Goal: Obtain resource: Download file/media

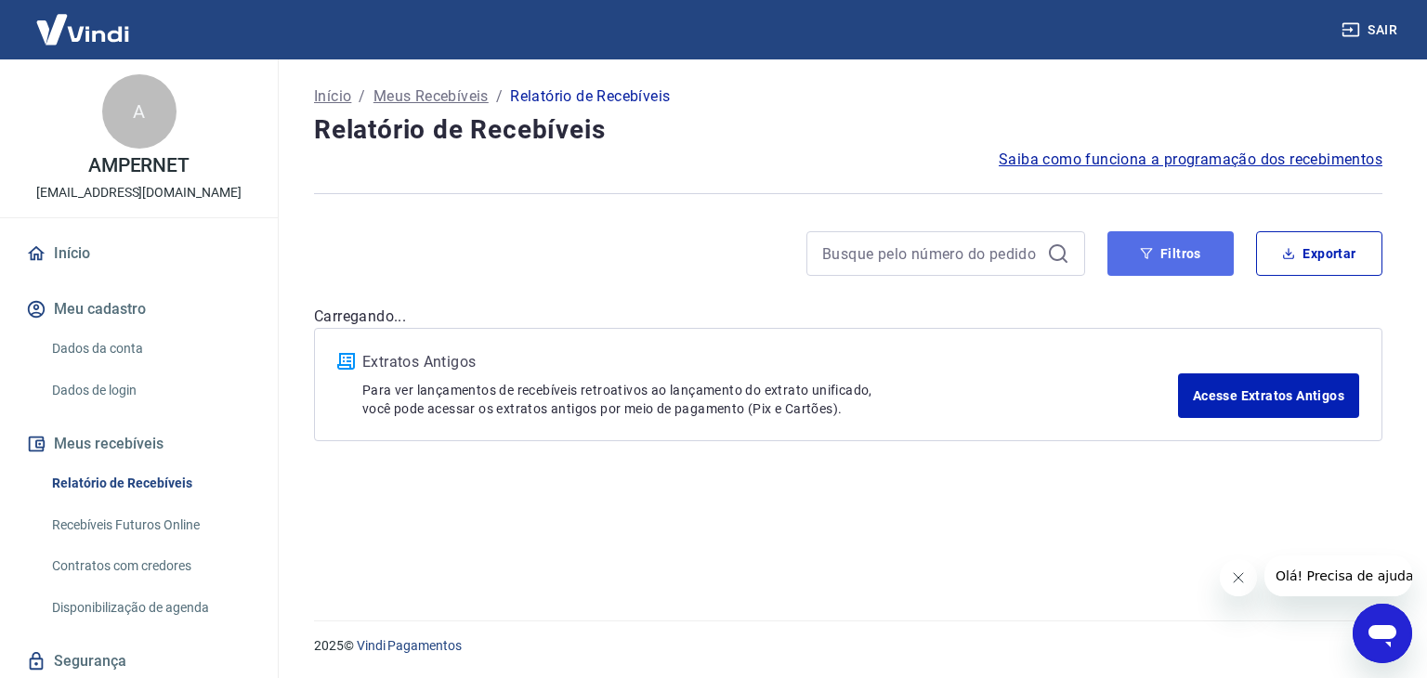
click at [1182, 263] on button "Filtros" at bounding box center [1171, 253] width 126 height 45
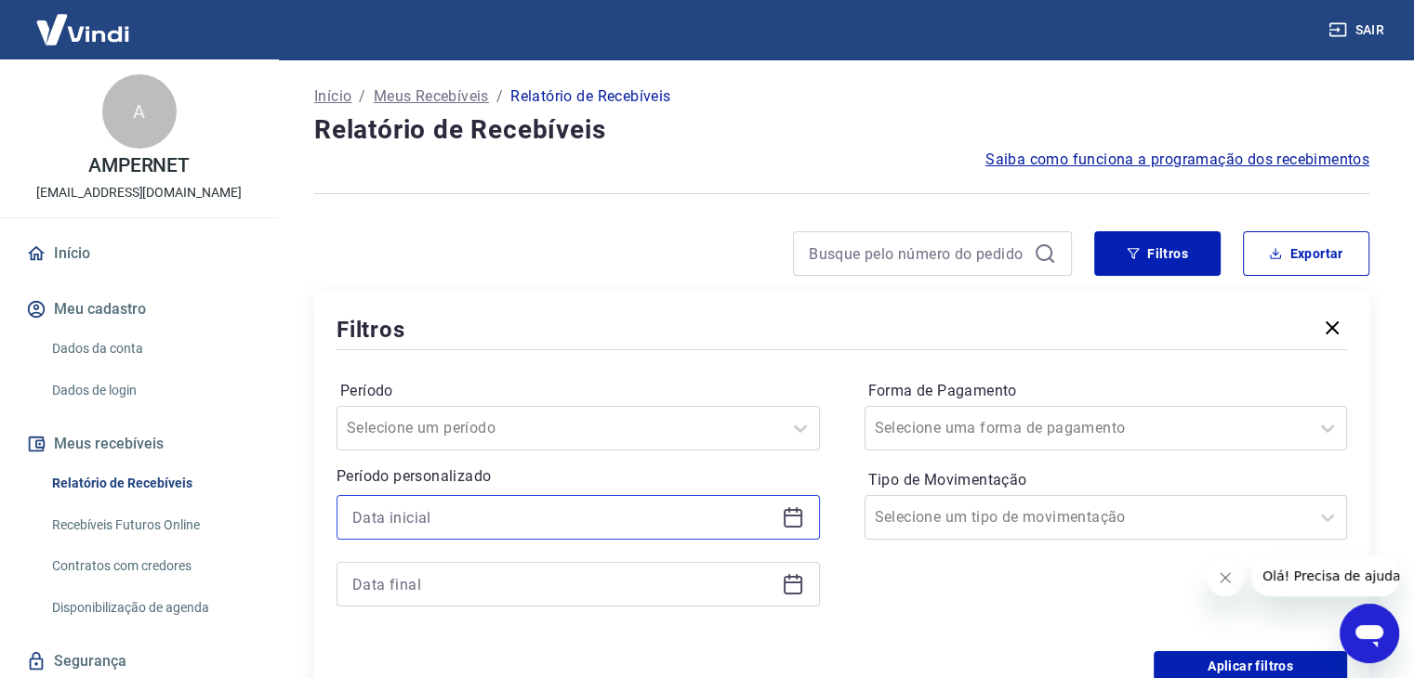
click at [424, 518] on input at bounding box center [563, 518] width 422 height 28
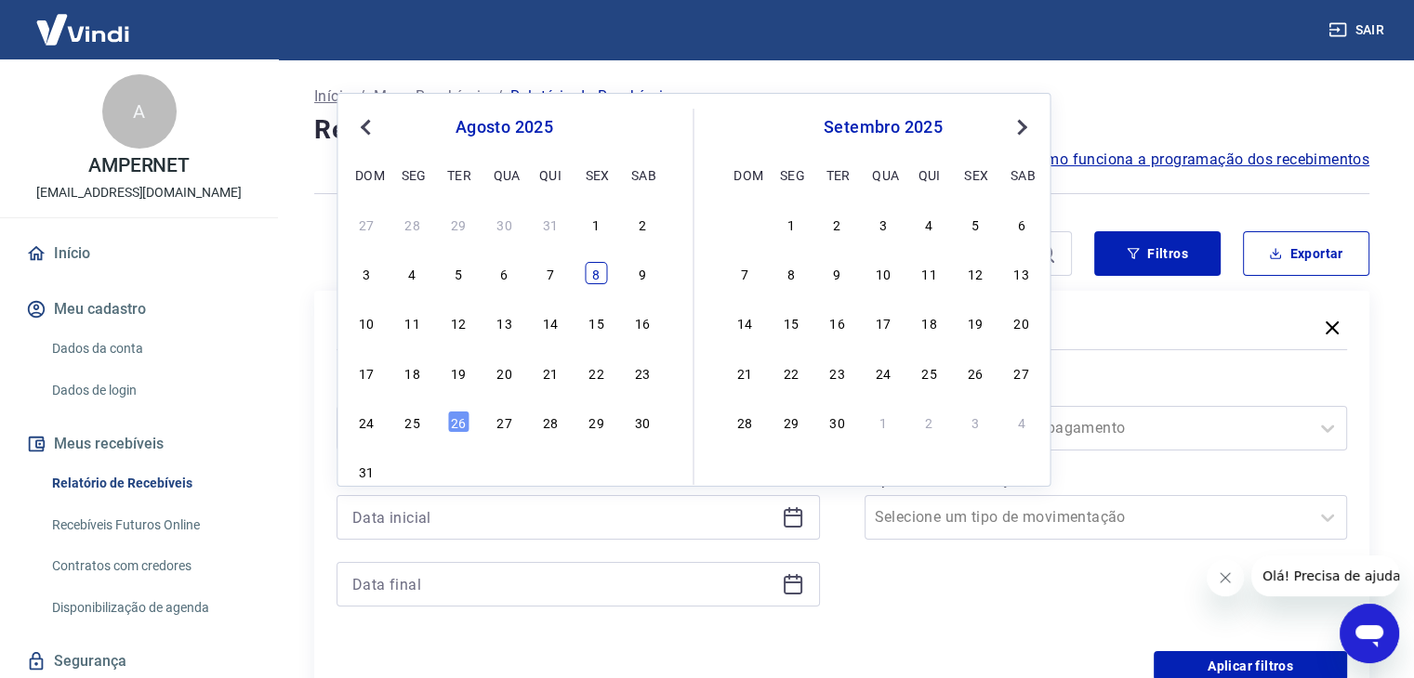
click at [599, 267] on div "8" at bounding box center [596, 273] width 22 height 22
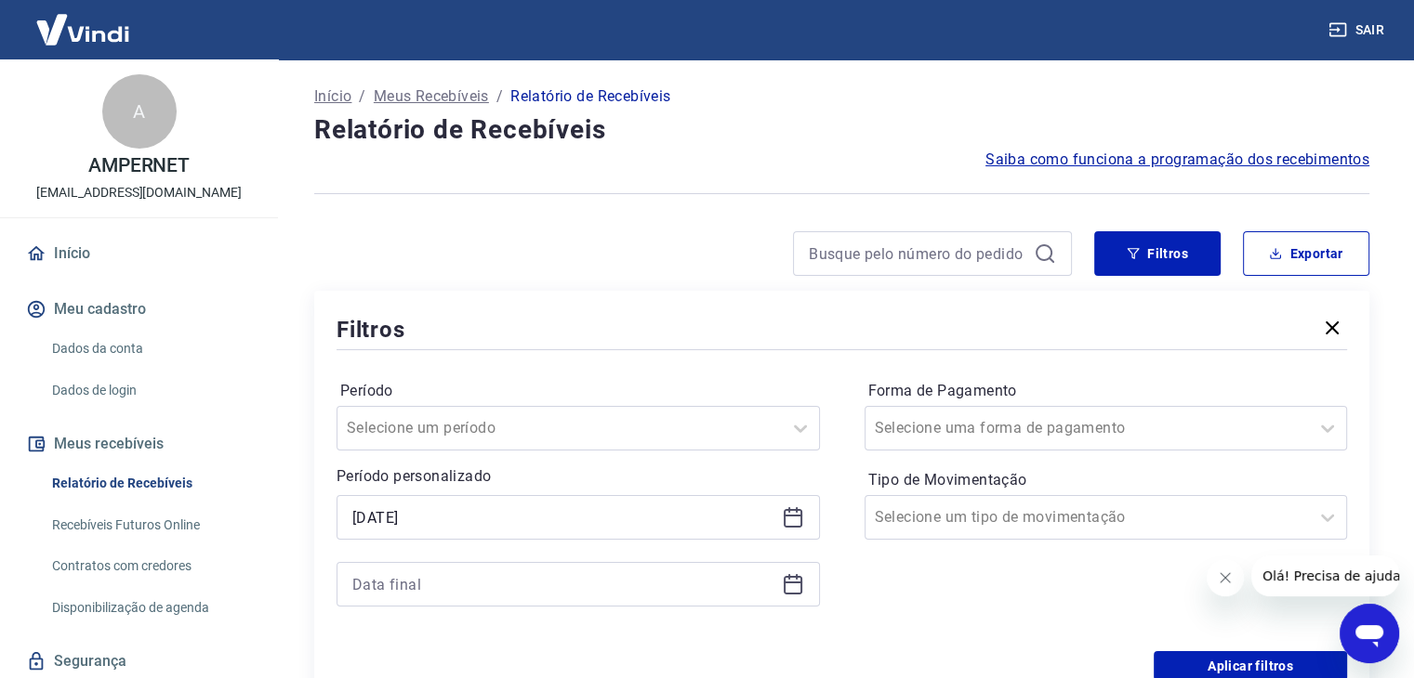
type input "[DATE]"
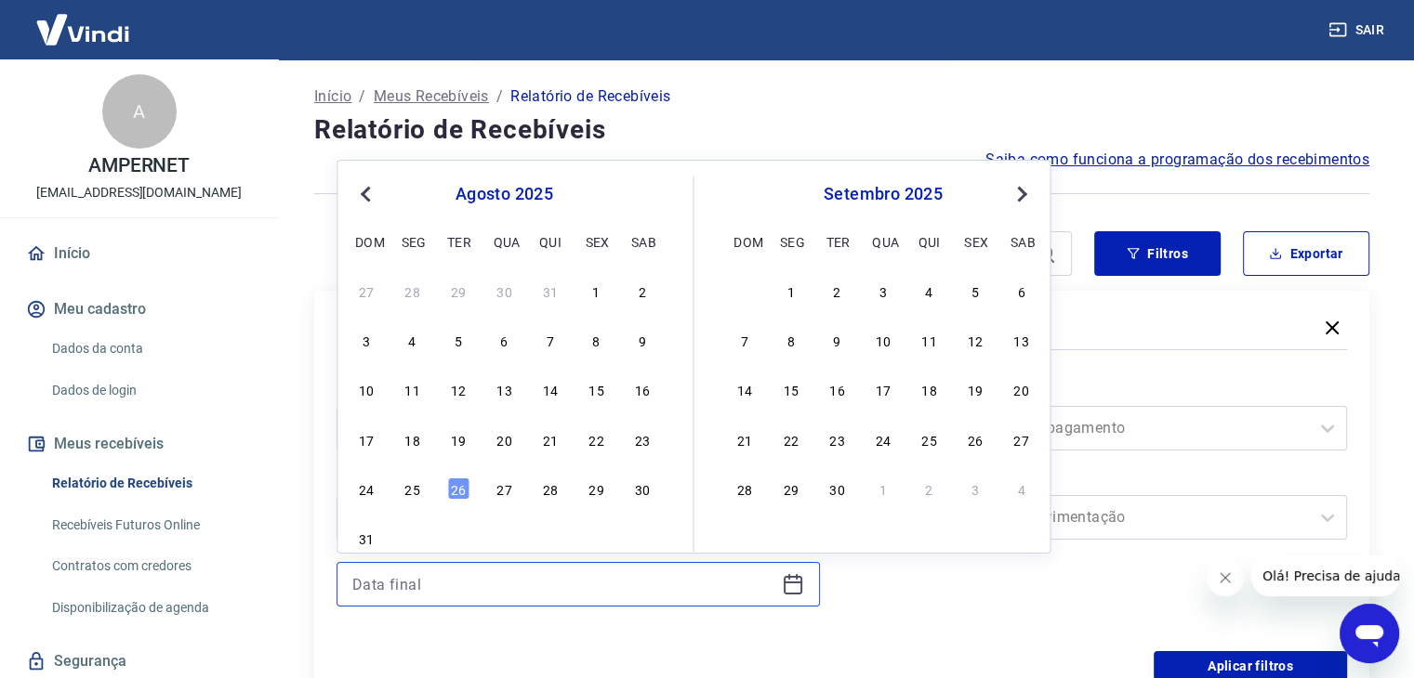
click at [390, 582] on input at bounding box center [563, 585] width 422 height 28
click at [590, 329] on div "8" at bounding box center [596, 340] width 22 height 22
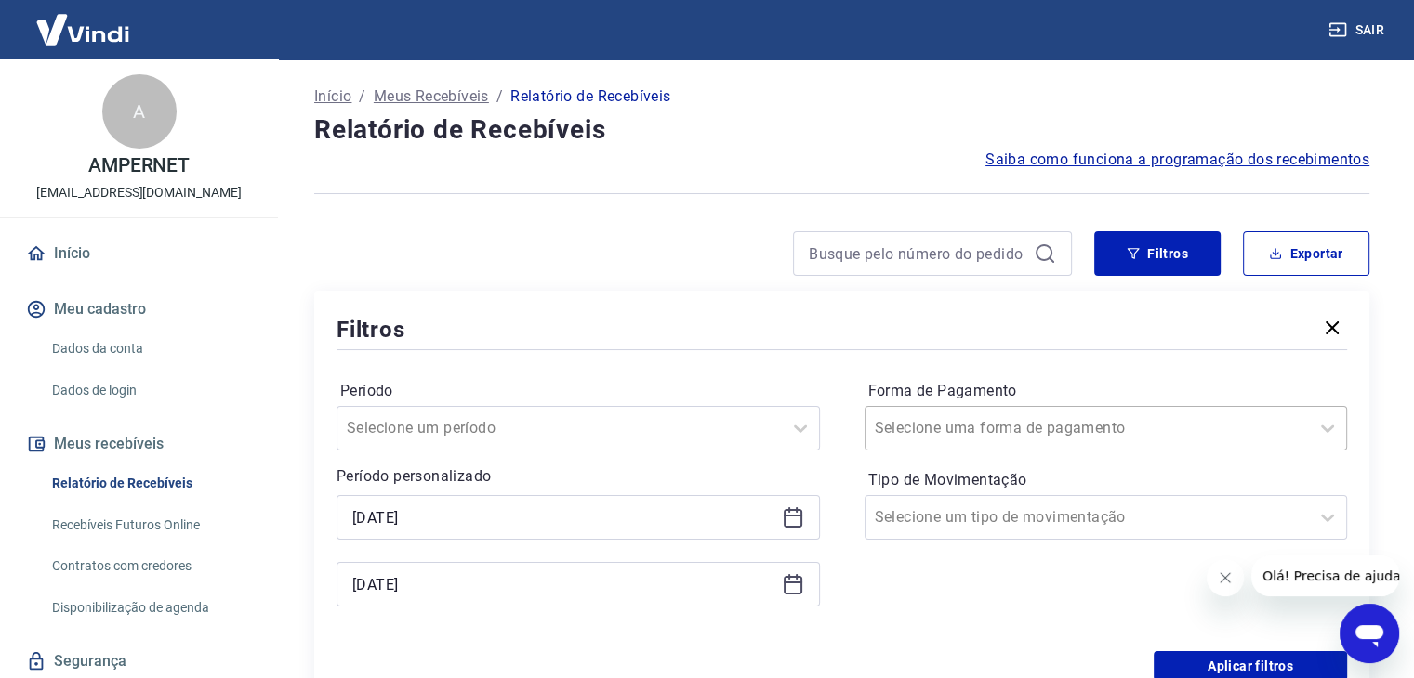
type input "[DATE]"
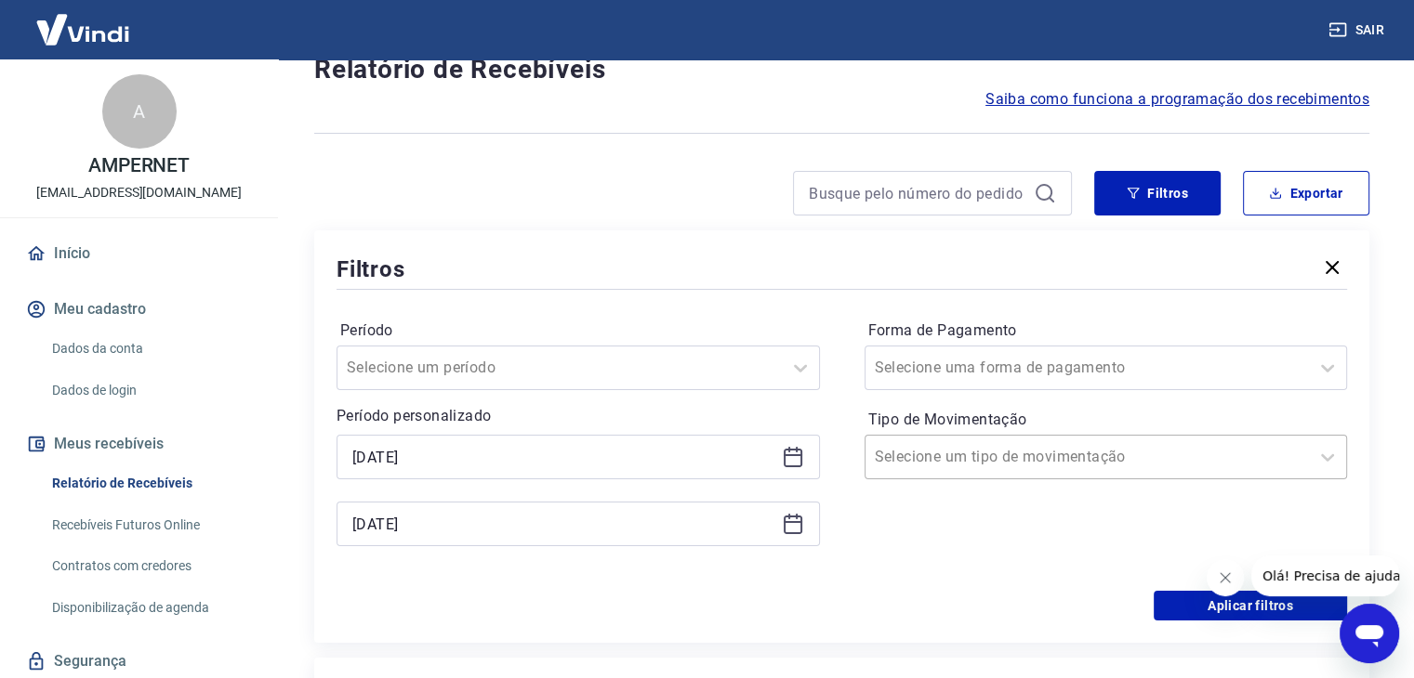
scroll to position [93, 0]
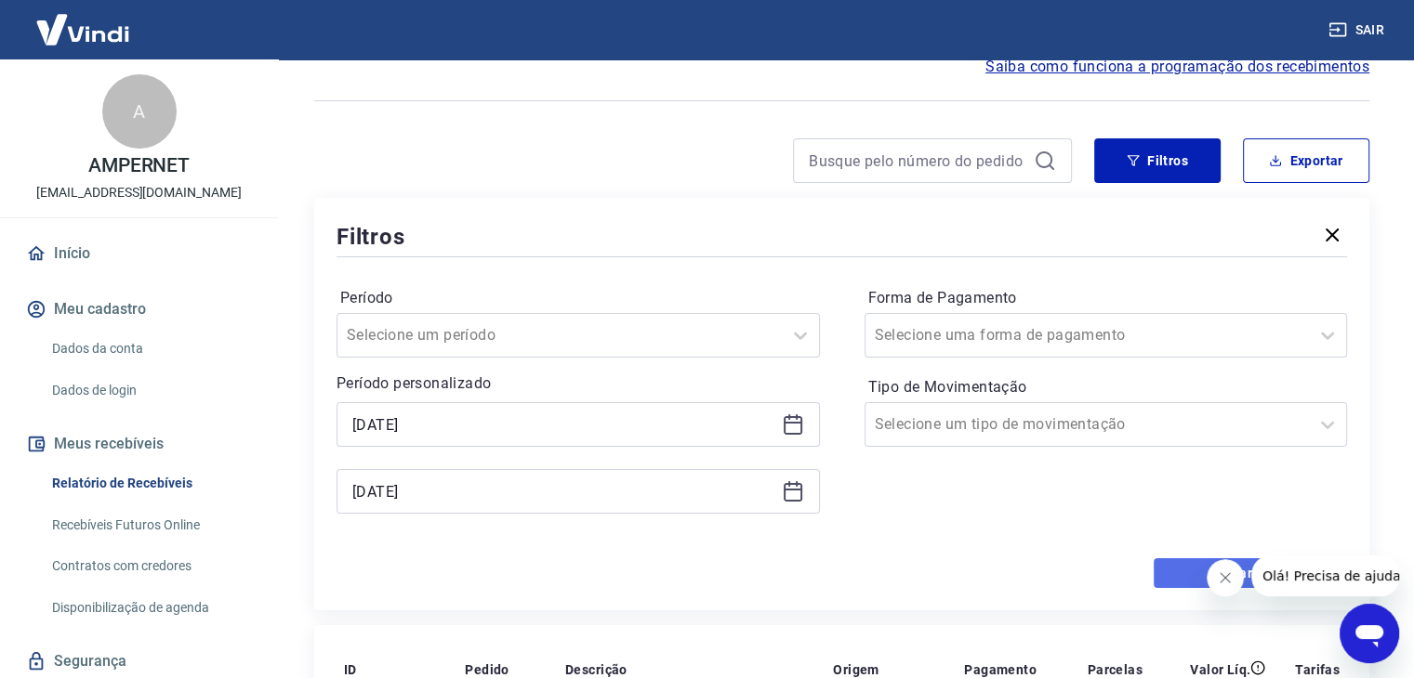
click at [1177, 576] on button "Aplicar filtros" at bounding box center [1249, 574] width 193 height 30
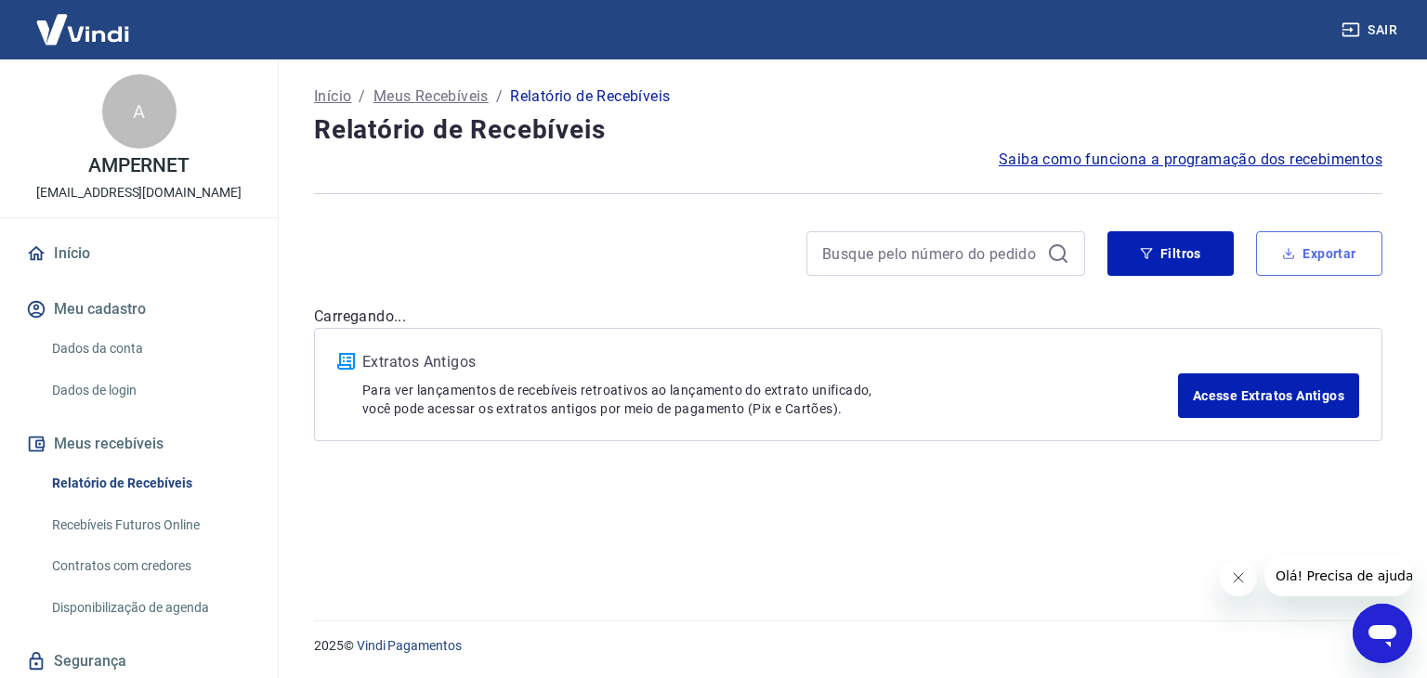
click at [1304, 257] on button "Exportar" at bounding box center [1319, 253] width 126 height 45
type input "[DATE]"
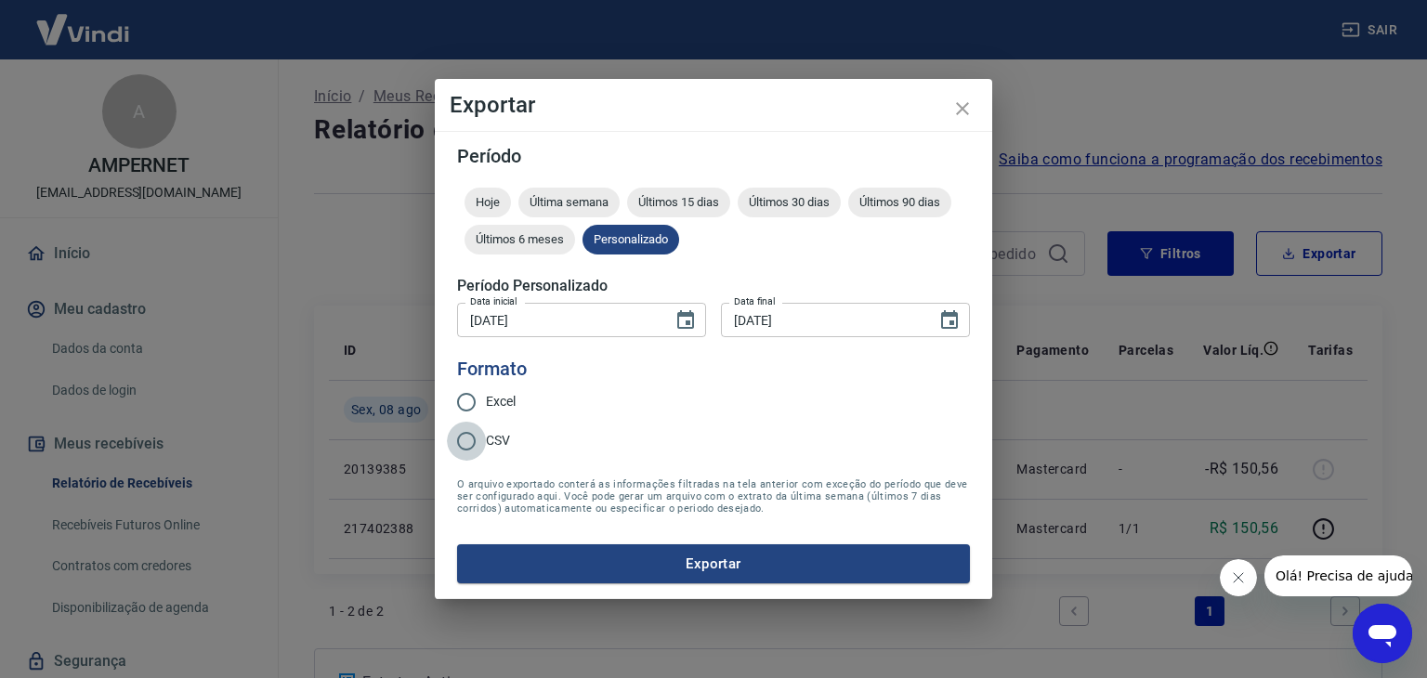
click at [461, 441] on input "CSV" at bounding box center [466, 441] width 39 height 39
radio input "true"
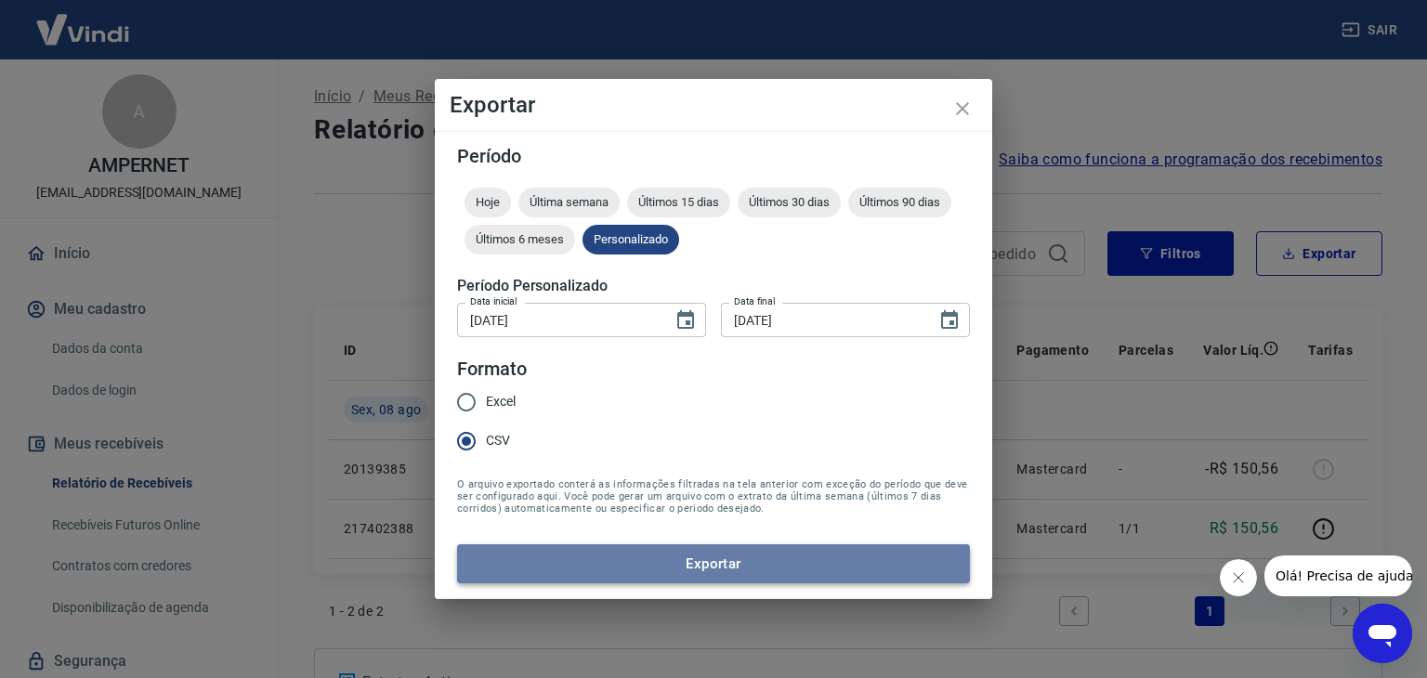
click at [694, 568] on button "Exportar" at bounding box center [713, 564] width 513 height 39
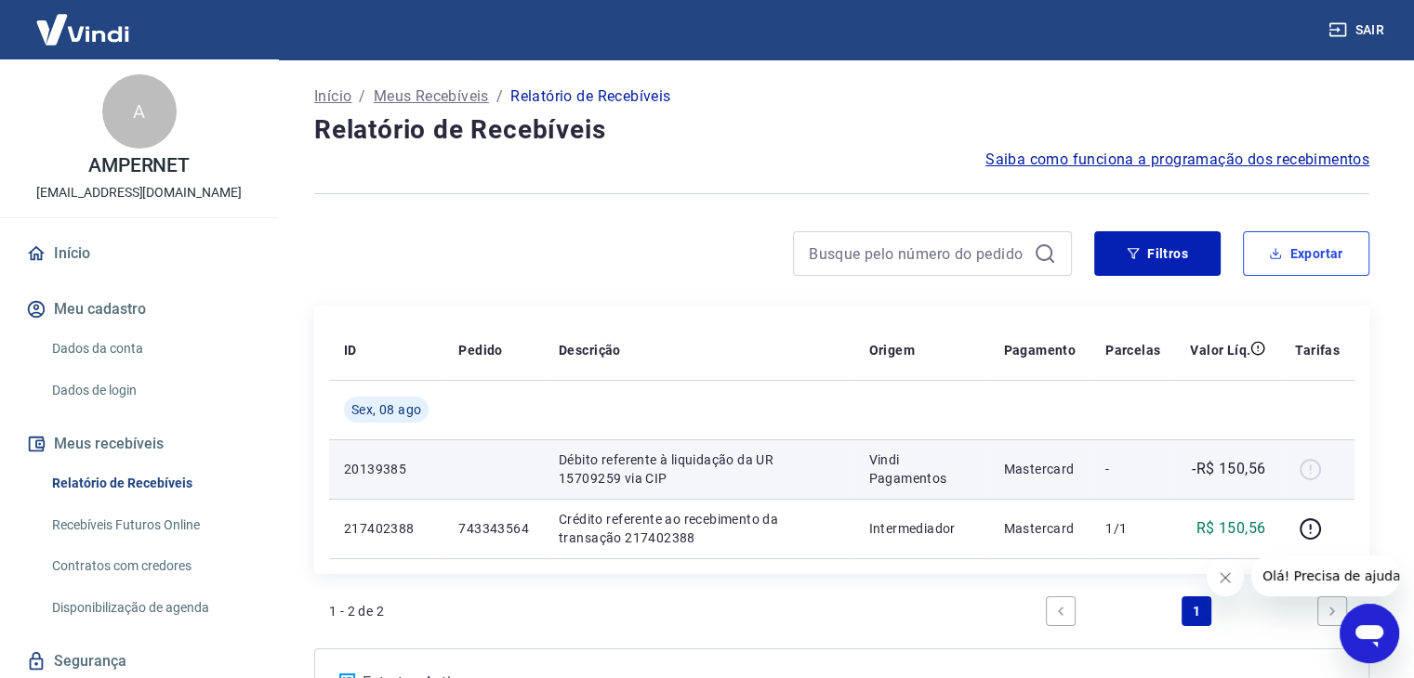
scroll to position [93, 0]
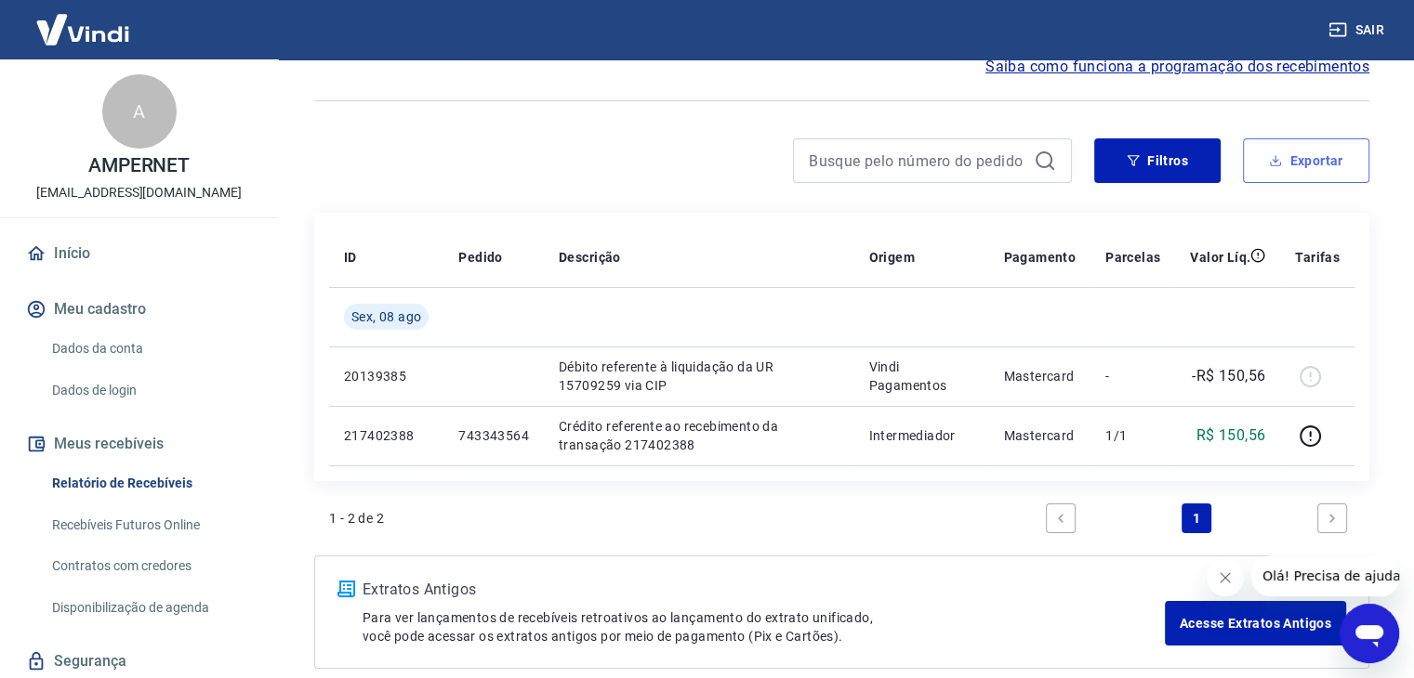
click at [1286, 168] on button "Exportar" at bounding box center [1306, 160] width 126 height 45
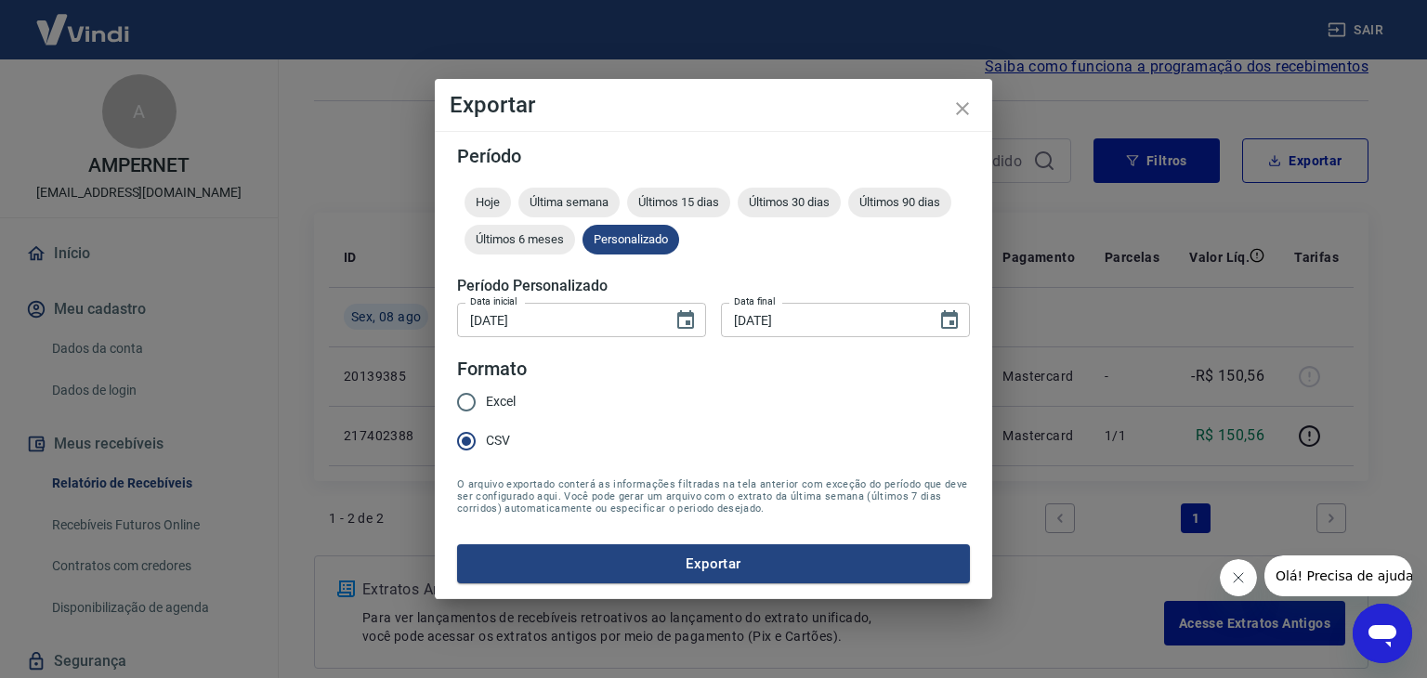
click at [522, 320] on input "[DATE]" at bounding box center [558, 320] width 203 height 34
click at [491, 321] on input "[DATE]" at bounding box center [558, 320] width 203 height 34
click at [483, 313] on input "[DATE]" at bounding box center [558, 320] width 203 height 34
type input "[DATE]"
click at [751, 319] on input "[DATE]" at bounding box center [822, 320] width 203 height 34
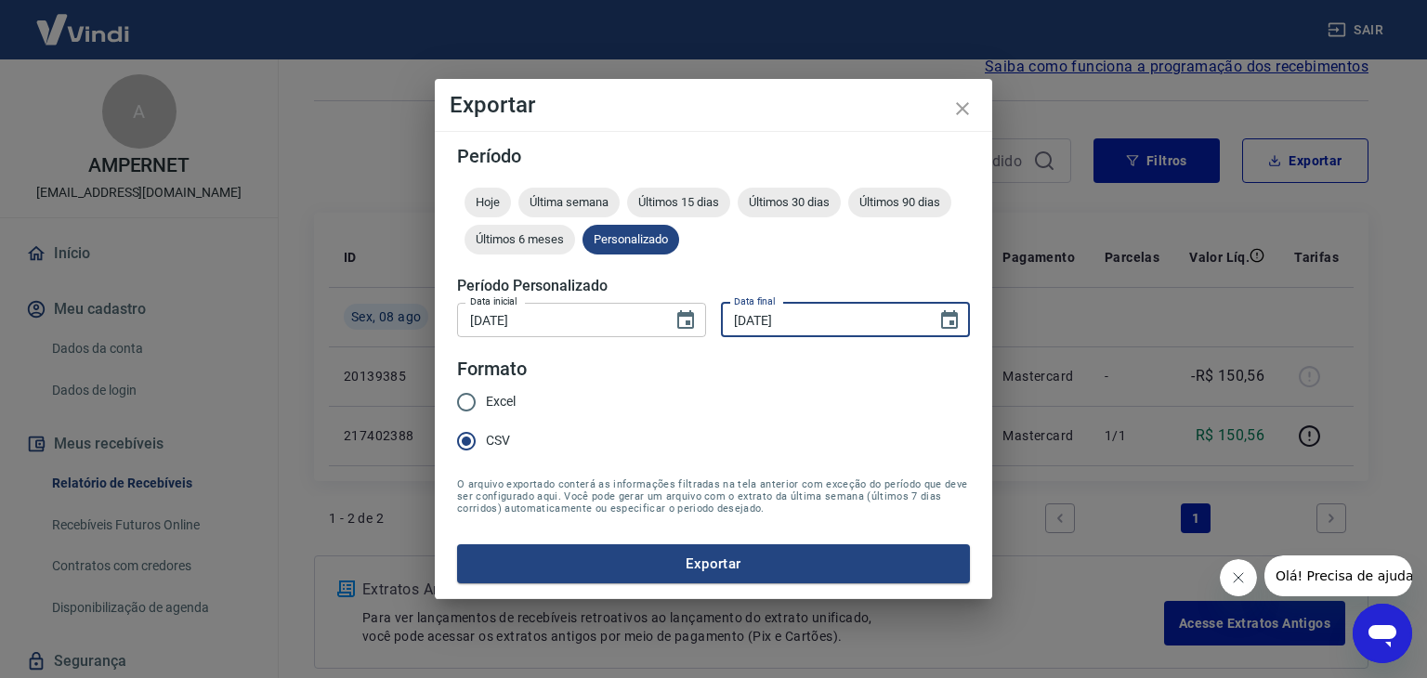
click at [744, 319] on input "[DATE]" at bounding box center [822, 320] width 203 height 34
type input "[DATE]"
click at [692, 390] on form "Período Hoje Última semana Últimos 15 dias Últimos 30 dias Últimos 90 dias Últi…" at bounding box center [713, 365] width 513 height 437
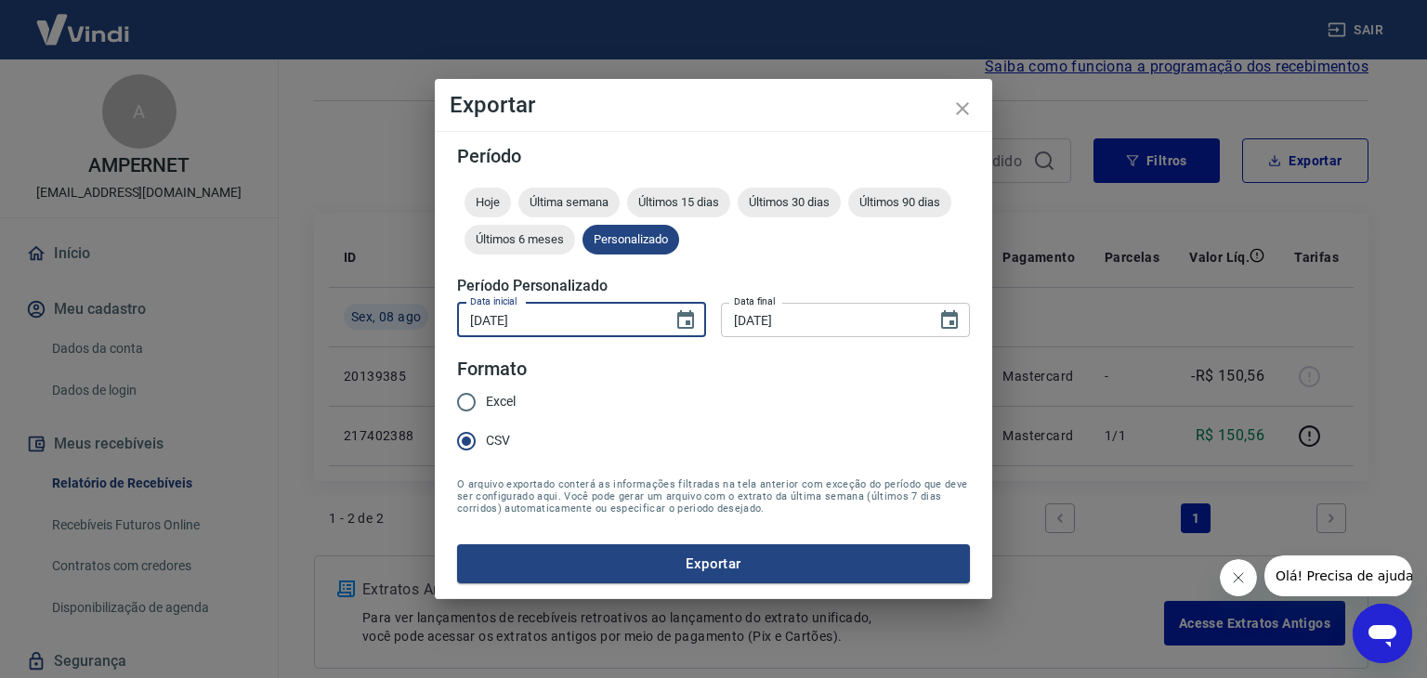
click at [550, 327] on input "[DATE]" at bounding box center [558, 320] width 203 height 34
click at [601, 369] on form "Período Hoje Última semana Últimos 15 dias Últimos 30 dias Últimos 90 dias Últi…" at bounding box center [713, 365] width 513 height 437
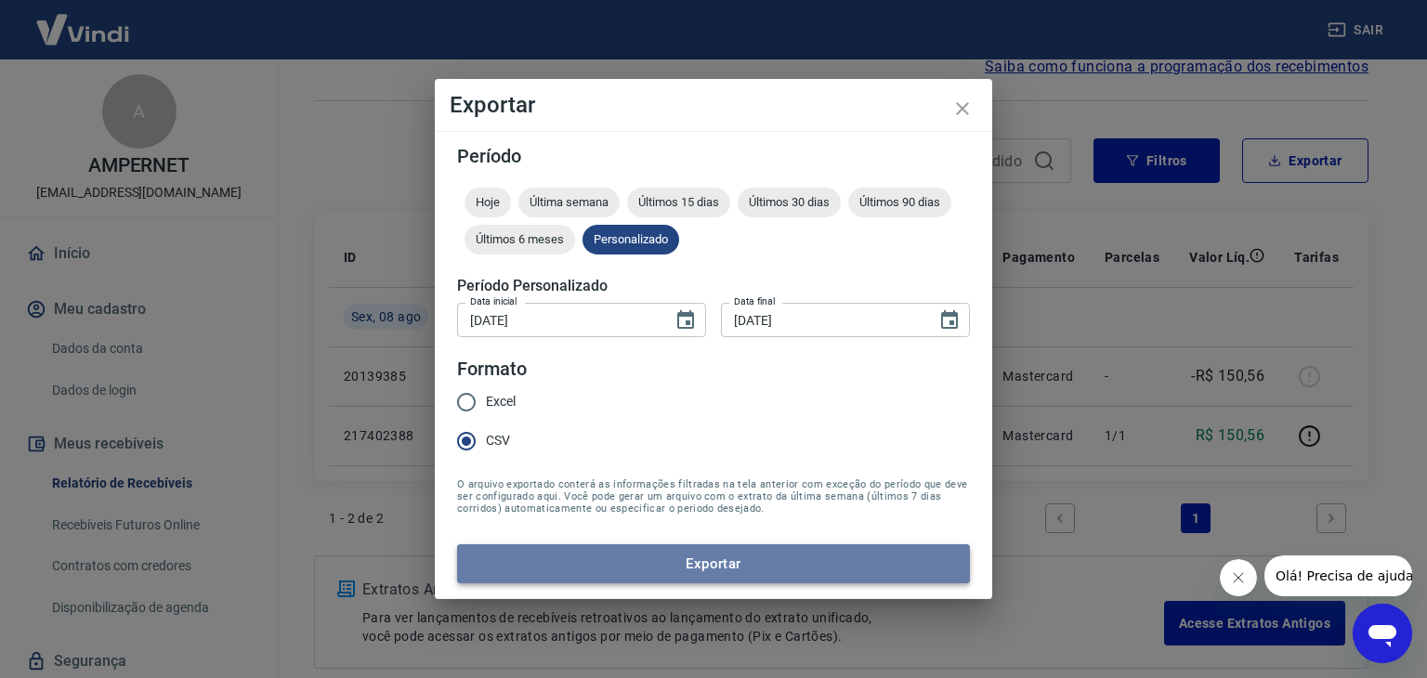
click at [670, 559] on button "Exportar" at bounding box center [713, 564] width 513 height 39
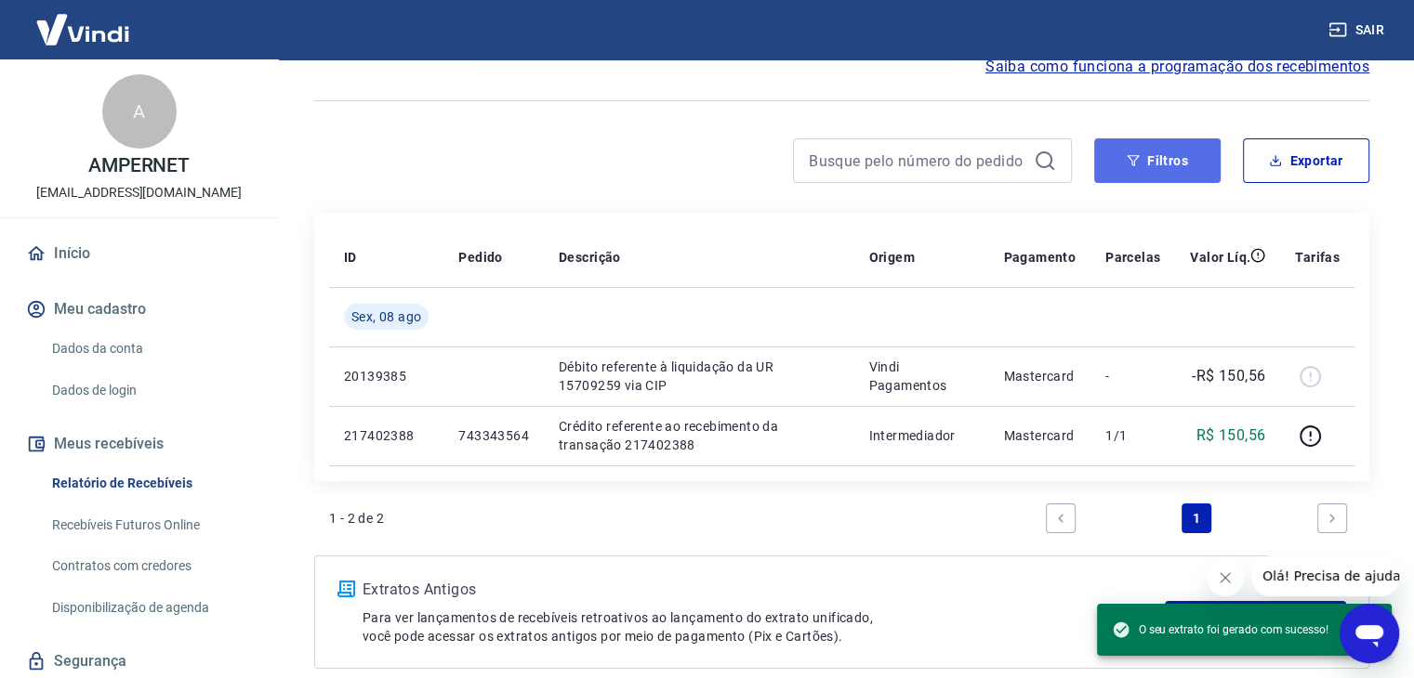
click at [1122, 157] on button "Filtros" at bounding box center [1157, 160] width 126 height 45
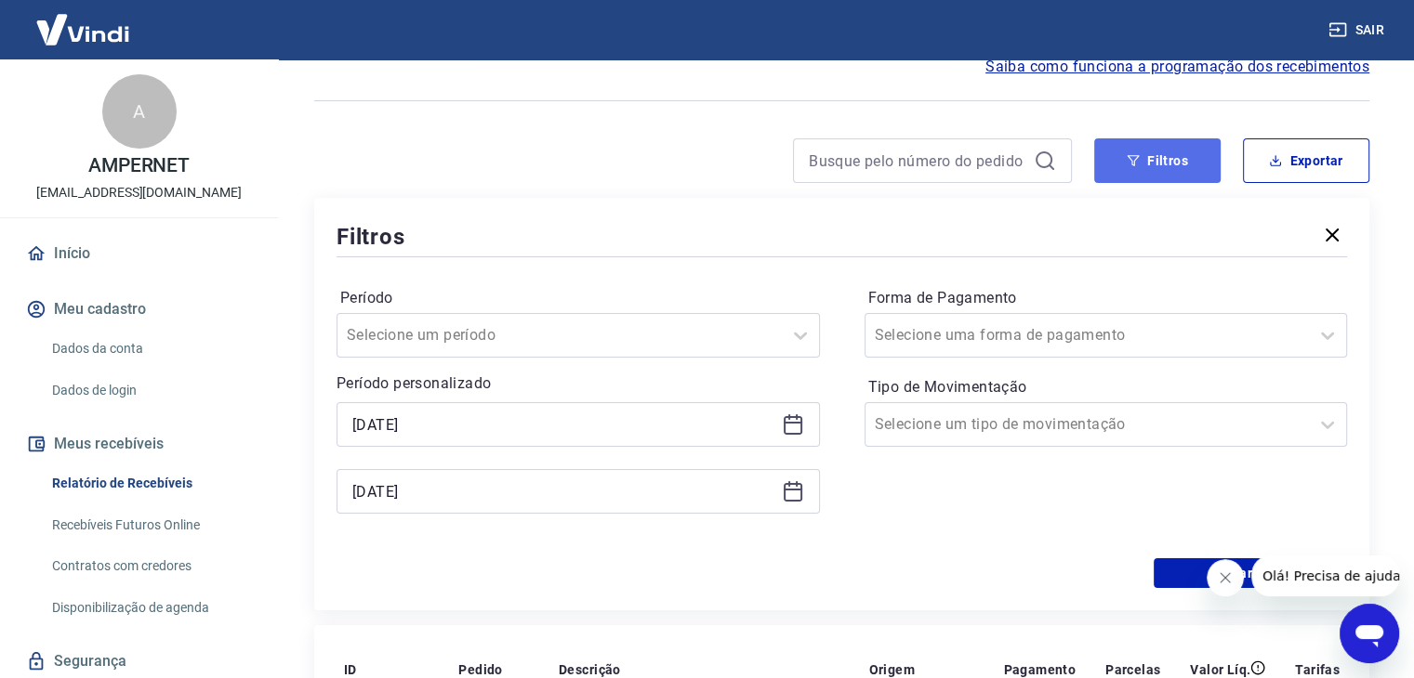
click at [1159, 167] on button "Filtros" at bounding box center [1157, 160] width 126 height 45
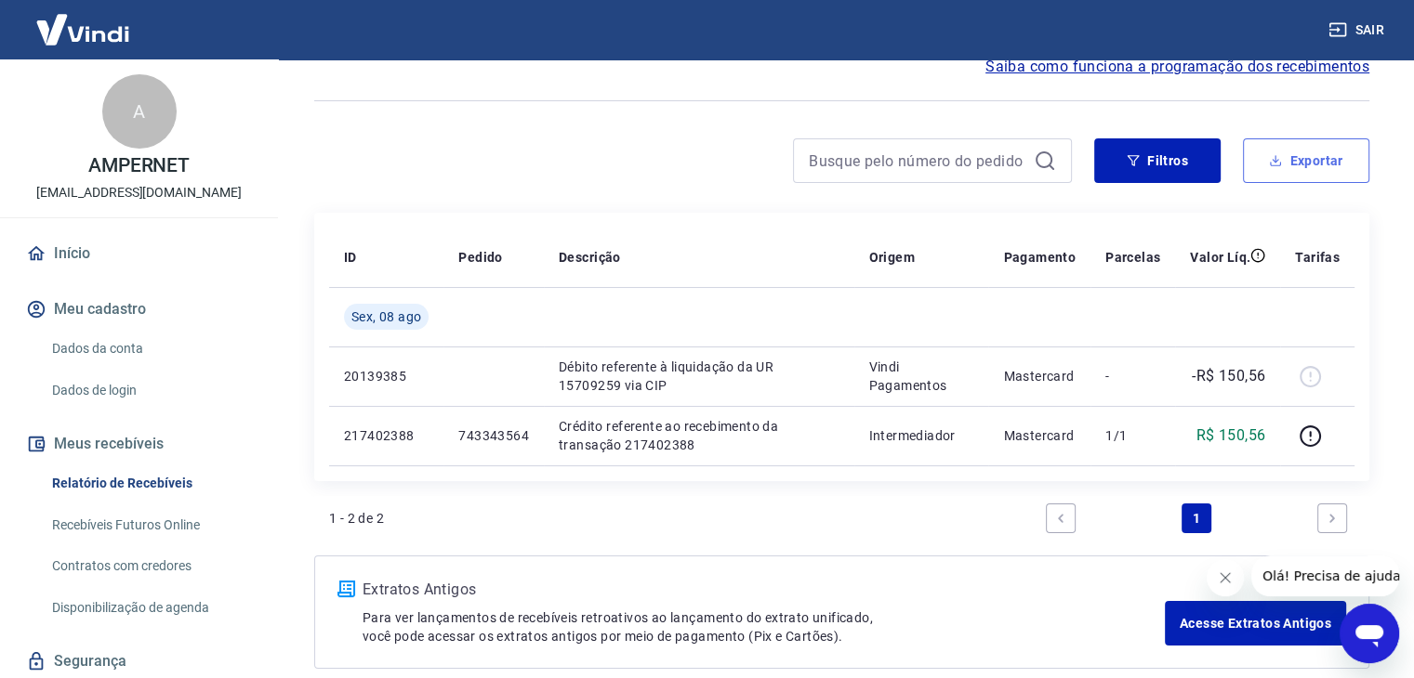
click at [1303, 151] on button "Exportar" at bounding box center [1306, 160] width 126 height 45
type input "[DATE]"
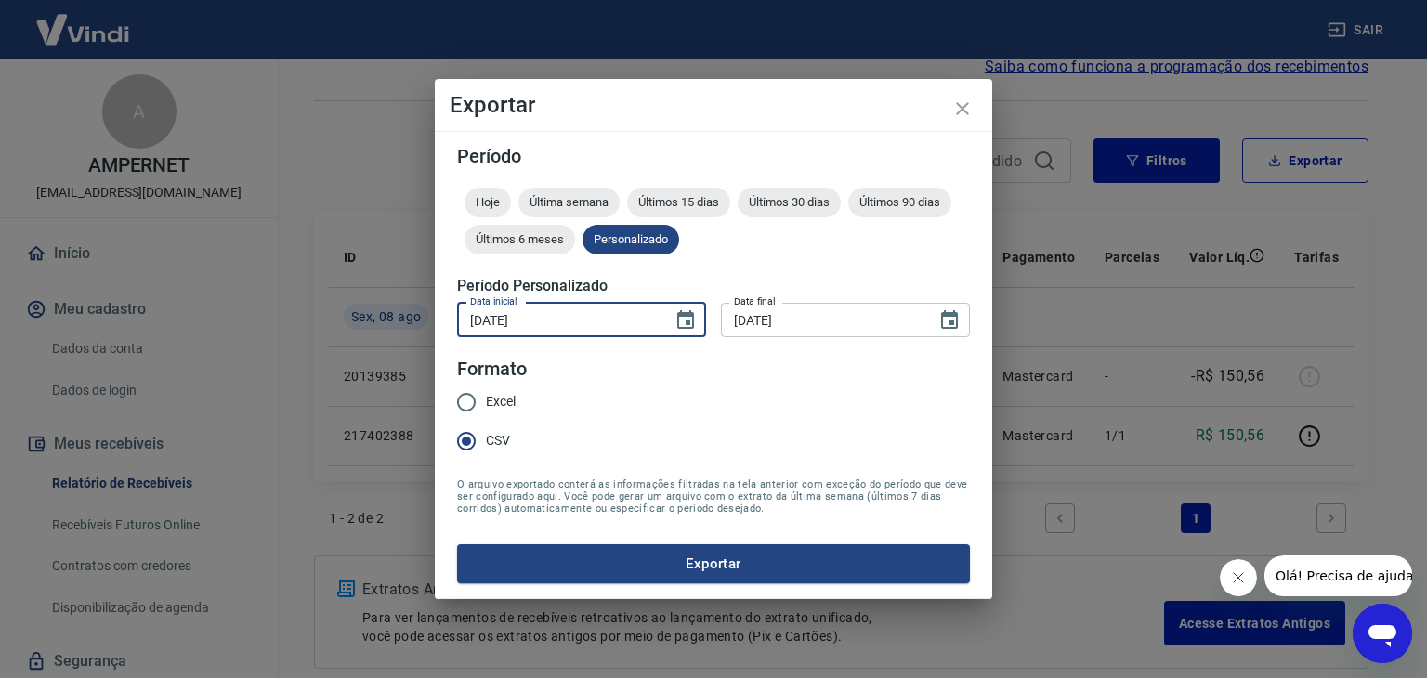
click at [473, 322] on input "[DATE]" at bounding box center [558, 320] width 203 height 34
type input "[DATE]"
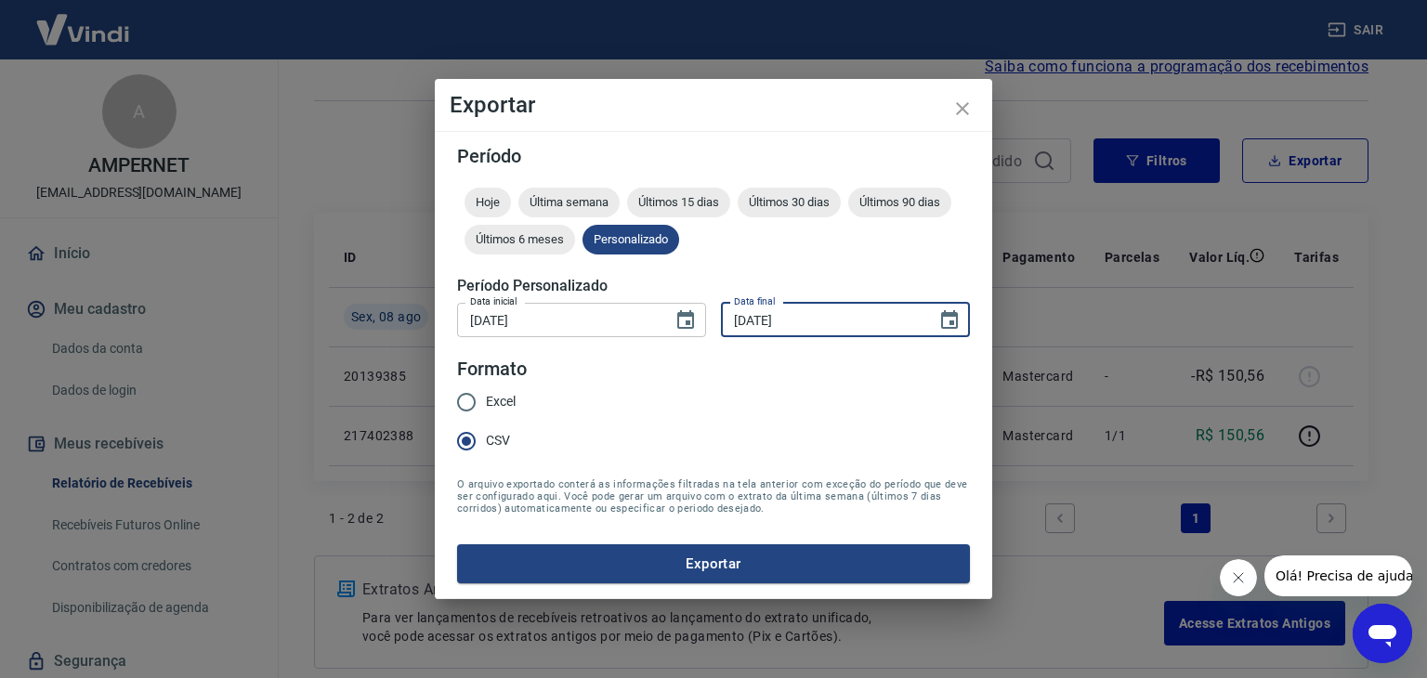
click at [752, 322] on input "[DATE]" at bounding box center [822, 320] width 203 height 34
click at [717, 323] on div "Data inicial [DATE] Data inicial Data final [DATE] Data final" at bounding box center [713, 319] width 513 height 46
click at [740, 323] on input "[DATE]" at bounding box center [822, 320] width 203 height 34
drag, startPoint x: 748, startPoint y: 315, endPoint x: 717, endPoint y: 322, distance: 31.4
click at [727, 313] on input "[DATE]" at bounding box center [822, 320] width 203 height 34
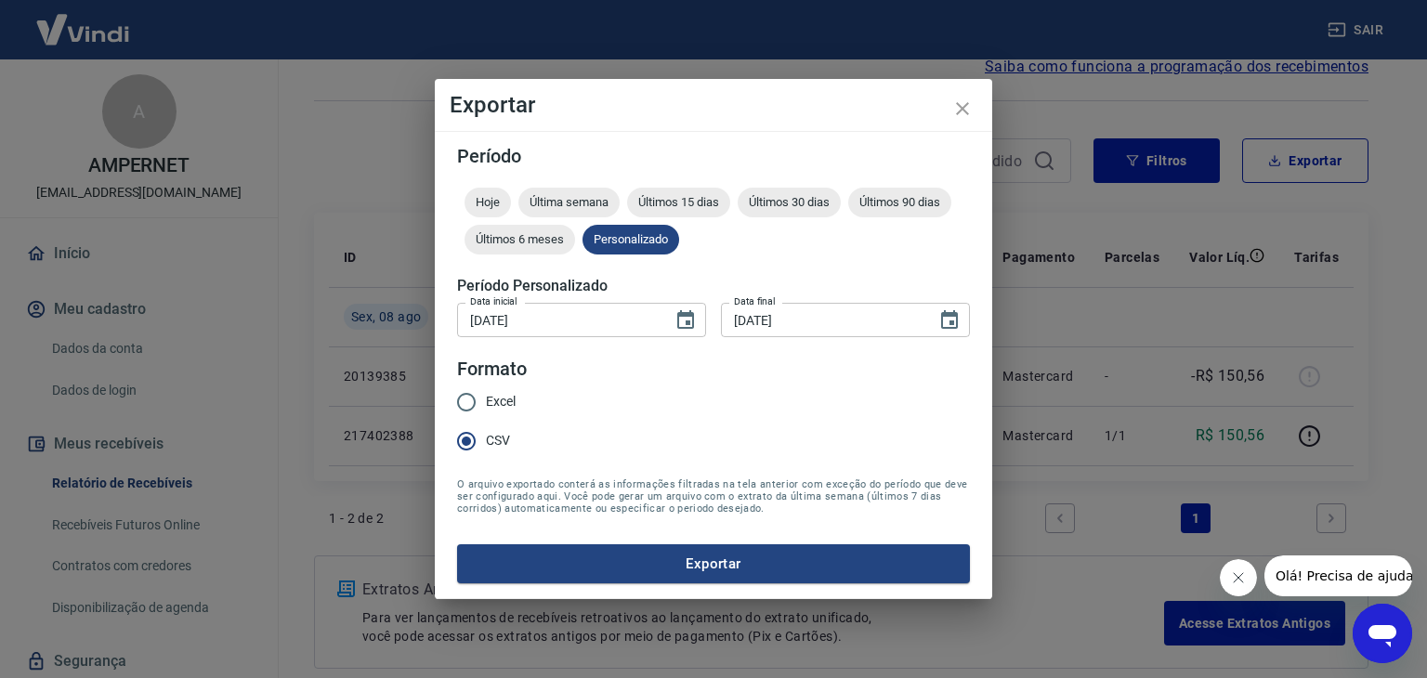
click at [708, 352] on form "Período Hoje Última semana Últimos 15 dias Últimos 30 dias Últimos 90 dias Últi…" at bounding box center [713, 365] width 513 height 437
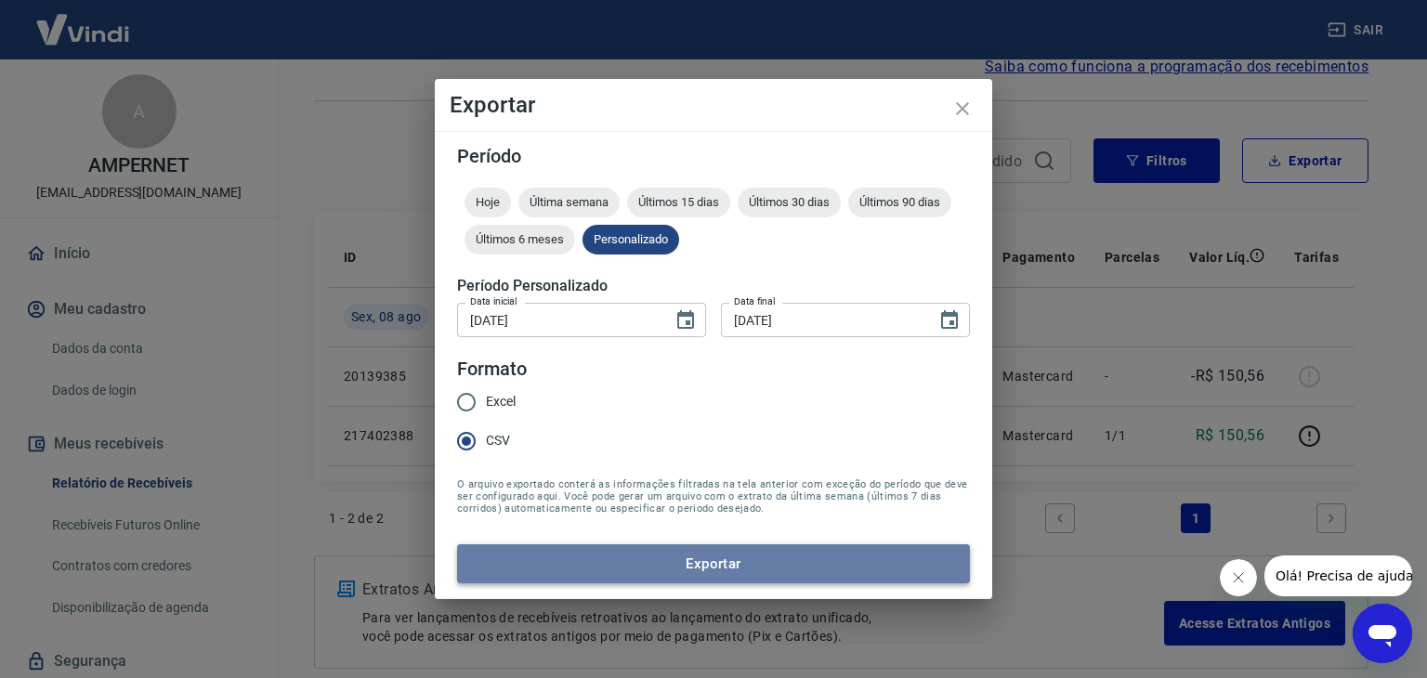
click at [682, 569] on button "Exportar" at bounding box center [713, 564] width 513 height 39
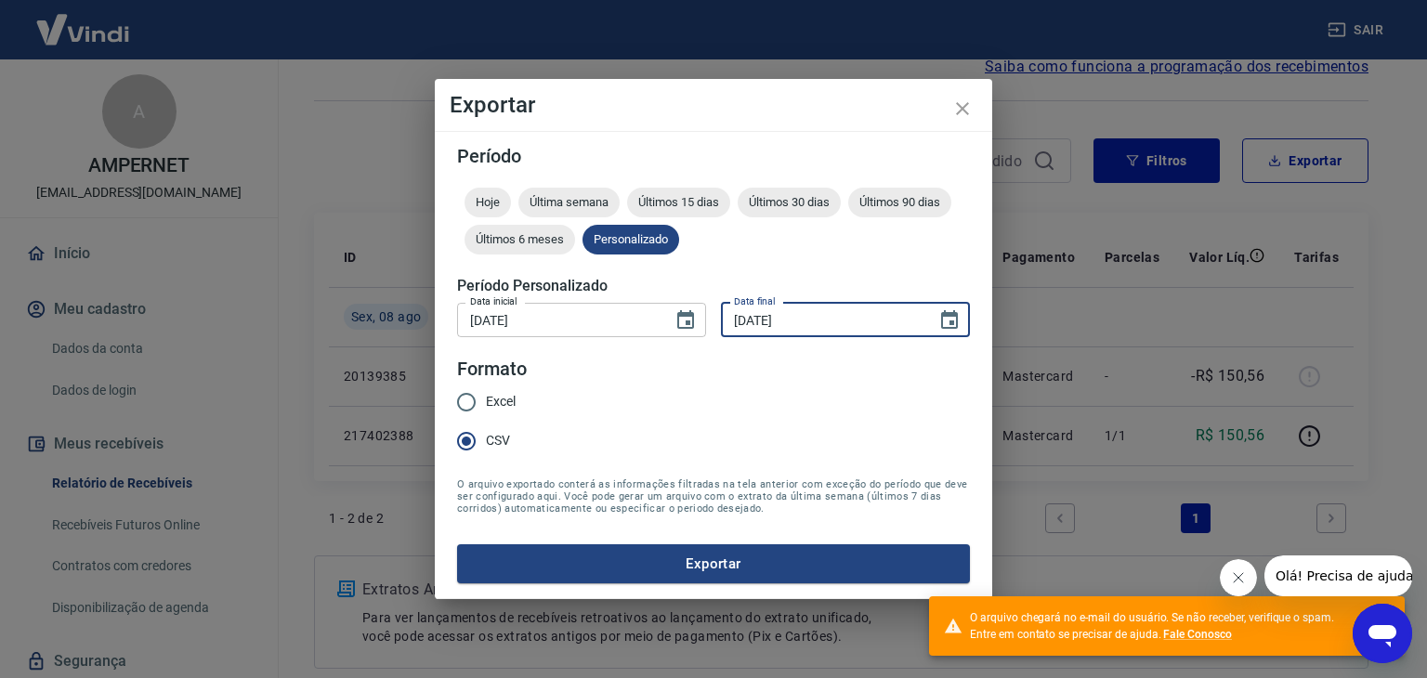
click at [744, 319] on input "[DATE]" at bounding box center [822, 320] width 203 height 34
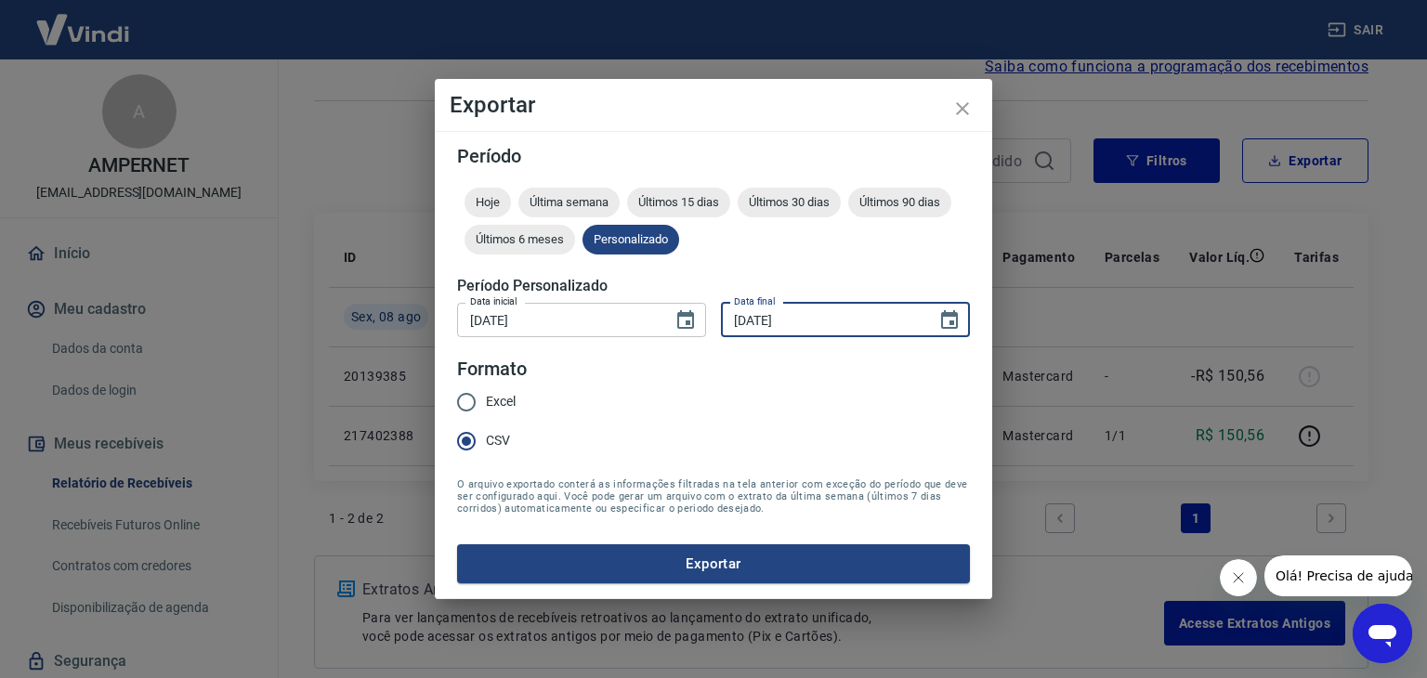
type input "[DATE]"
click at [707, 561] on button "Exportar" at bounding box center [713, 564] width 513 height 39
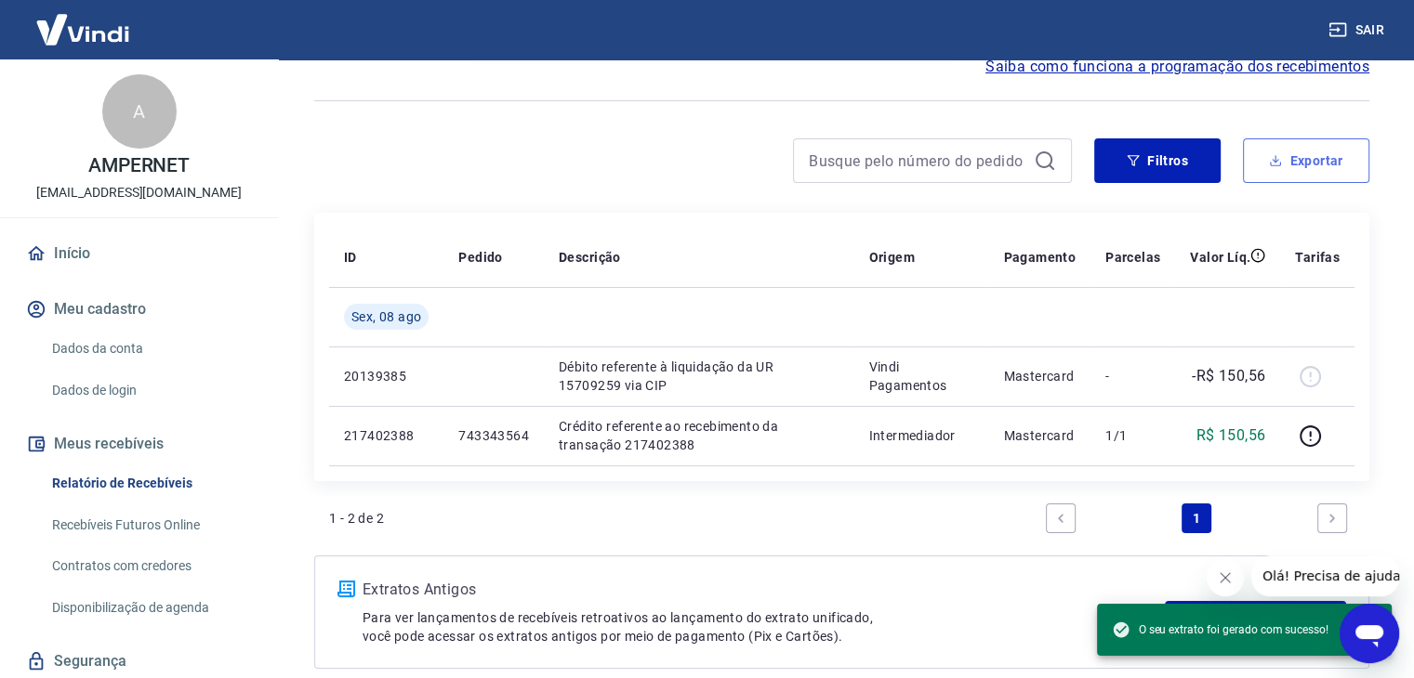
click at [1271, 161] on icon "button" at bounding box center [1275, 160] width 13 height 13
type input "[DATE]"
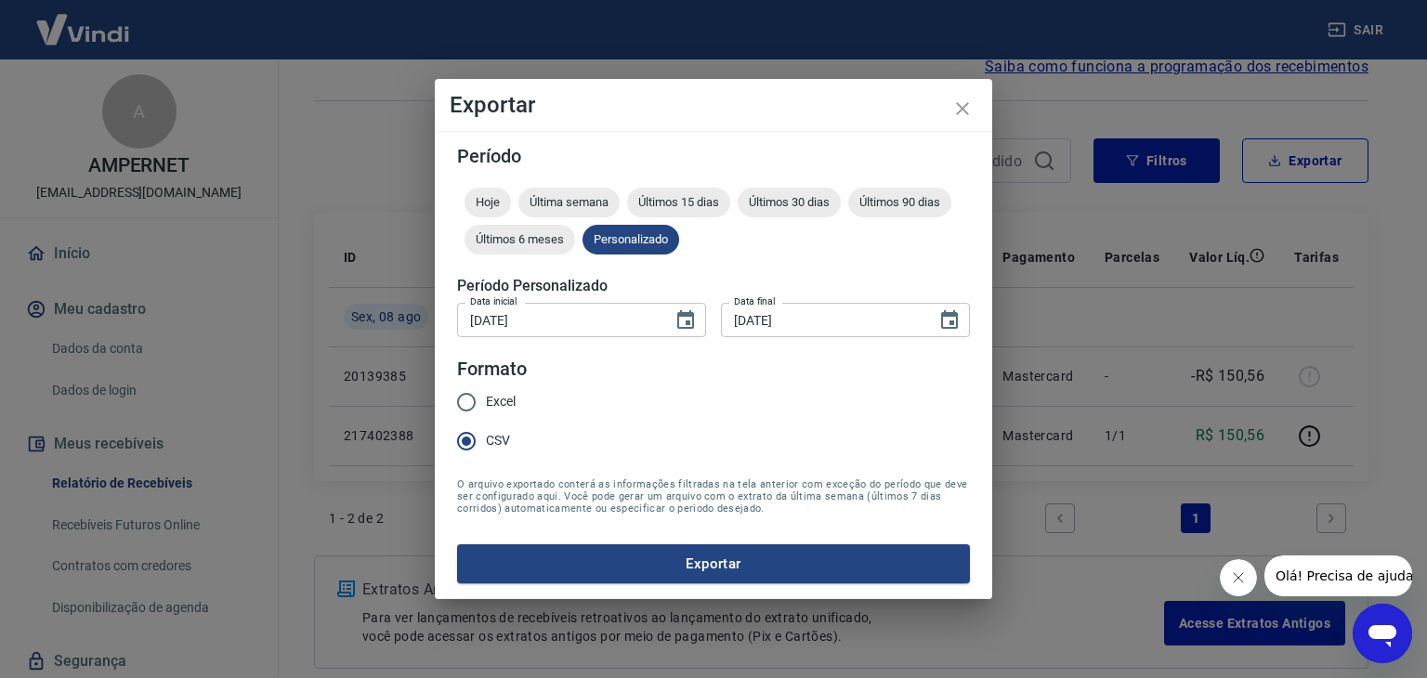
click at [514, 313] on input "[DATE]" at bounding box center [558, 320] width 203 height 34
click at [494, 321] on input "[DATE]" at bounding box center [558, 320] width 203 height 34
drag, startPoint x: 468, startPoint y: 321, endPoint x: 485, endPoint y: 312, distance: 18.7
click at [485, 312] on input "[DATE]" at bounding box center [558, 320] width 203 height 34
type input "[DATE]"
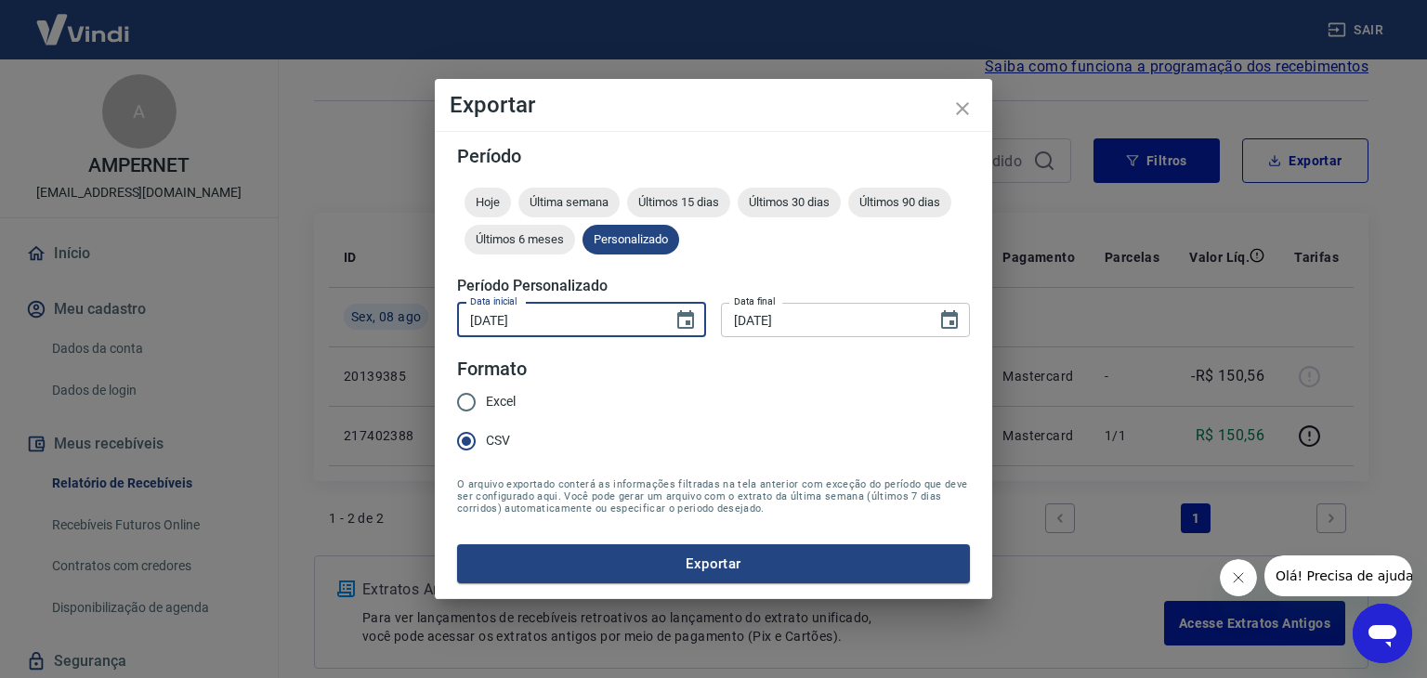
click at [740, 324] on input "[DATE]" at bounding box center [822, 320] width 203 height 34
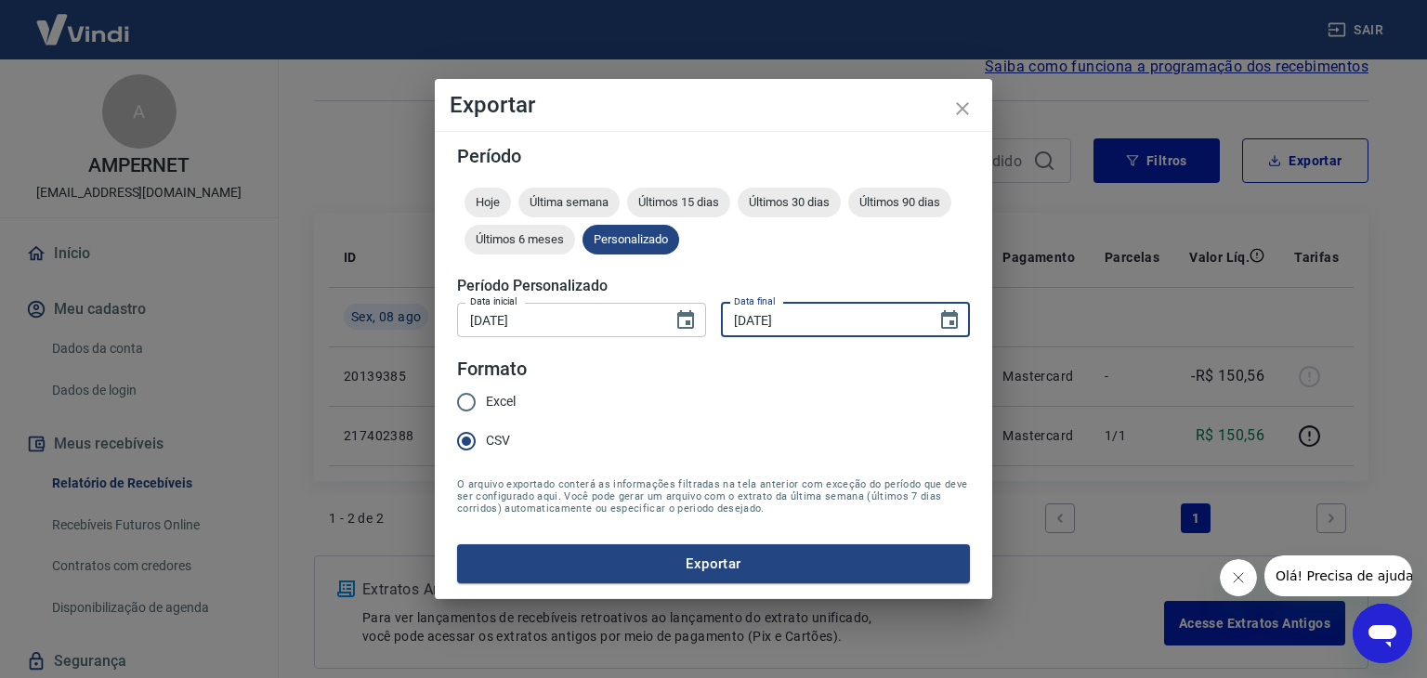
type input "[DATE]"
click at [708, 400] on form "Período Hoje Última semana Últimos 15 dias Últimos 30 dias Últimos 90 dias Últi…" at bounding box center [713, 365] width 513 height 437
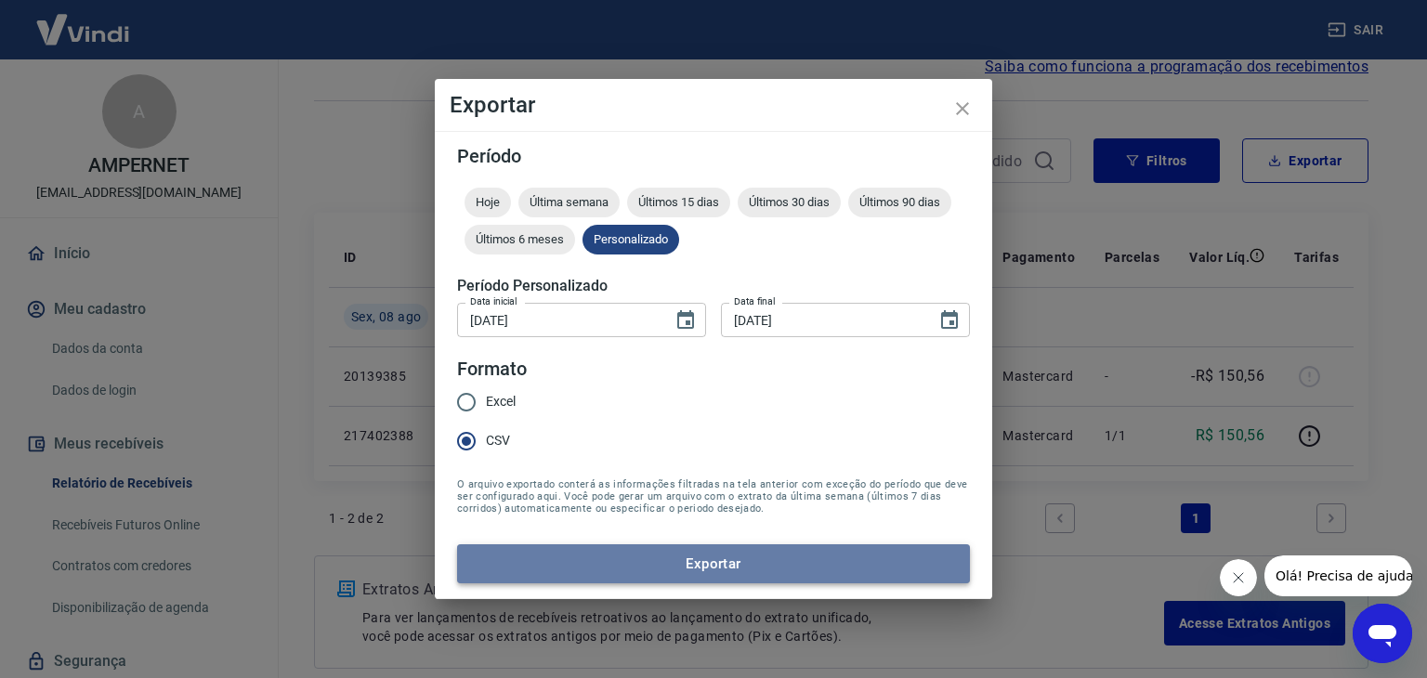
click at [660, 573] on button "Exportar" at bounding box center [713, 564] width 513 height 39
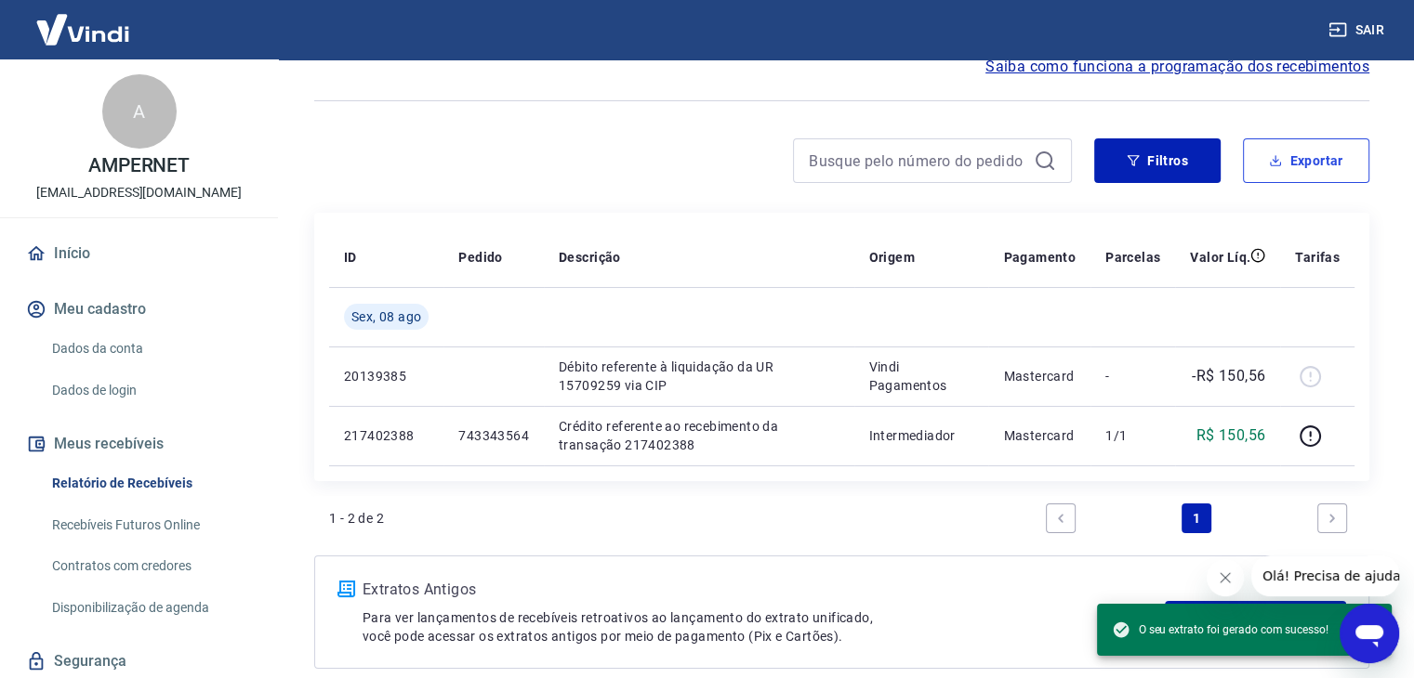
drag, startPoint x: 1293, startPoint y: 152, endPoint x: 1254, endPoint y: 152, distance: 39.0
click at [1294, 152] on button "Exportar" at bounding box center [1306, 160] width 126 height 45
type input "[DATE]"
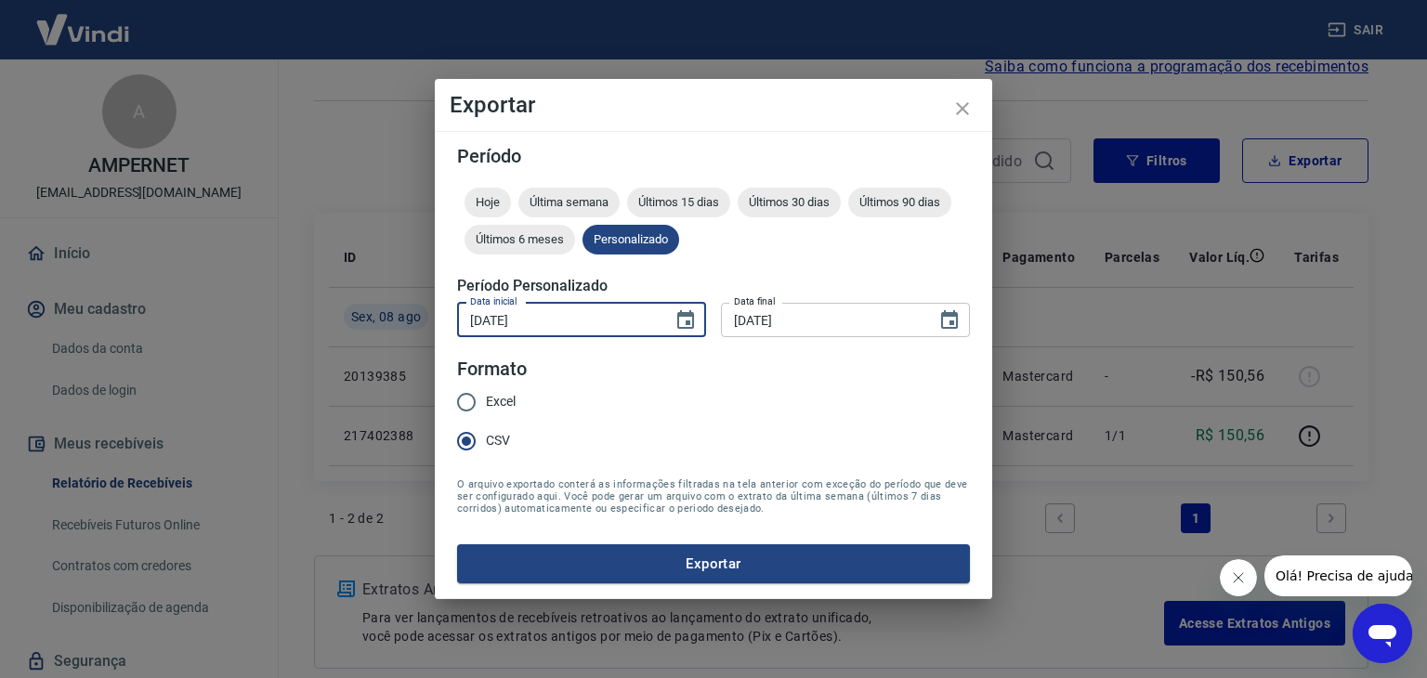
click at [487, 315] on input "[DATE]" at bounding box center [558, 320] width 203 height 34
type input "[DATE]"
click at [749, 304] on label "Data final" at bounding box center [755, 302] width 42 height 14
click at [749, 304] on input "[DATE]" at bounding box center [822, 320] width 203 height 34
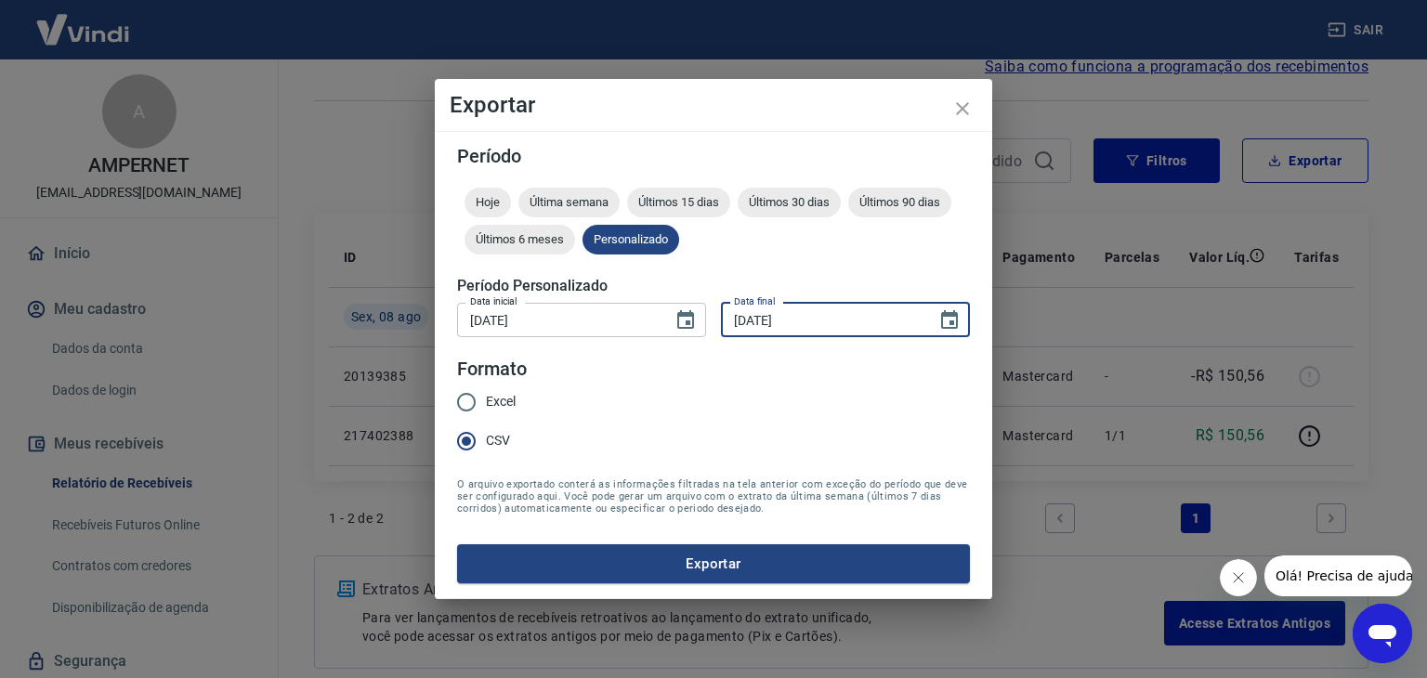
type input "[DATE]"
click at [755, 364] on form "Período Hoje Última semana Últimos 15 dias Últimos 30 dias Últimos 90 dias Últi…" at bounding box center [713, 365] width 513 height 437
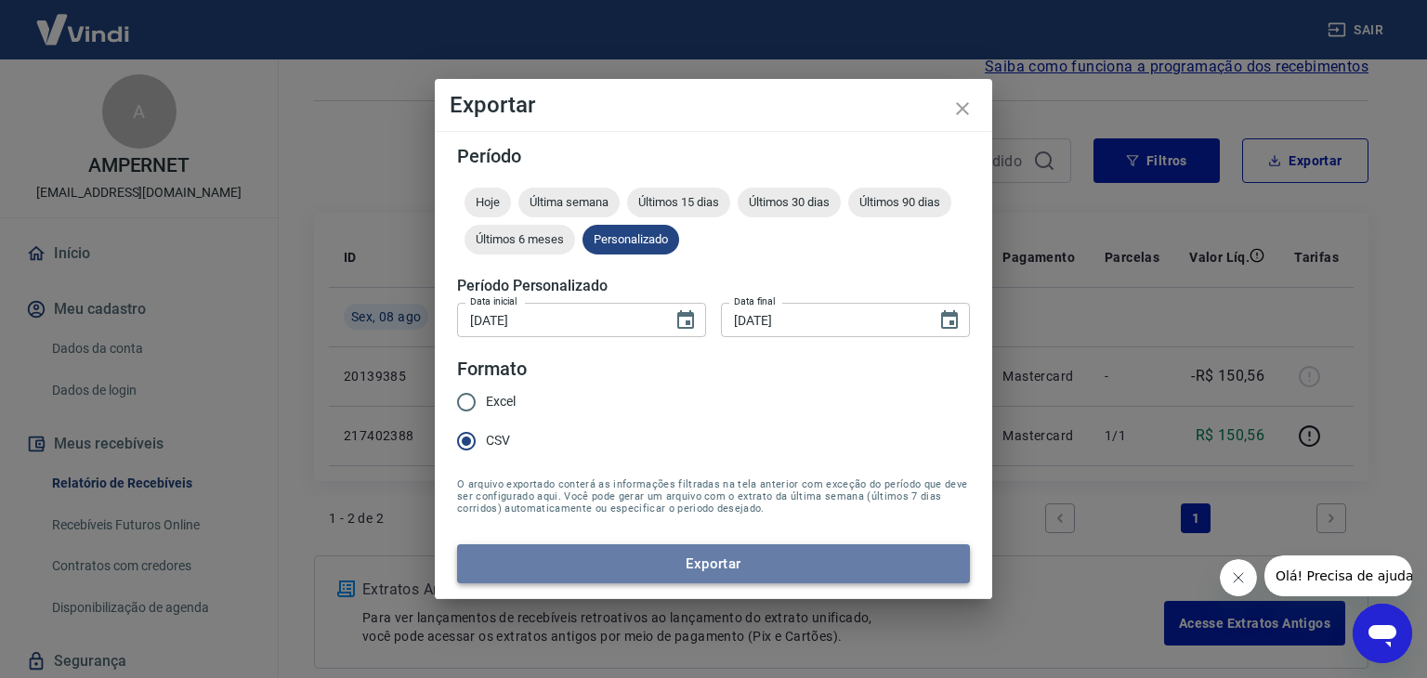
click at [717, 576] on button "Exportar" at bounding box center [713, 564] width 513 height 39
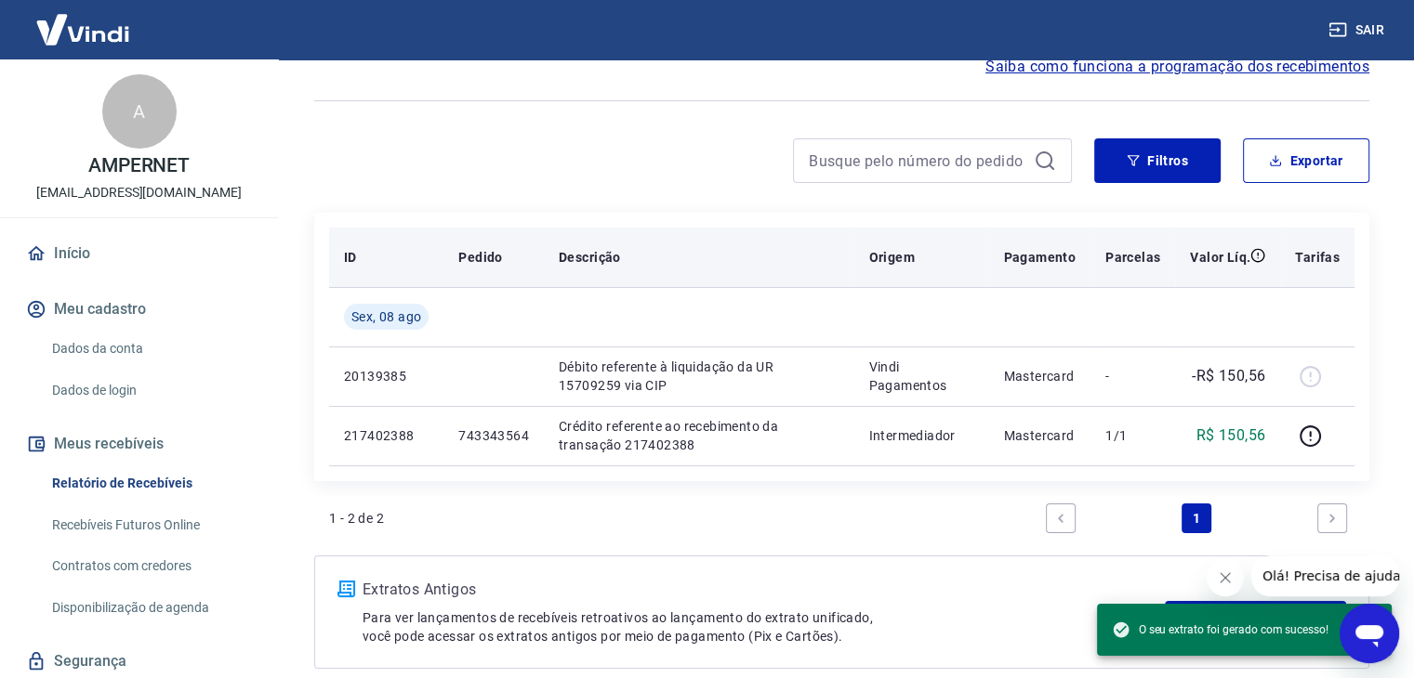
click at [1180, 280] on th "Valor Líq." at bounding box center [1227, 257] width 105 height 59
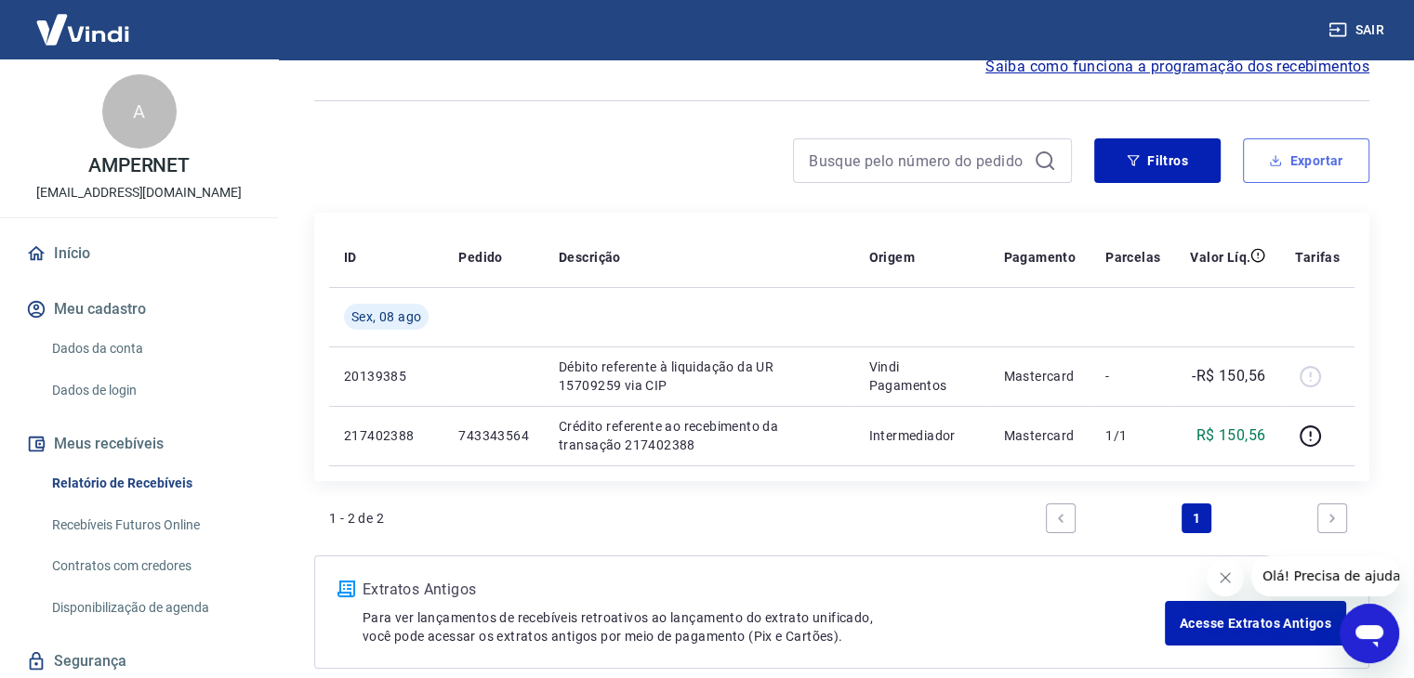
click at [1283, 155] on button "Exportar" at bounding box center [1306, 160] width 126 height 45
type input "[DATE]"
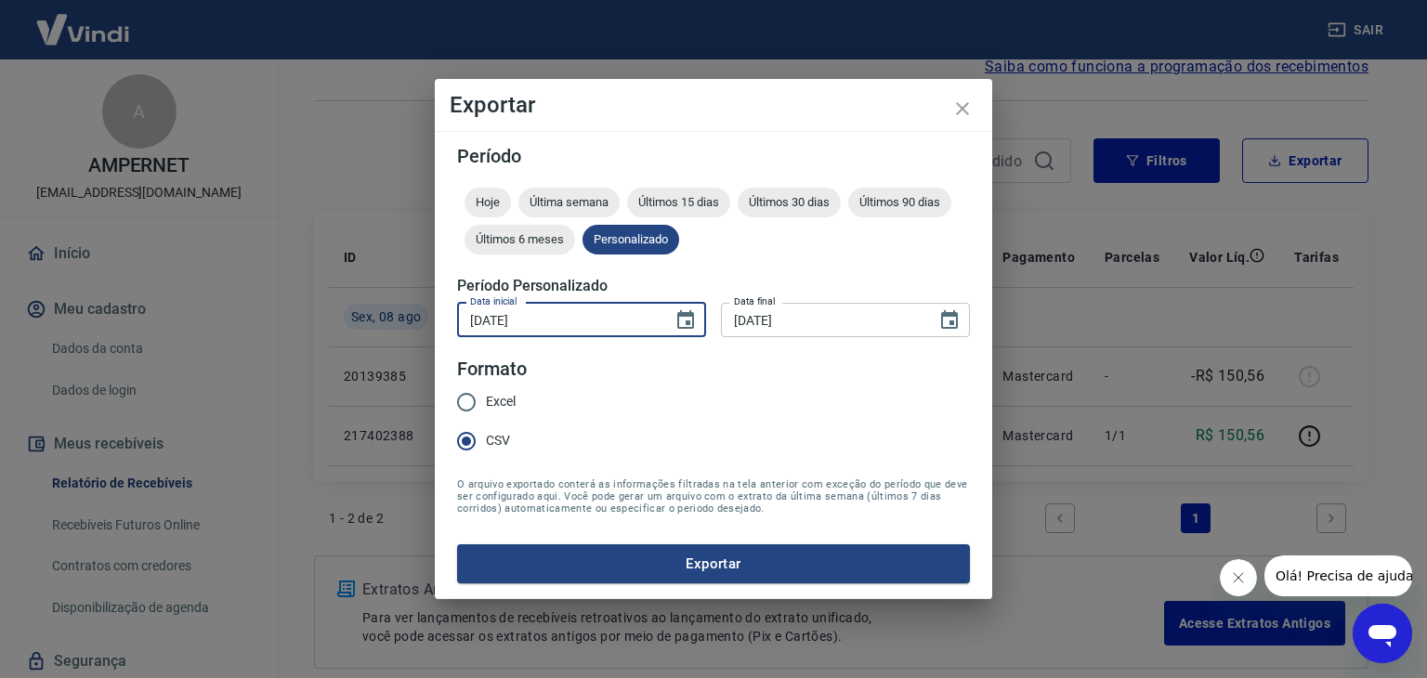
click at [493, 318] on input "[DATE]" at bounding box center [558, 320] width 203 height 34
click at [465, 316] on input "[DATE]" at bounding box center [558, 320] width 203 height 34
type input "[DATE]"
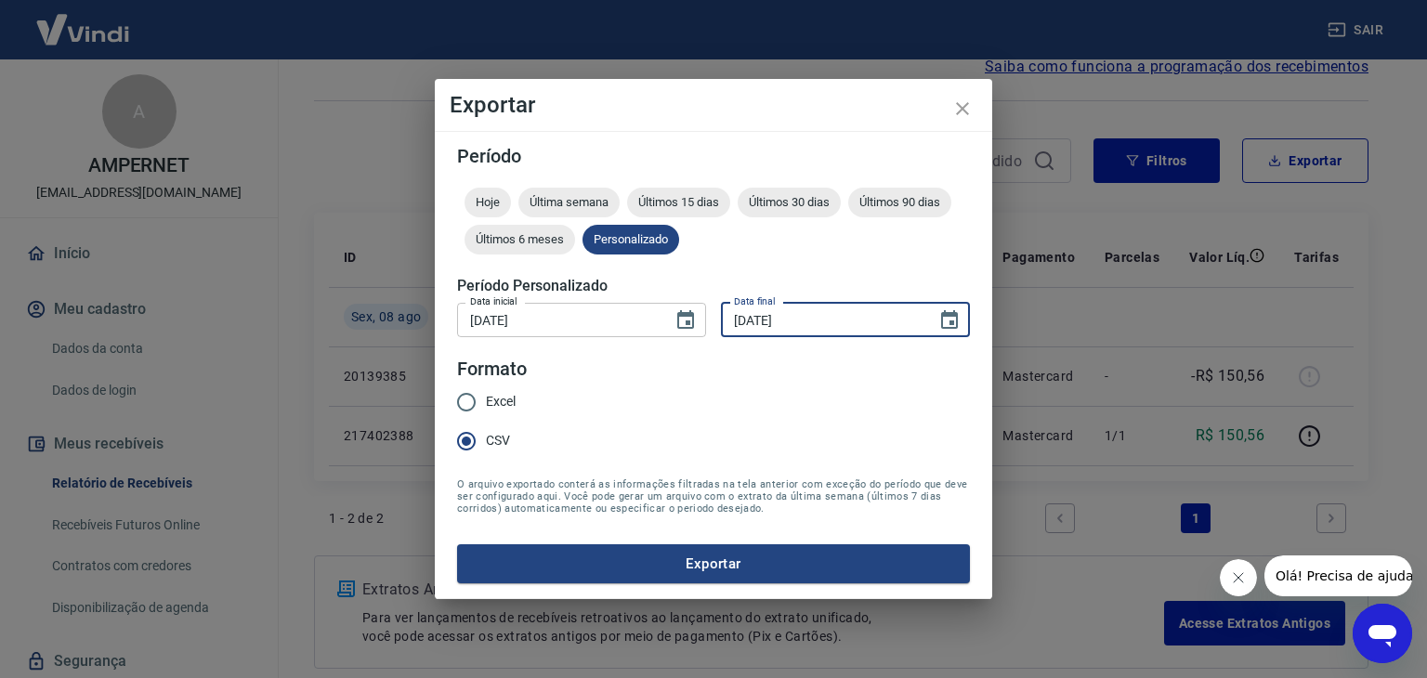
click at [723, 309] on input "[DATE]" at bounding box center [822, 320] width 203 height 34
type input "[DATE]"
click at [781, 363] on form "Período Hoje Última semana Últimos 15 dias Últimos 30 dias Últimos 90 dias Últi…" at bounding box center [713, 365] width 513 height 437
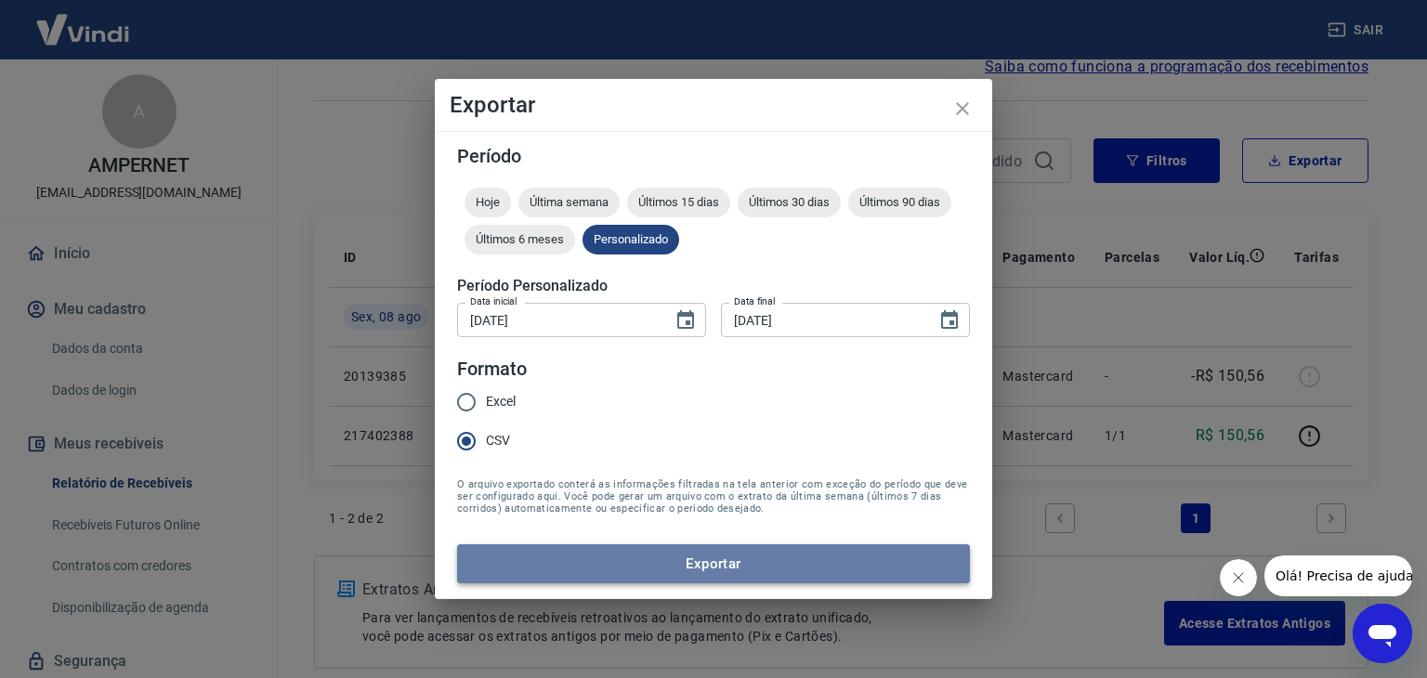
click at [736, 572] on button "Exportar" at bounding box center [713, 564] width 513 height 39
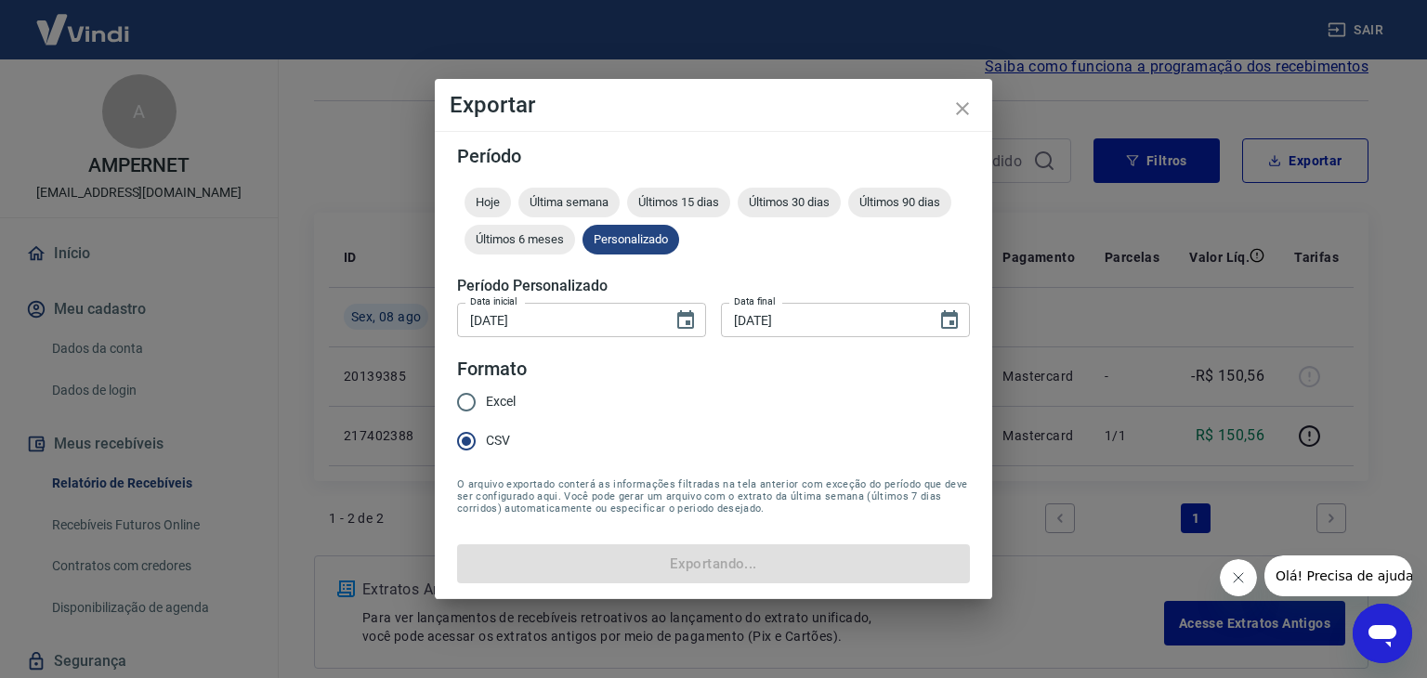
click at [736, 572] on form "Período Hoje Última semana Últimos 15 dias Últimos 30 dias Últimos 90 dias Últi…" at bounding box center [713, 365] width 513 height 437
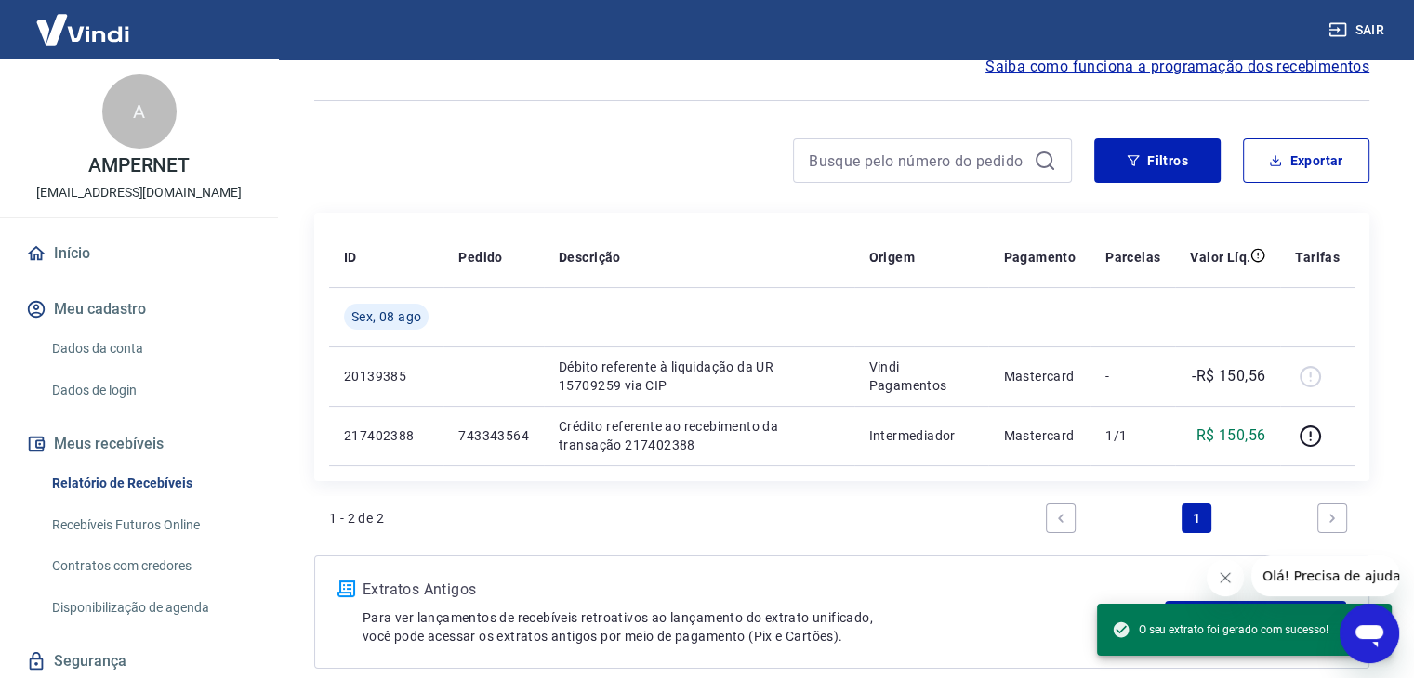
drag, startPoint x: 993, startPoint y: 118, endPoint x: 1033, endPoint y: 121, distance: 40.1
click at [1006, 119] on div at bounding box center [841, 101] width 1055 height 46
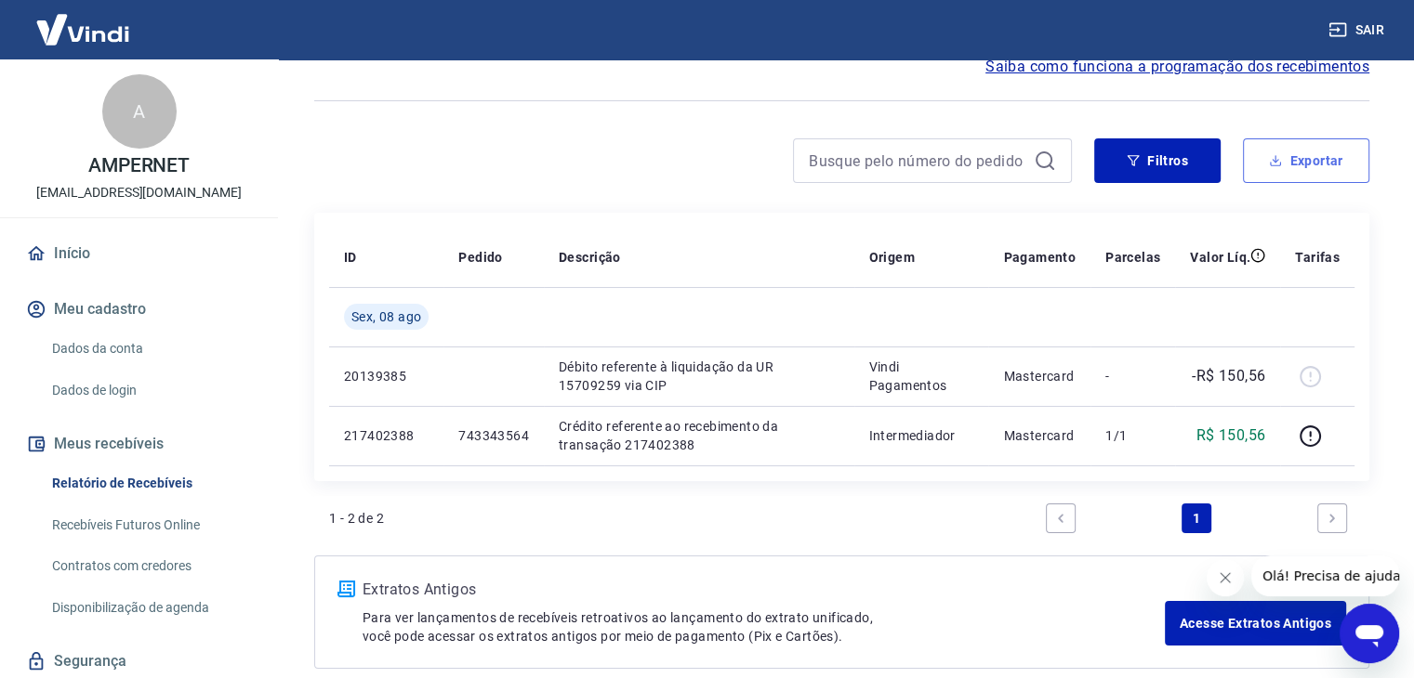
click at [1298, 162] on button "Exportar" at bounding box center [1306, 160] width 126 height 45
type input "[DATE]"
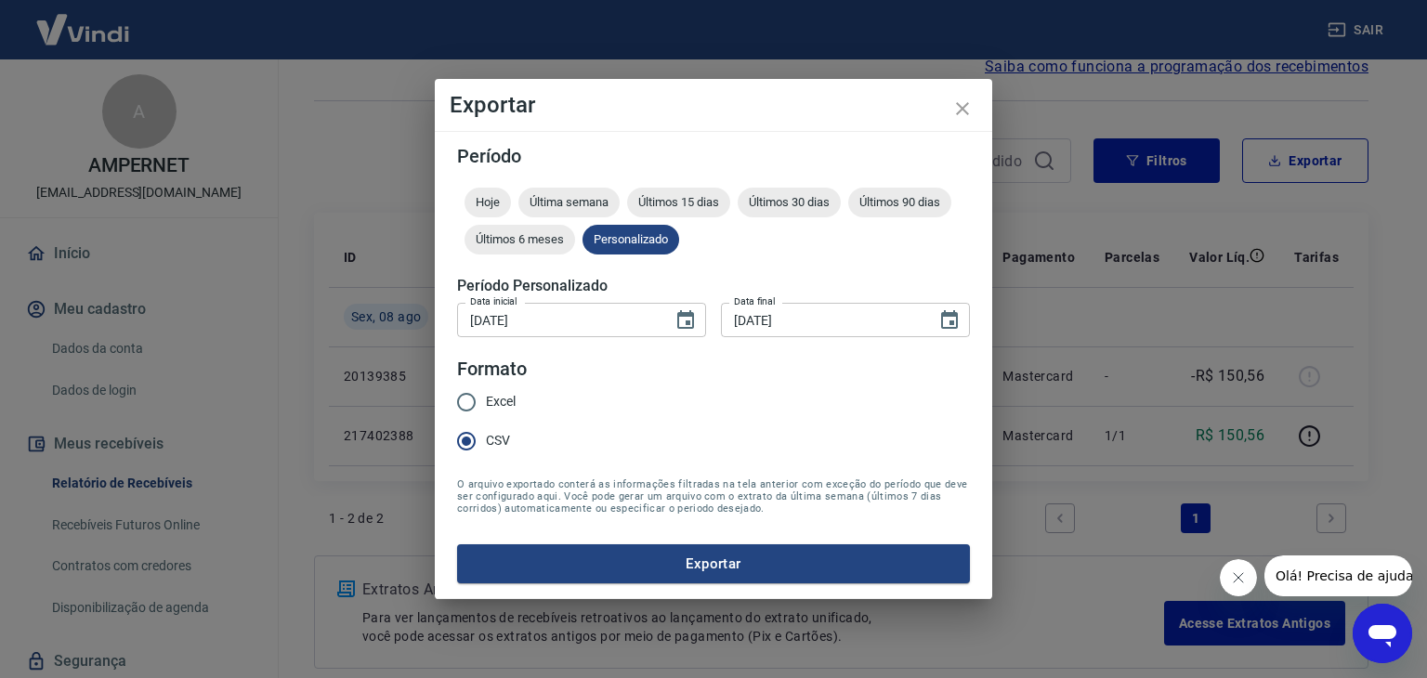
click at [490, 317] on input "[DATE]" at bounding box center [558, 320] width 203 height 34
click at [472, 325] on input "[DATE]" at bounding box center [558, 320] width 203 height 34
type input "[DATE]"
click at [714, 307] on div "Data inicial [DATE] Data inicial Data final [DATE] Data final" at bounding box center [713, 319] width 513 height 46
click at [725, 311] on input "[DATE]" at bounding box center [822, 320] width 203 height 34
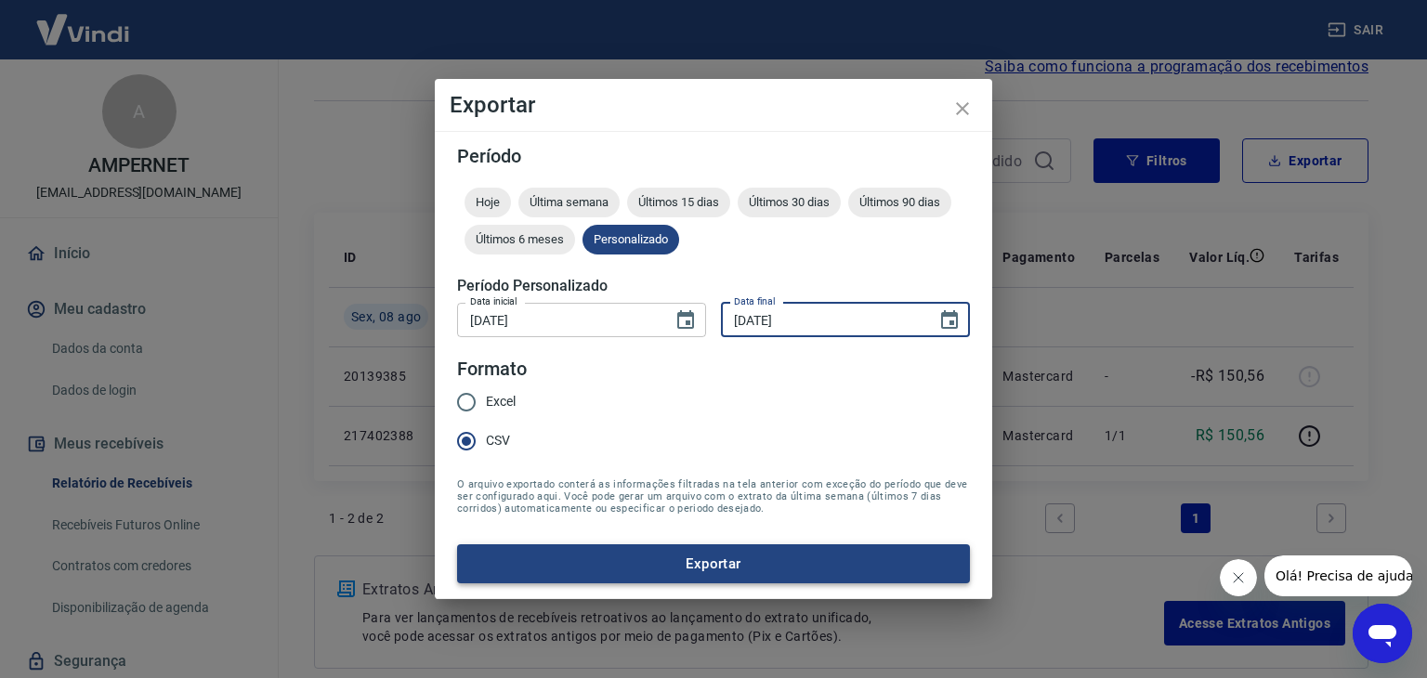
type input "[DATE]"
click at [731, 561] on button "Exportar" at bounding box center [713, 564] width 513 height 39
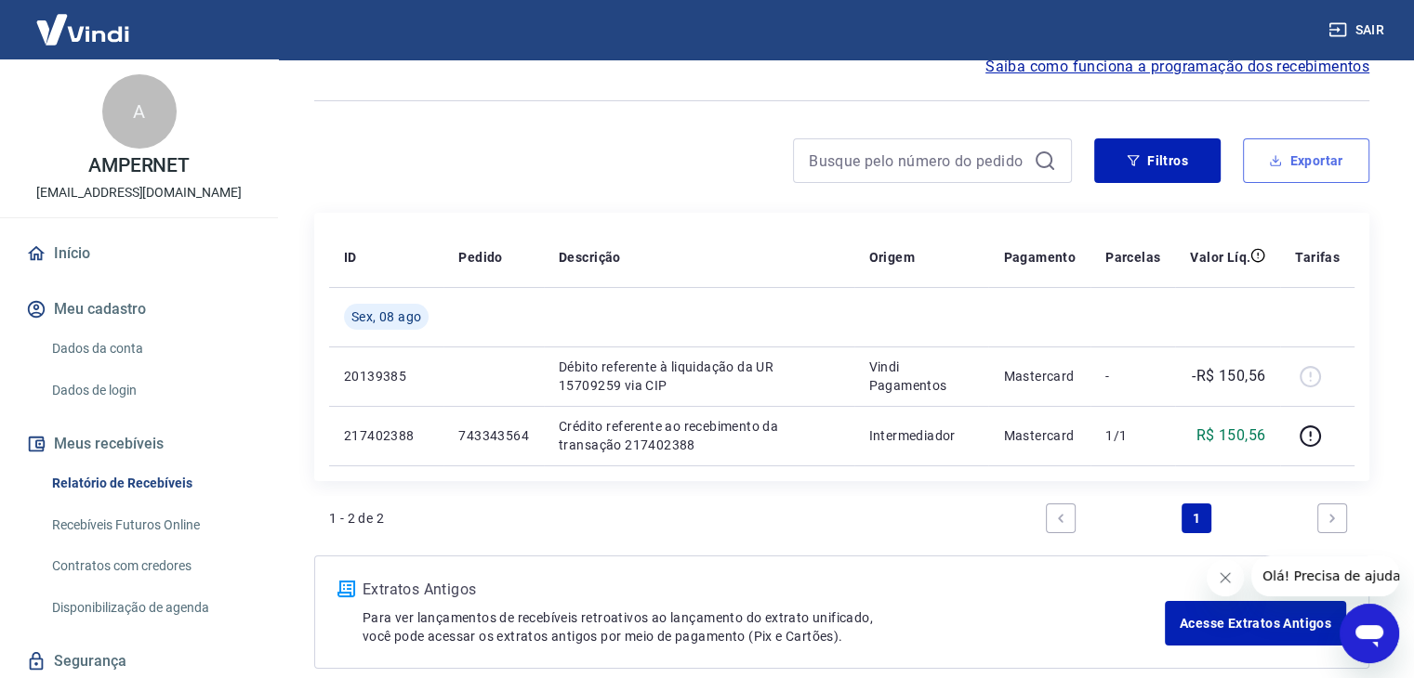
click at [1320, 160] on button "Exportar" at bounding box center [1306, 160] width 126 height 45
type input "[DATE]"
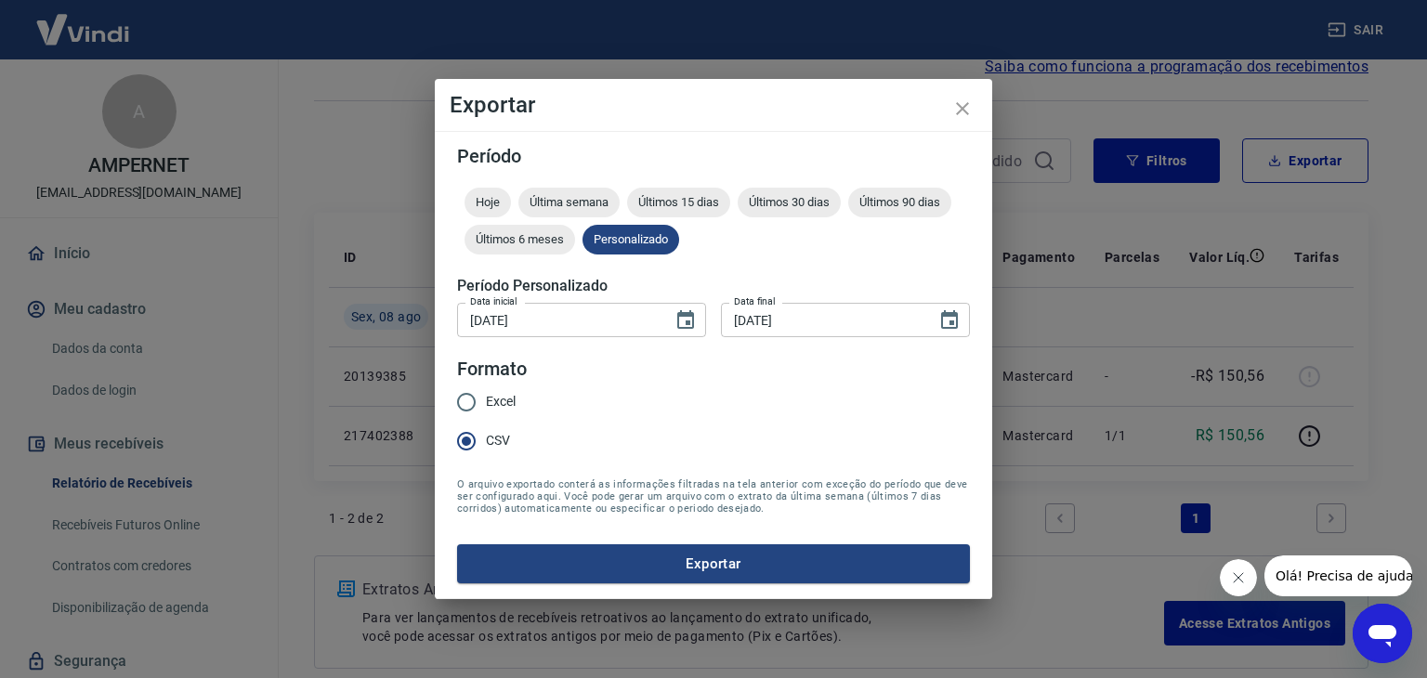
click at [477, 324] on input "[DATE]" at bounding box center [558, 320] width 203 height 34
type input "[DATE]"
click at [728, 316] on input "[DATE]" at bounding box center [822, 320] width 203 height 34
type input "[DATE]"
click at [716, 568] on button "Exportar" at bounding box center [713, 564] width 513 height 39
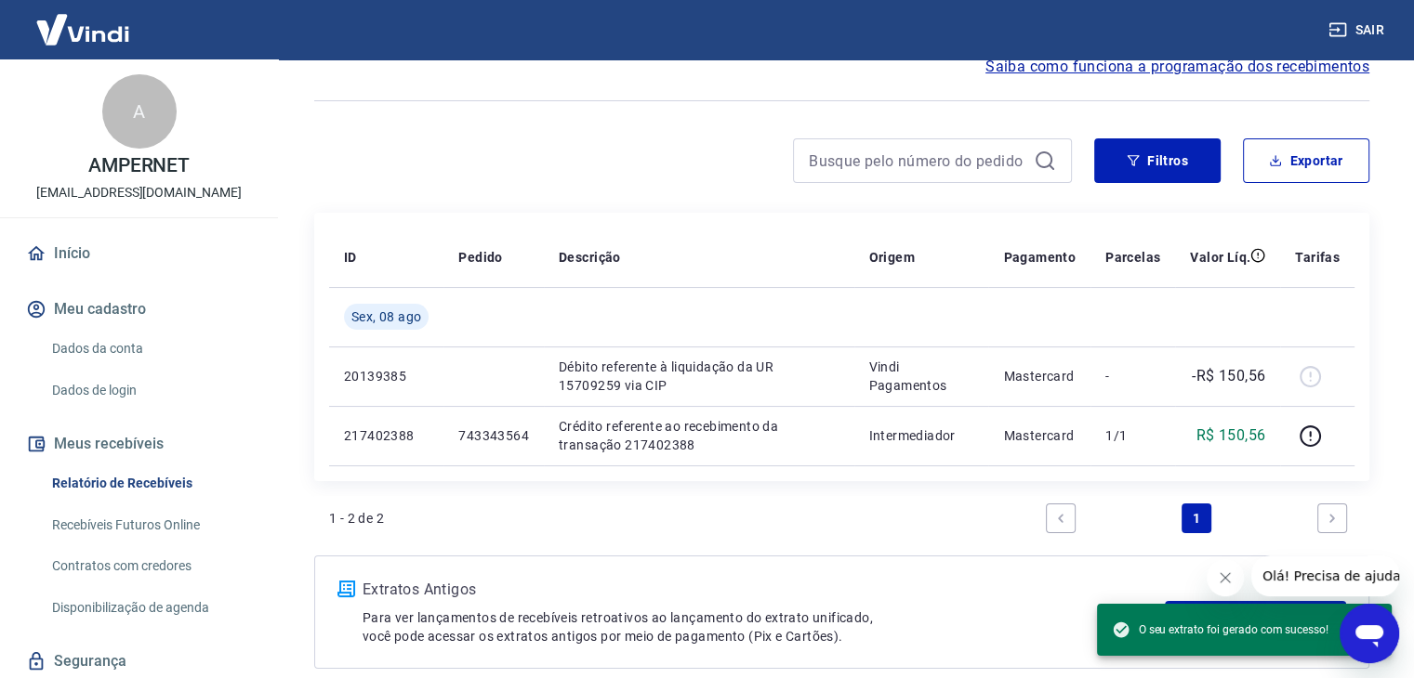
click at [692, 131] on div "Início / Meus Recebíveis / Relatório de Recebíveis Relatório de Recebíveis Saib…" at bounding box center [841, 329] width 1099 height 725
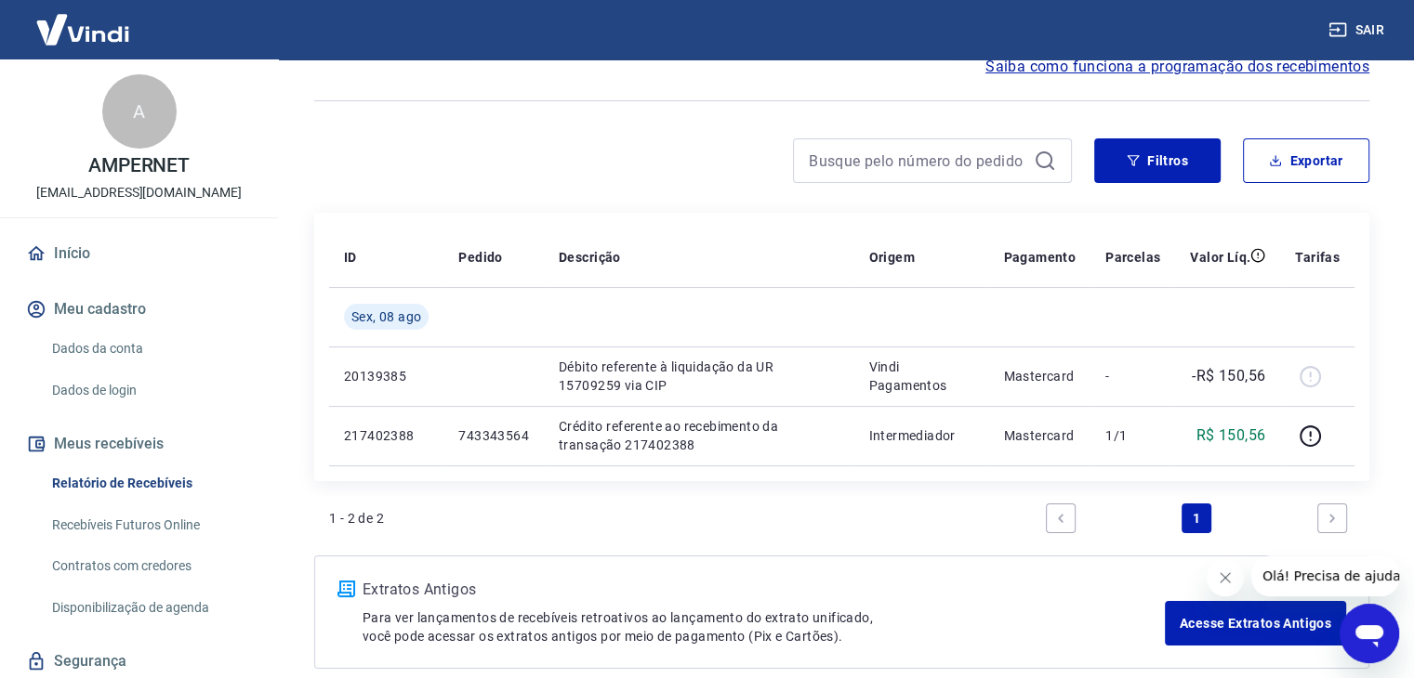
click at [814, 224] on div "ID Pedido Descrição Origem Pagamento Parcelas Valor Líq. Tarifas [DATE] 2013938…" at bounding box center [841, 347] width 1055 height 269
click at [1279, 158] on icon "button" at bounding box center [1275, 160] width 13 height 13
type input "[DATE]"
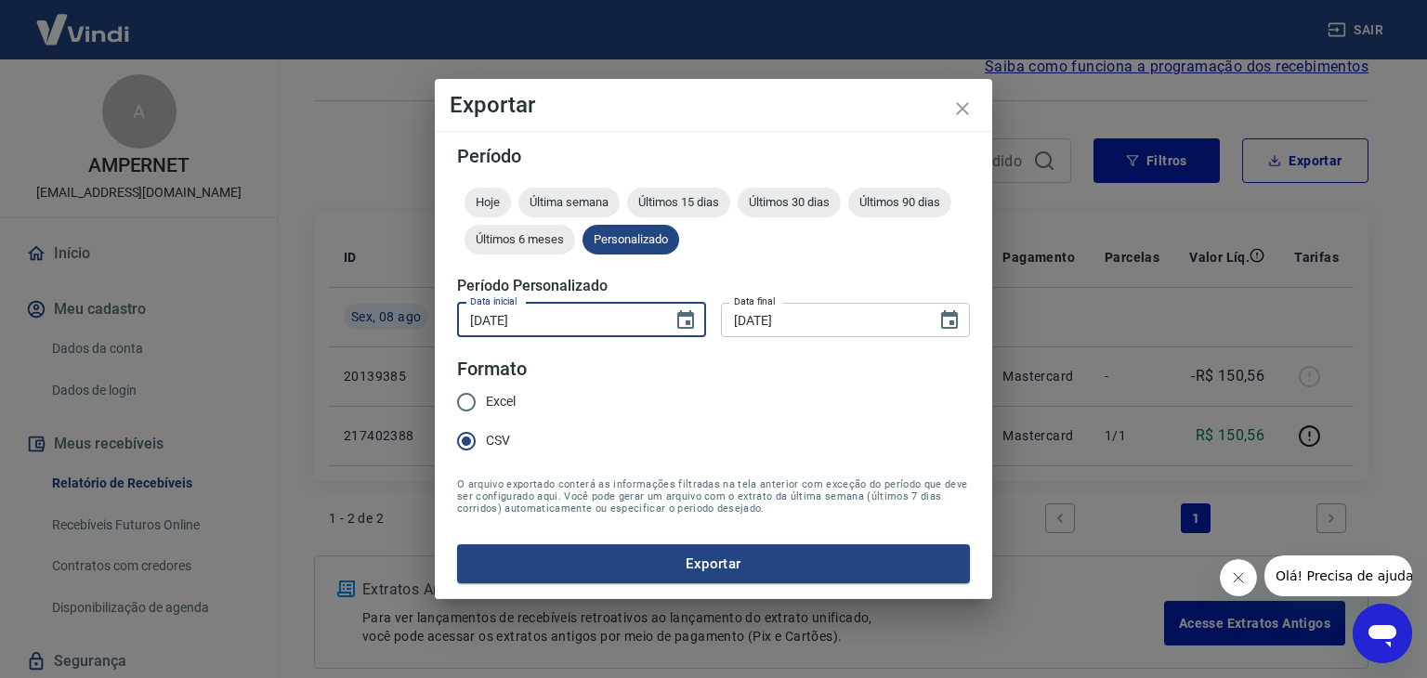
click at [469, 321] on input "[DATE]" at bounding box center [558, 320] width 203 height 34
type input "[DATE]"
click at [721, 321] on input "[DATE]" at bounding box center [822, 320] width 203 height 34
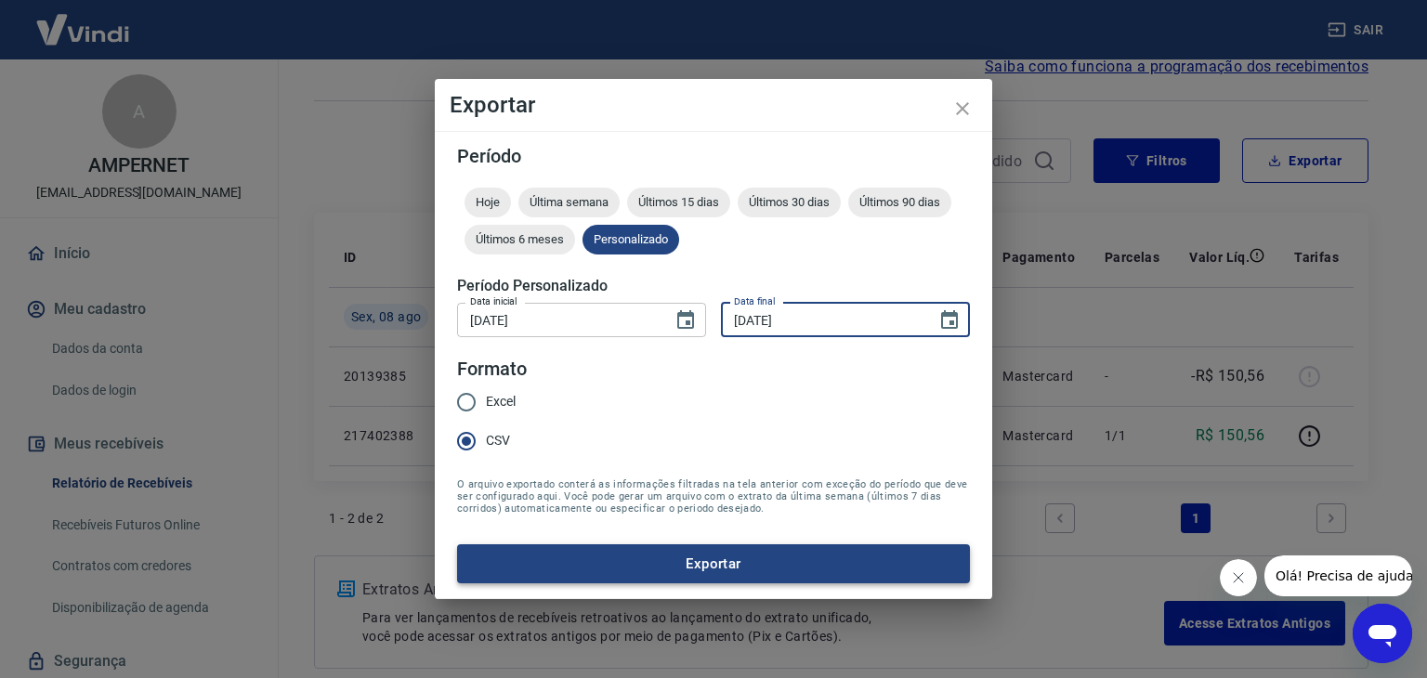
type input "[DATE]"
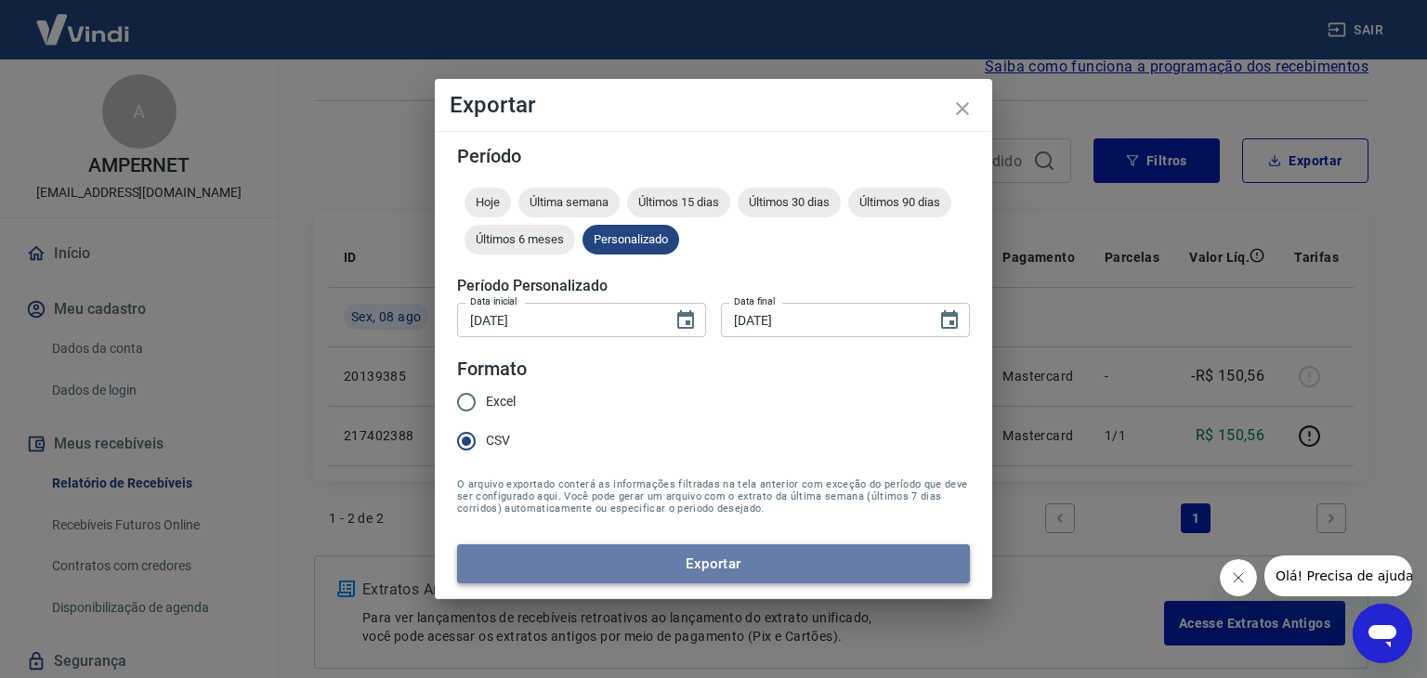
click at [675, 560] on button "Exportar" at bounding box center [713, 564] width 513 height 39
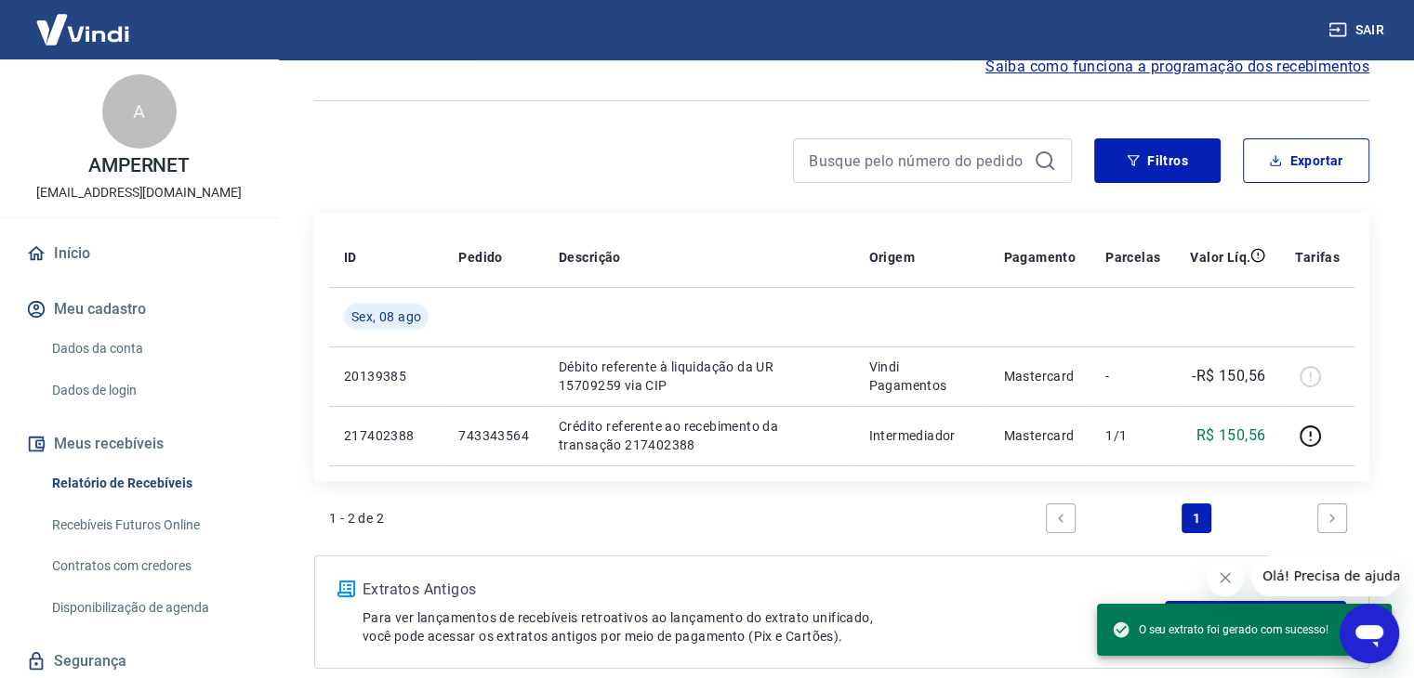
click at [700, 145] on div at bounding box center [692, 160] width 757 height 45
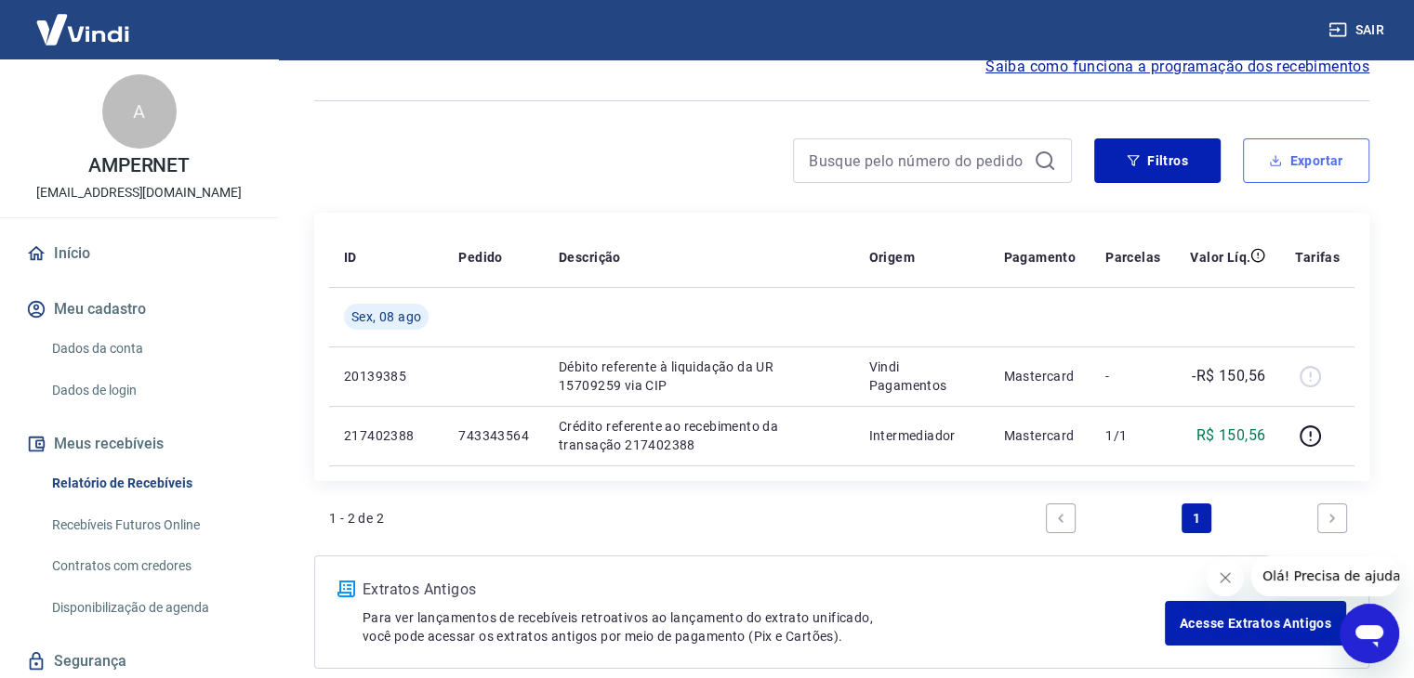
click at [1300, 164] on button "Exportar" at bounding box center [1306, 160] width 126 height 45
type input "[DATE]"
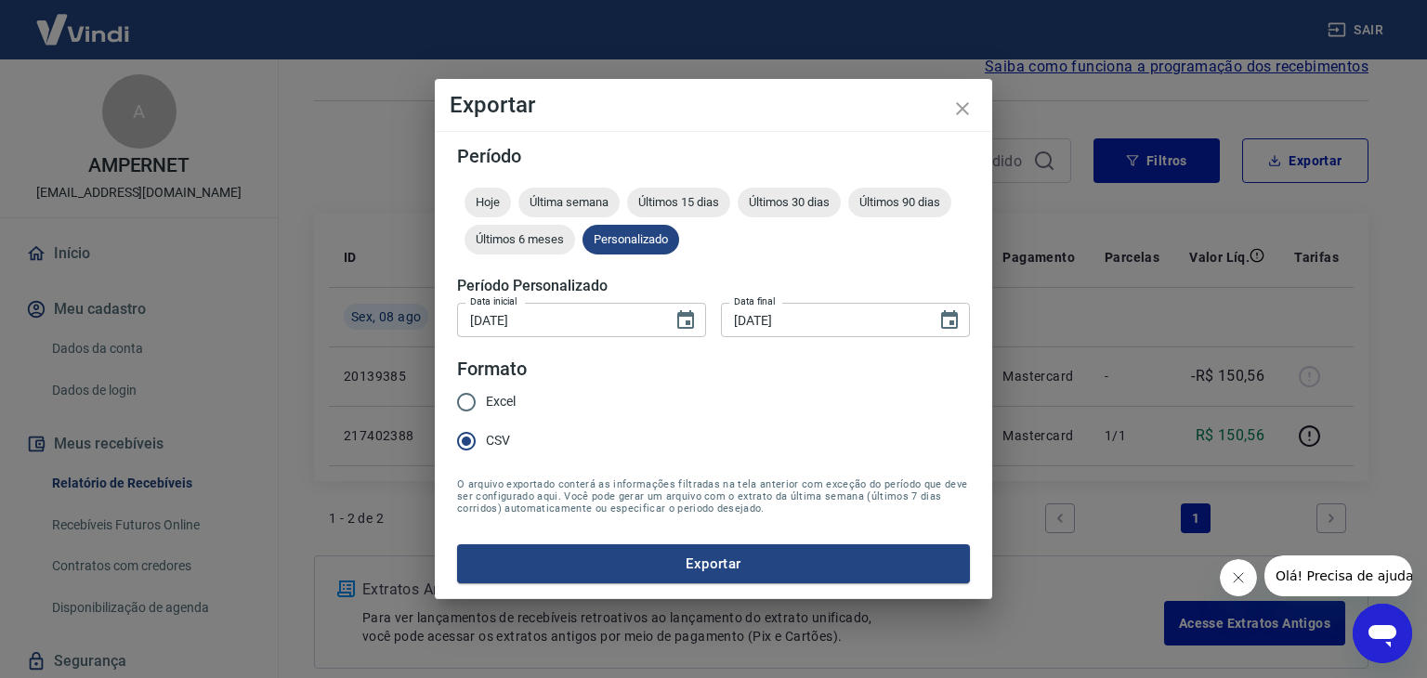
click at [454, 318] on div "Período Hoje Última semana Últimos 15 dias Últimos 30 dias Últimos 90 dias Últi…" at bounding box center [714, 365] width 558 height 468
click at [472, 317] on input "[DATE]" at bounding box center [558, 320] width 203 height 34
type input "[DATE]"
click at [731, 314] on input "[DATE]" at bounding box center [822, 320] width 203 height 34
type input "[DATE]"
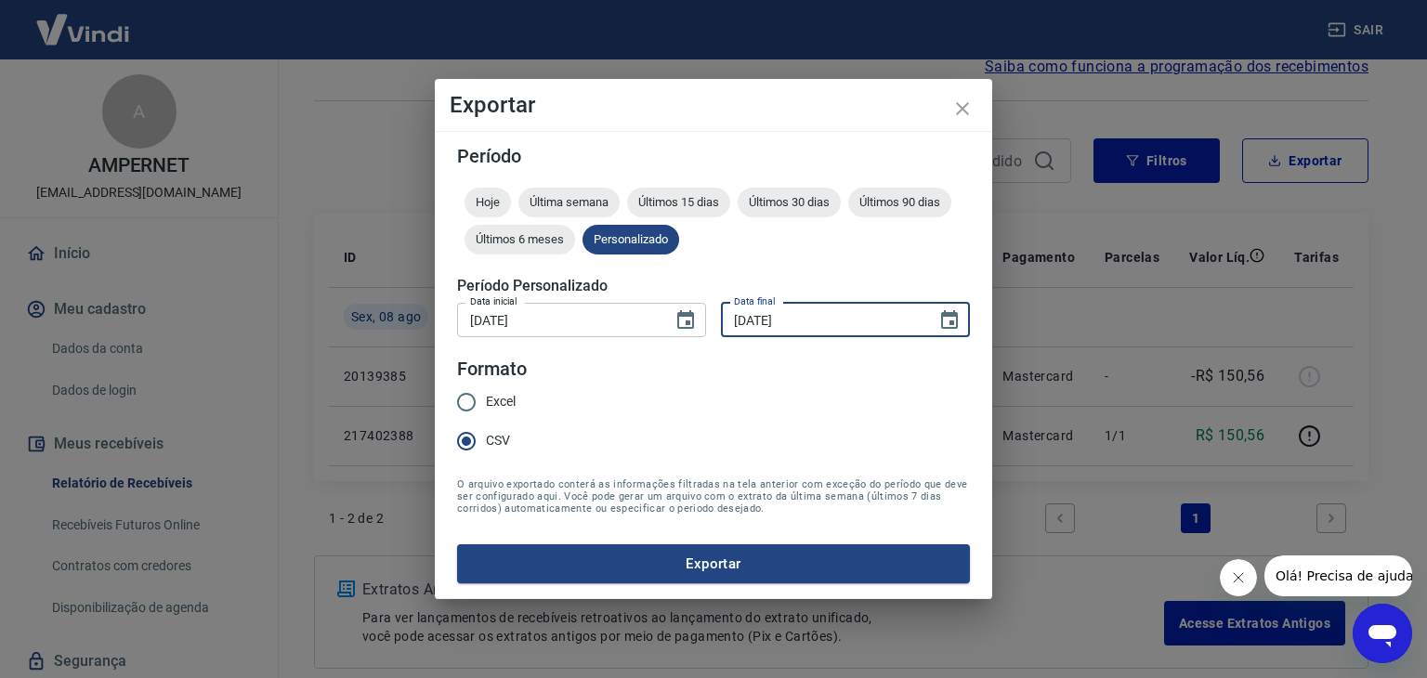
click at [736, 404] on form "Período Hoje Última semana Últimos 15 dias Últimos 30 dias Últimos 90 dias Últi…" at bounding box center [713, 365] width 513 height 437
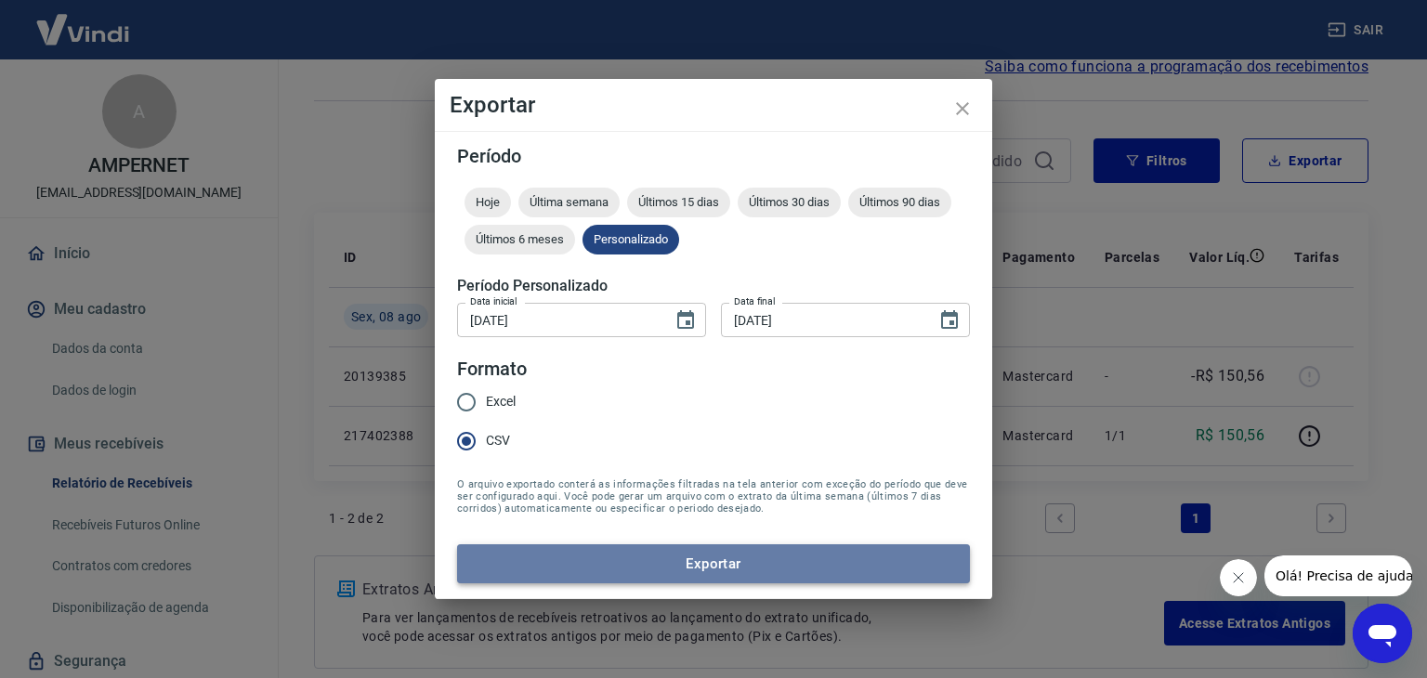
click at [714, 559] on button "Exportar" at bounding box center [713, 564] width 513 height 39
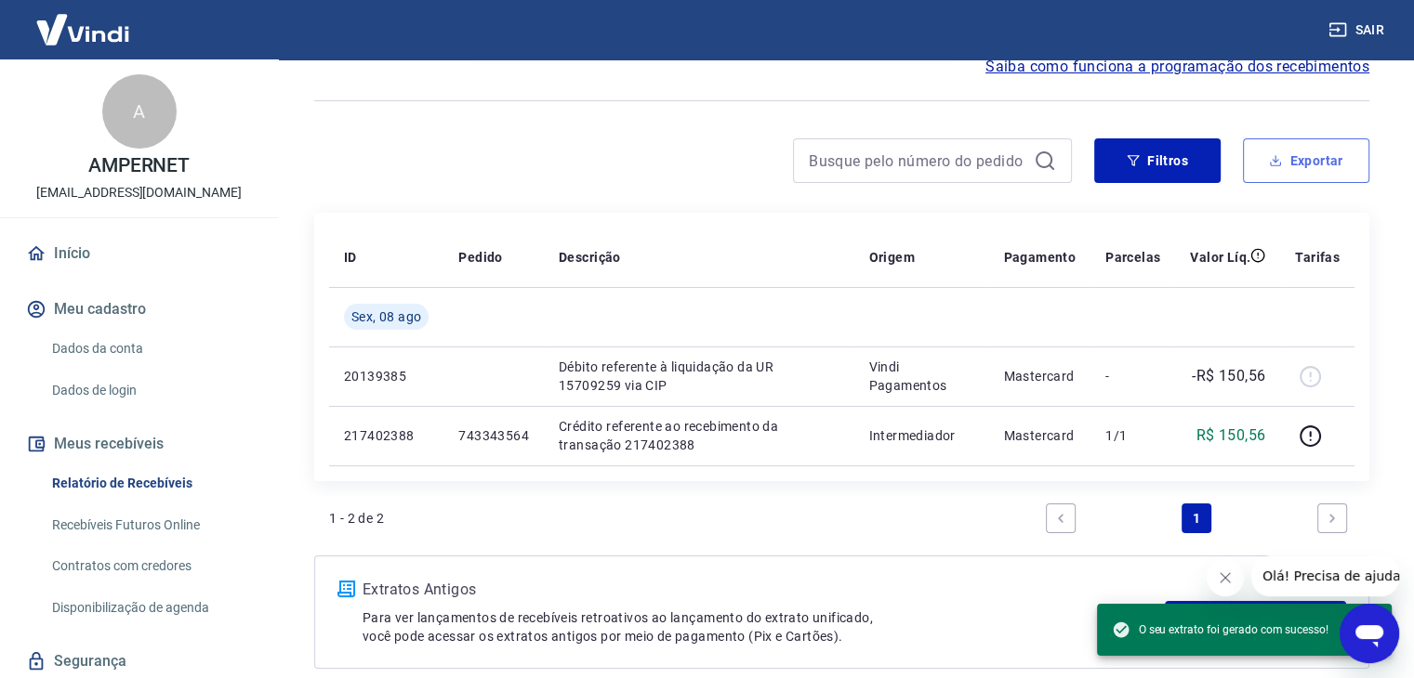
click at [1309, 157] on button "Exportar" at bounding box center [1306, 160] width 126 height 45
type input "[DATE]"
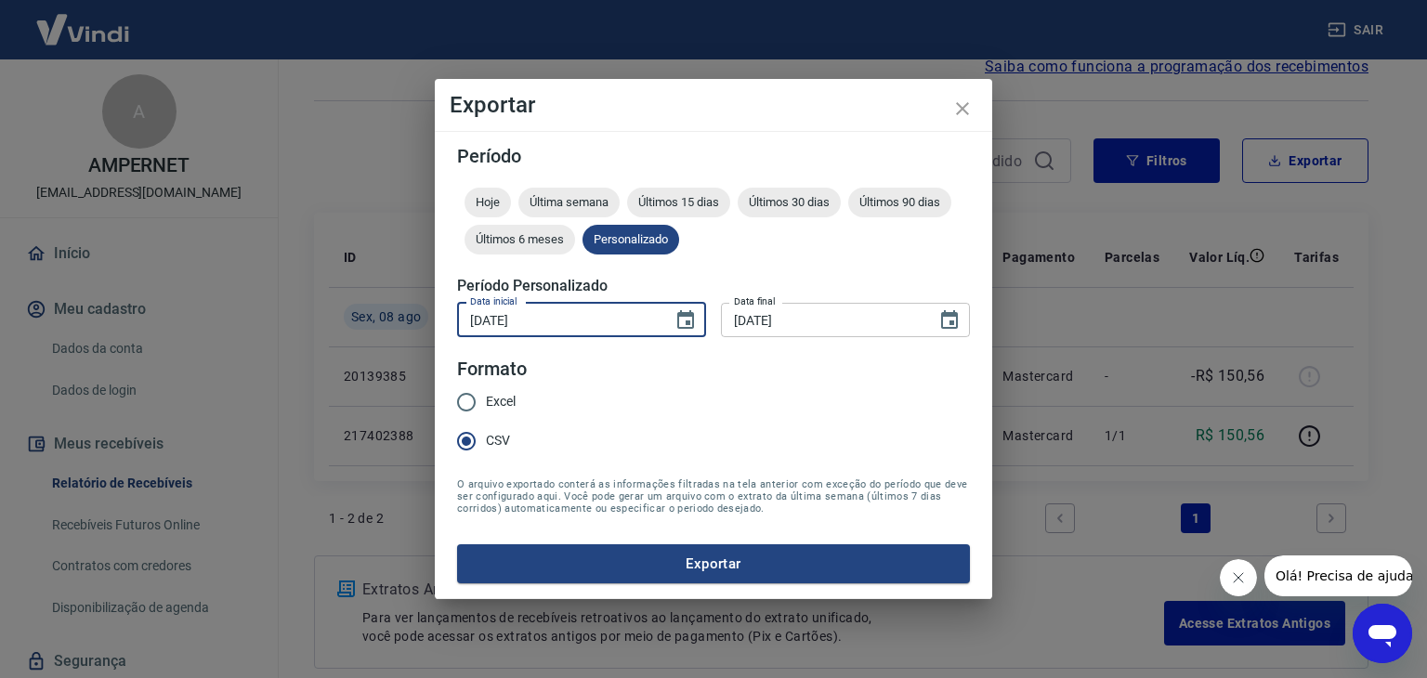
click at [482, 327] on input "[DATE]" at bounding box center [558, 320] width 203 height 34
type input "[DATE]"
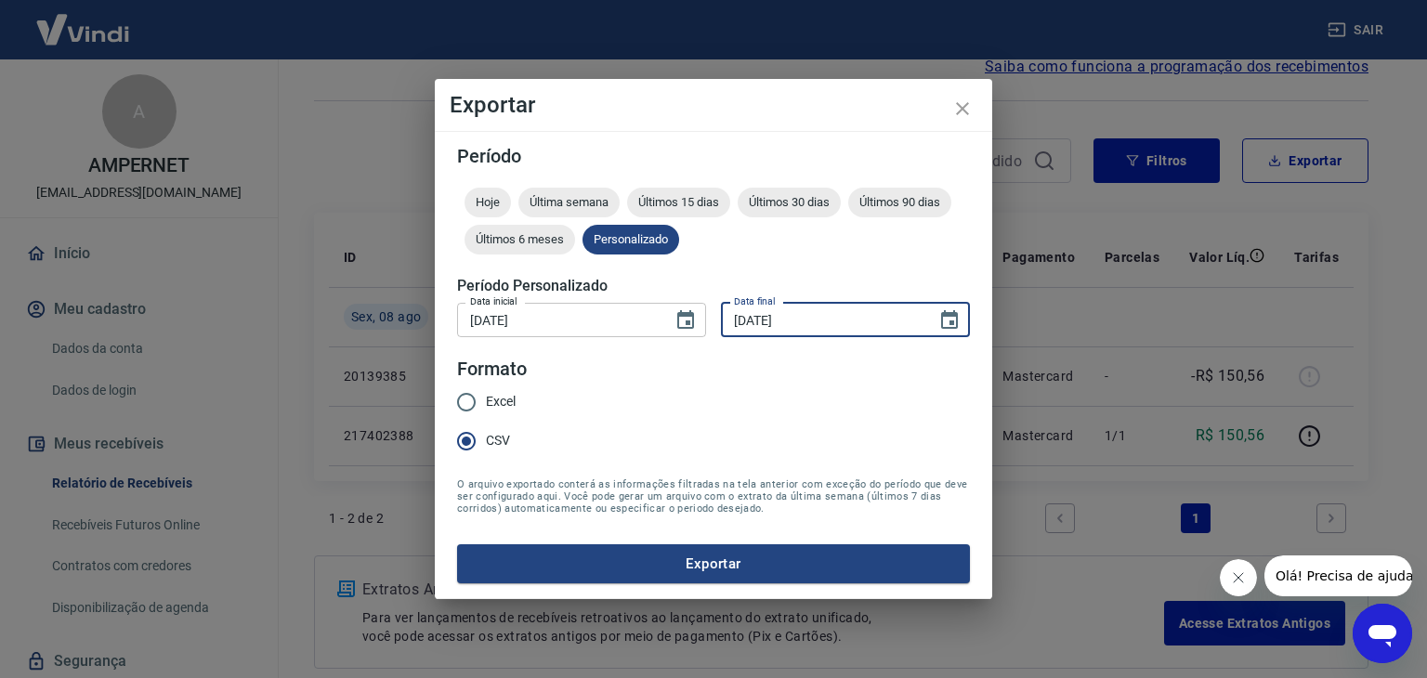
click at [729, 311] on input "[DATE]" at bounding box center [822, 320] width 203 height 34
type input "[DATE]"
click at [758, 398] on form "Período Hoje Última semana Últimos 15 dias Últimos 30 dias Últimos 90 dias Últi…" at bounding box center [713, 365] width 513 height 437
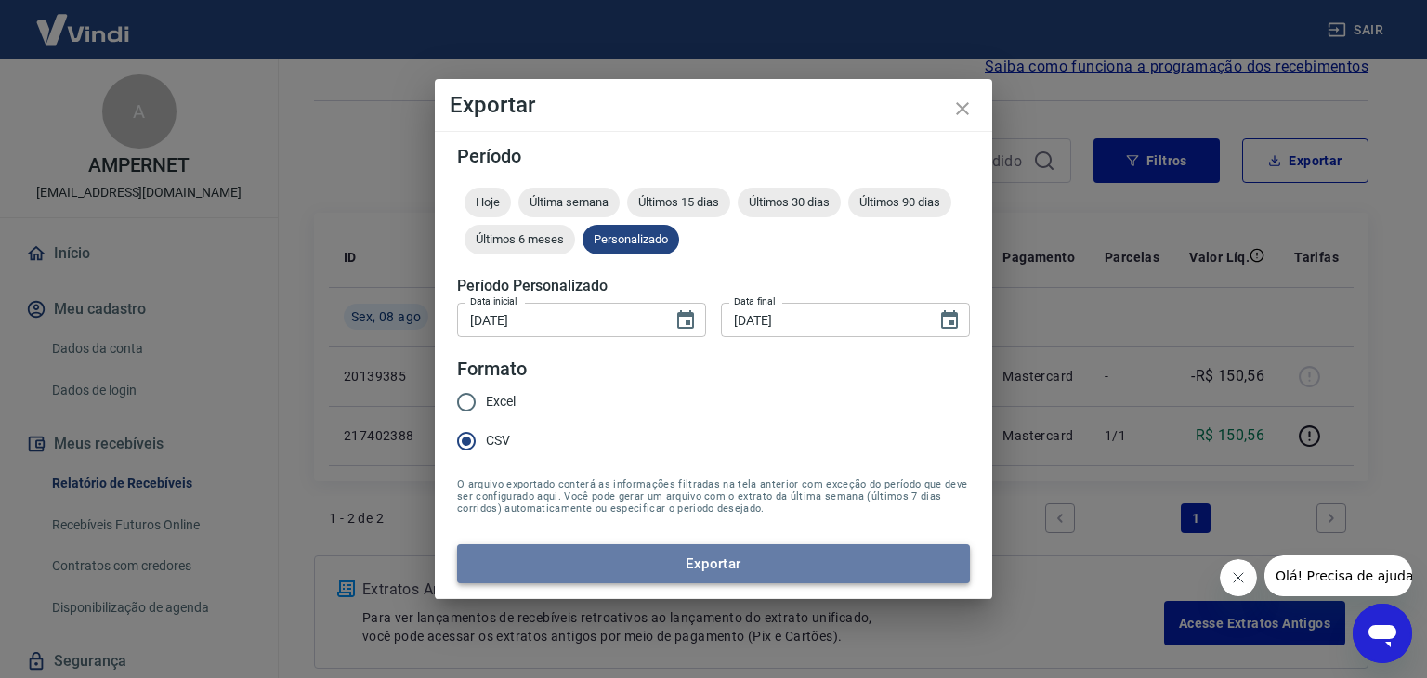
click at [703, 573] on button "Exportar" at bounding box center [713, 564] width 513 height 39
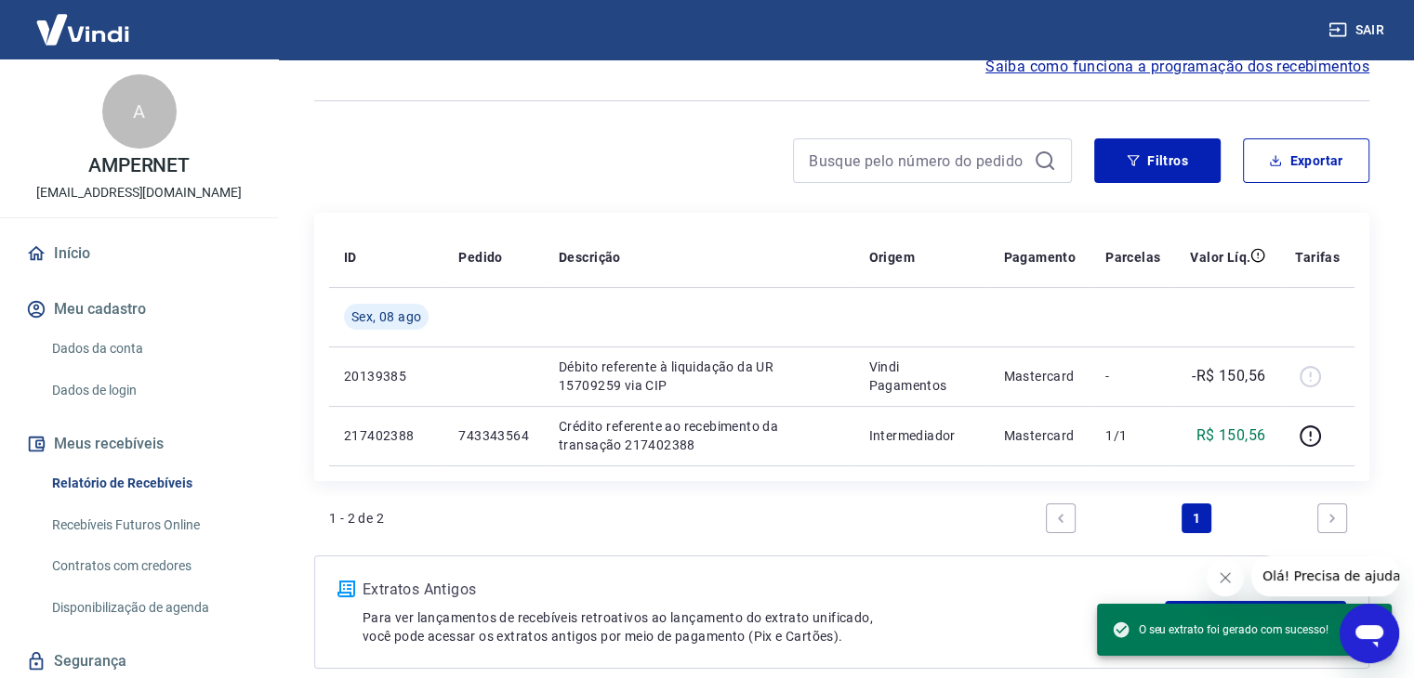
click at [604, 115] on div at bounding box center [841, 101] width 1055 height 46
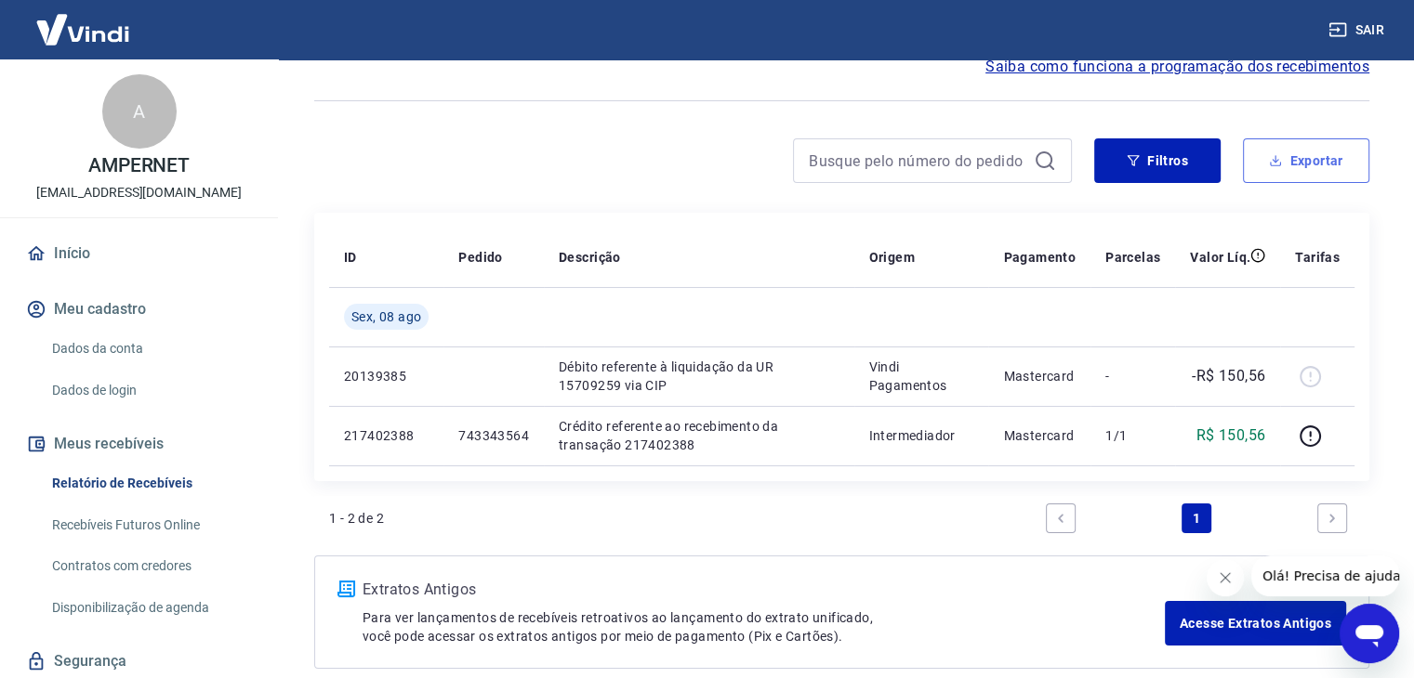
click at [1302, 165] on button "Exportar" at bounding box center [1306, 160] width 126 height 45
type input "[DATE]"
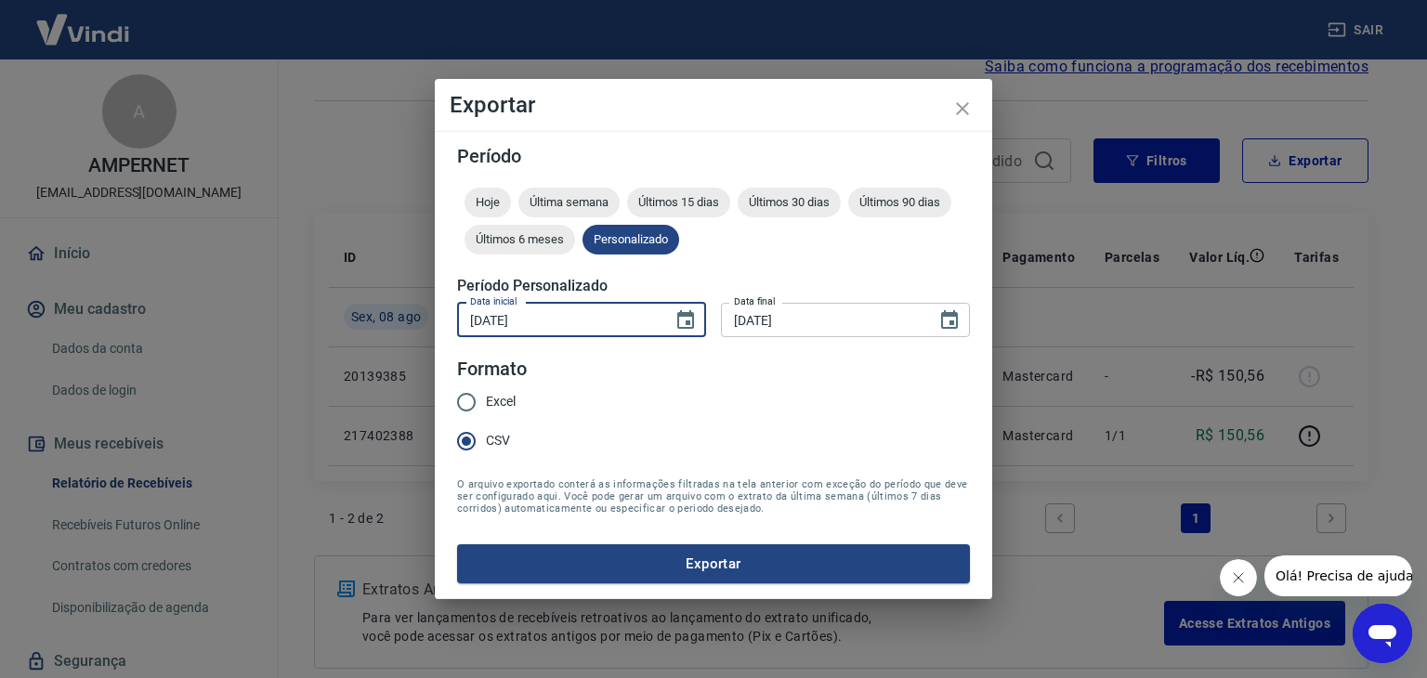
click at [475, 321] on input "[DATE]" at bounding box center [558, 320] width 203 height 34
type input "[DATE]"
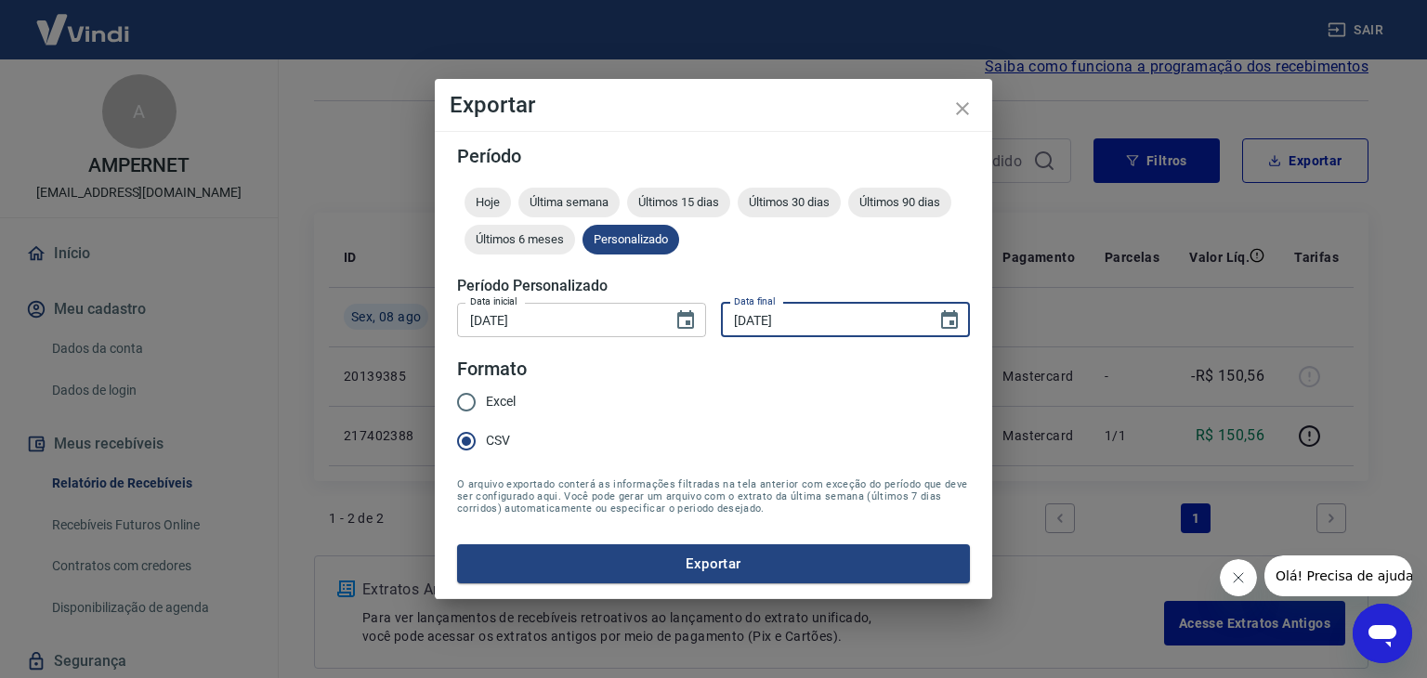
click at [730, 332] on input "[DATE]" at bounding box center [822, 320] width 203 height 34
type input "[DATE]"
click at [720, 388] on form "Período Hoje Última semana Últimos 15 dias Últimos 30 dias Últimos 90 dias Últi…" at bounding box center [713, 365] width 513 height 437
click at [711, 558] on button "Exportar" at bounding box center [713, 564] width 513 height 39
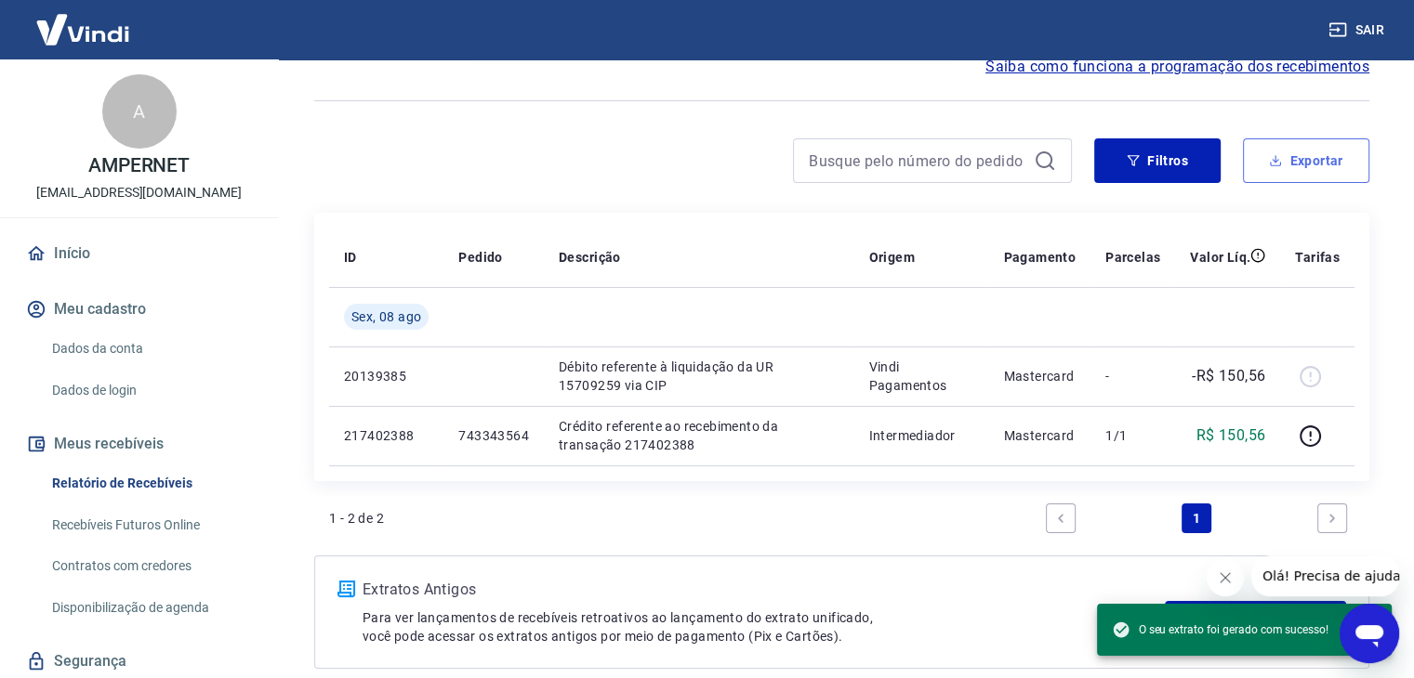
click at [1256, 158] on button "Exportar" at bounding box center [1306, 160] width 126 height 45
type input "[DATE]"
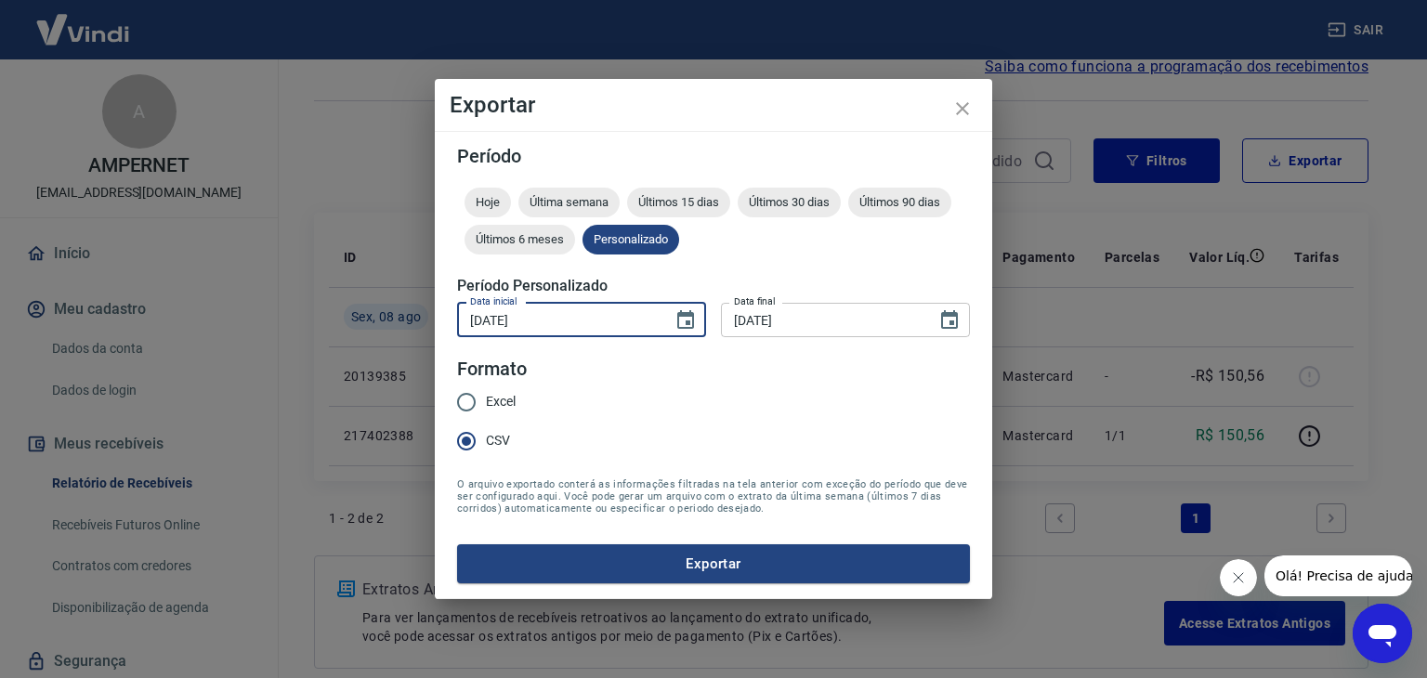
click at [477, 324] on input "[DATE]" at bounding box center [558, 320] width 203 height 34
type input "[DATE]"
click at [733, 309] on input "[DATE]" at bounding box center [822, 320] width 203 height 34
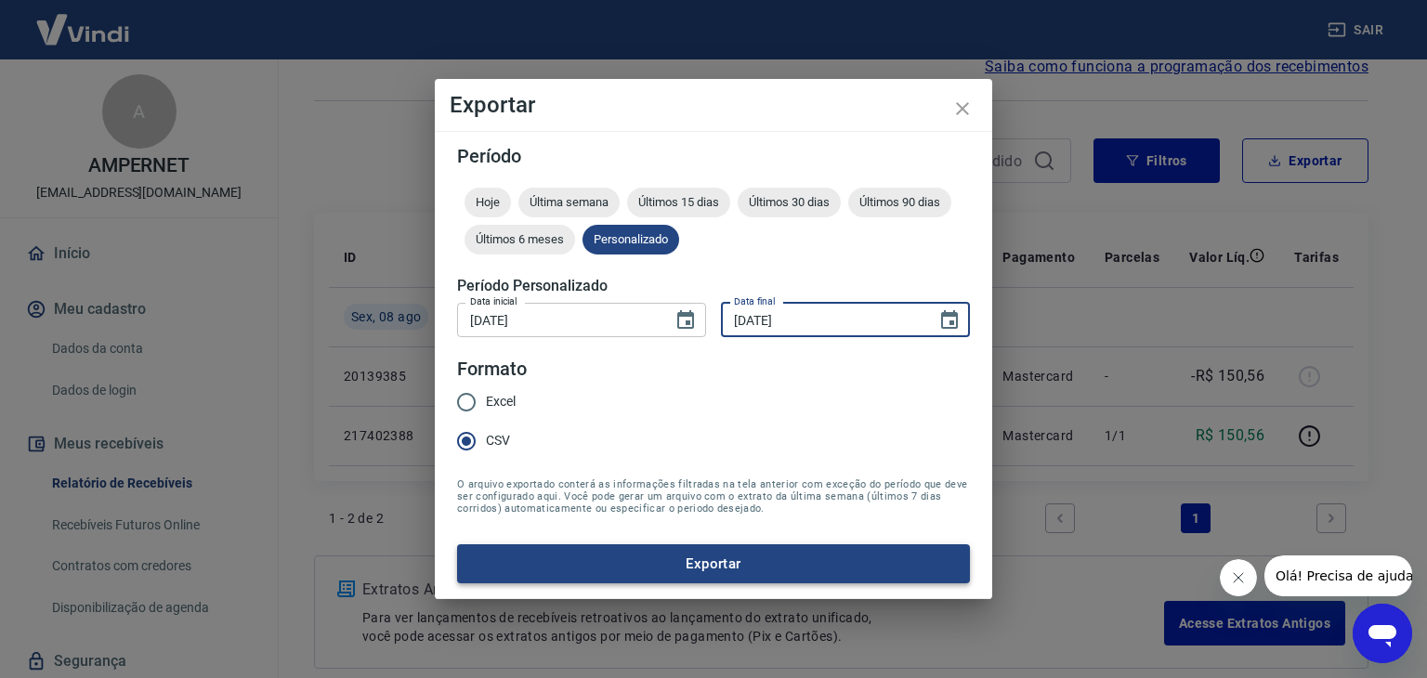
type input "[DATE]"
click at [736, 565] on button "Exportar" at bounding box center [713, 564] width 513 height 39
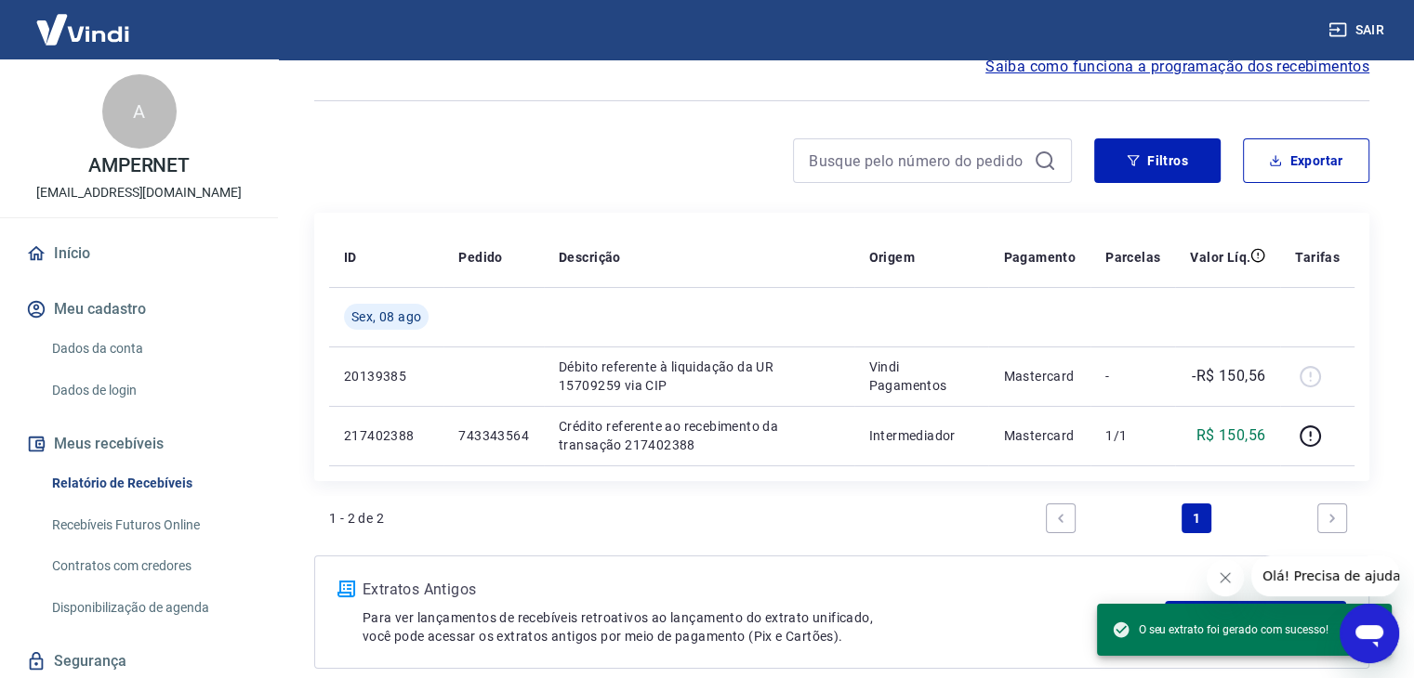
drag, startPoint x: 855, startPoint y: 99, endPoint x: 888, endPoint y: 91, distance: 34.3
click at [855, 99] on div at bounding box center [841, 101] width 1055 height 46
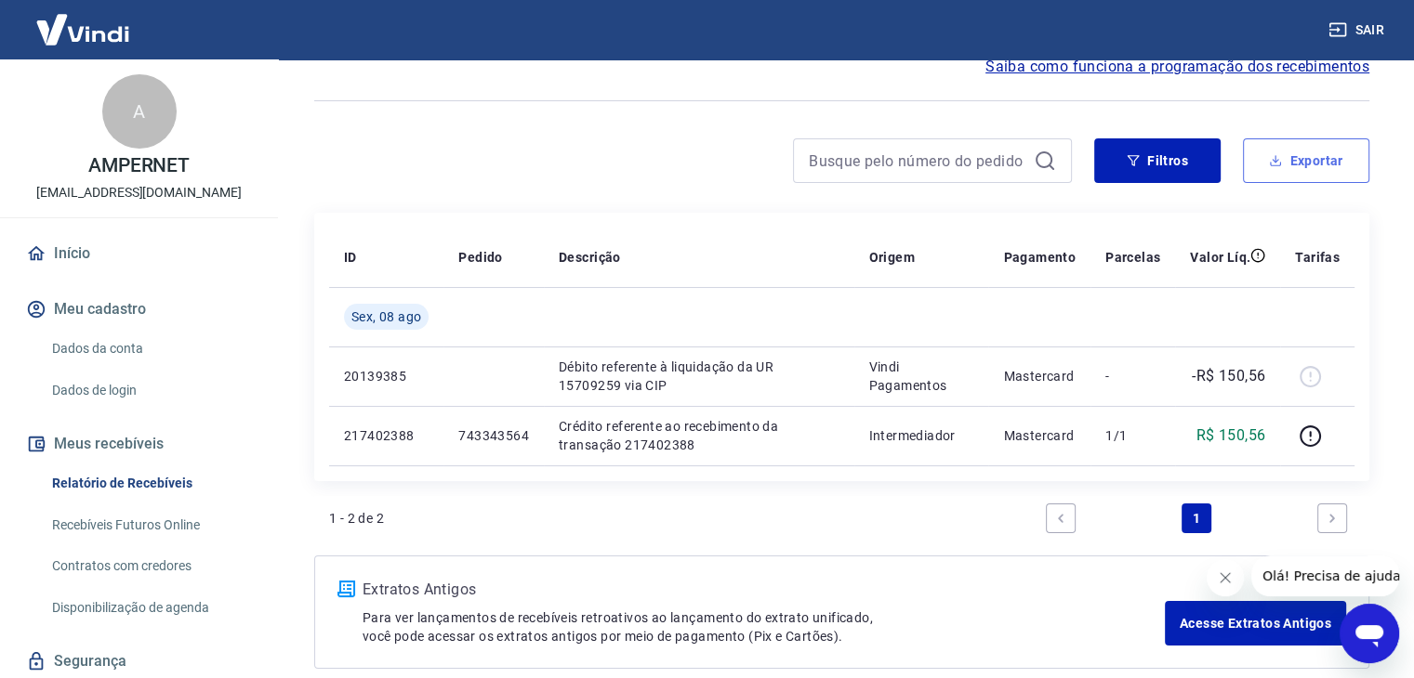
click at [1293, 170] on button "Exportar" at bounding box center [1306, 160] width 126 height 45
type input "[DATE]"
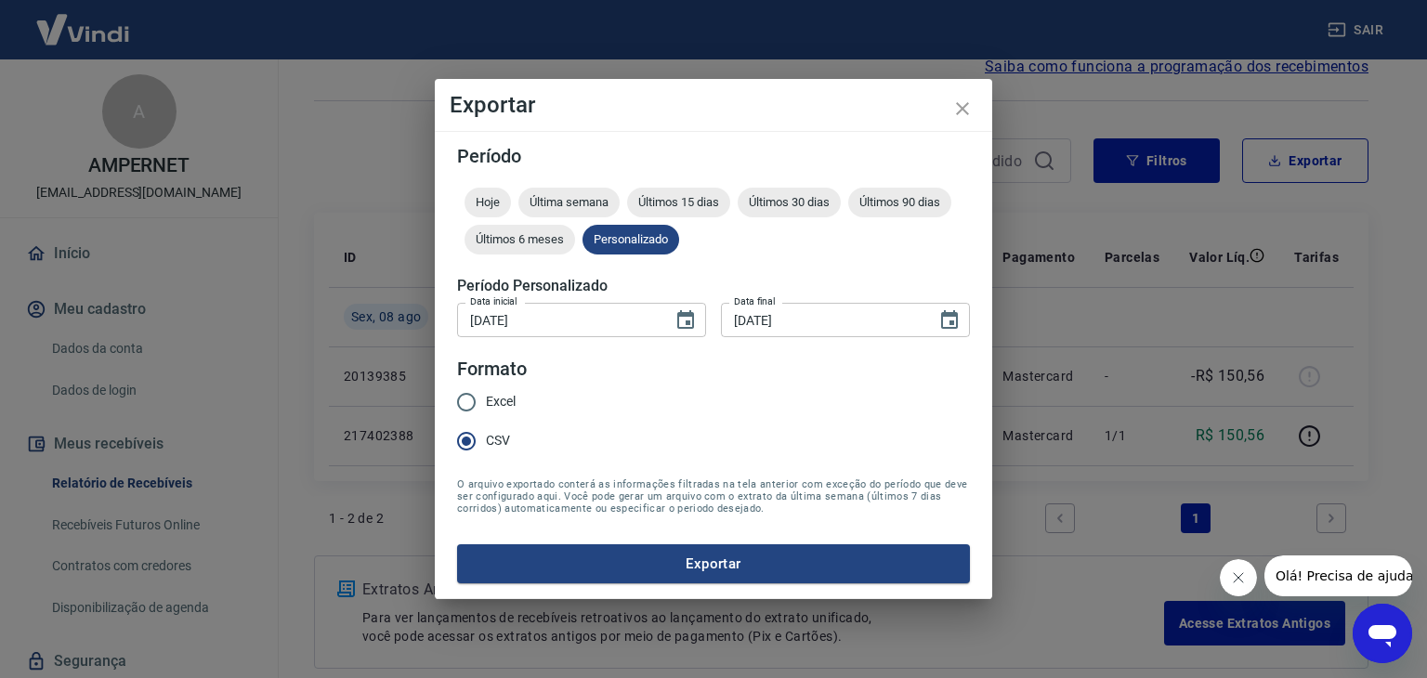
click at [461, 309] on input "[DATE]" at bounding box center [558, 320] width 203 height 34
type input "[DATE]"
click at [727, 315] on input "[DATE]" at bounding box center [822, 320] width 203 height 34
type input "[DATE]"
click at [718, 374] on form "Período Hoje Última semana Últimos 15 dias Últimos 30 dias Últimos 90 dias Últi…" at bounding box center [713, 365] width 513 height 437
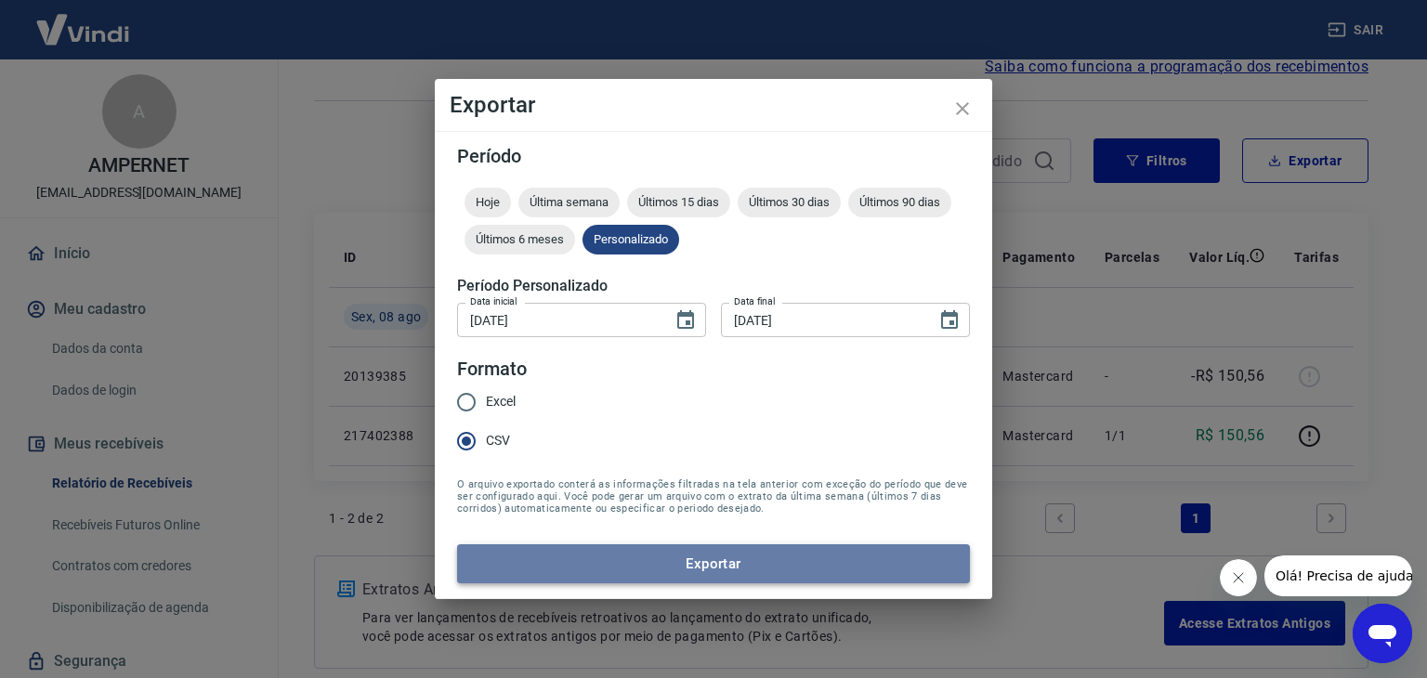
click at [702, 572] on button "Exportar" at bounding box center [713, 564] width 513 height 39
